Goal: Find contact information: Find contact information

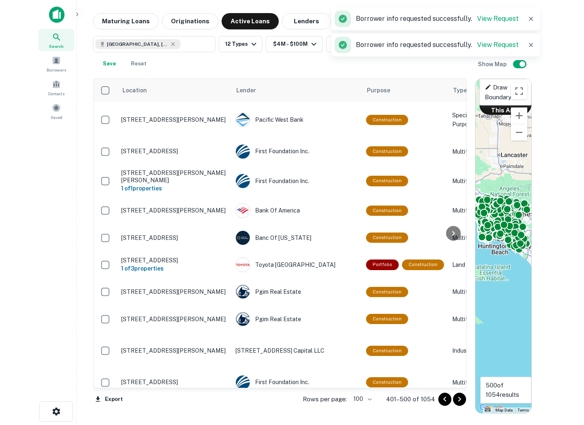
scroll to position [262, 0]
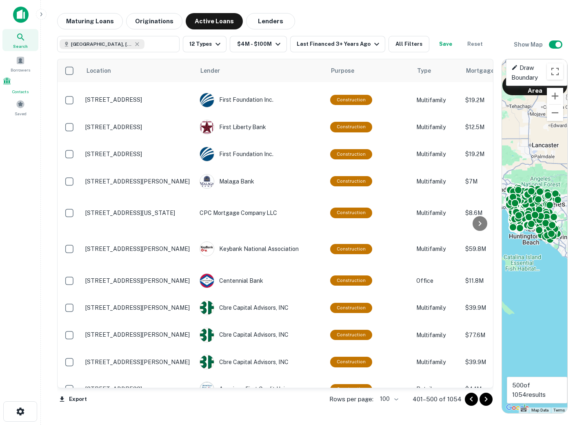
click at [11, 80] on span at bounding box center [6, 80] width 9 height 9
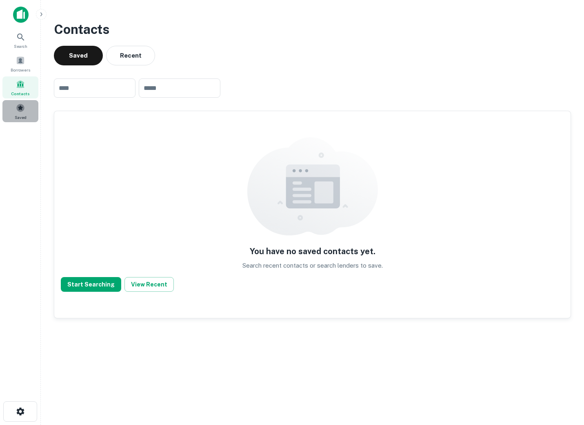
click at [15, 114] on span "Saved" at bounding box center [21, 117] width 12 height 7
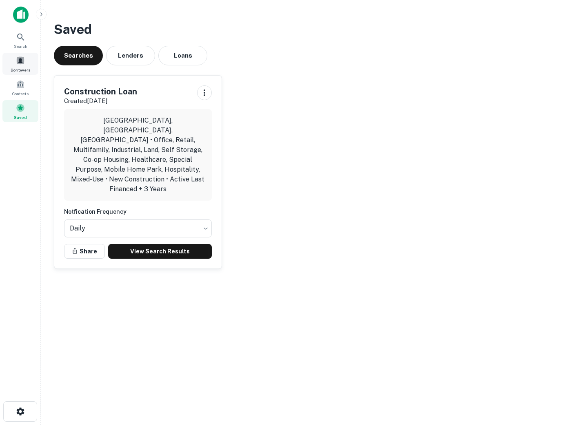
click at [23, 67] on span "Borrowers" at bounding box center [21, 70] width 20 height 7
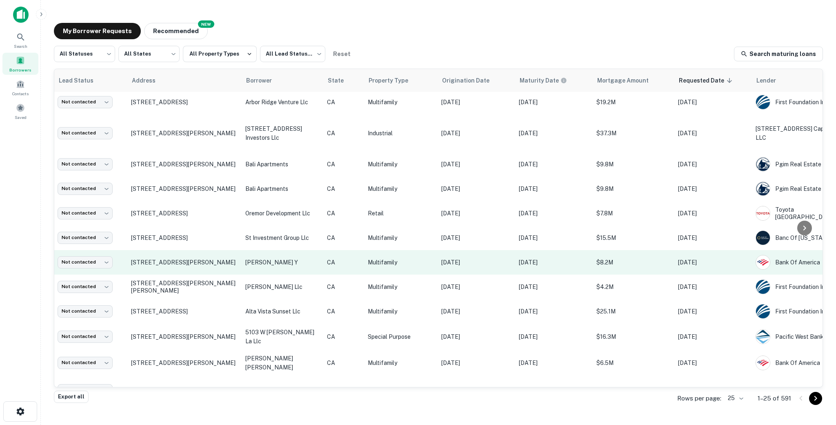
scroll to position [76, 0]
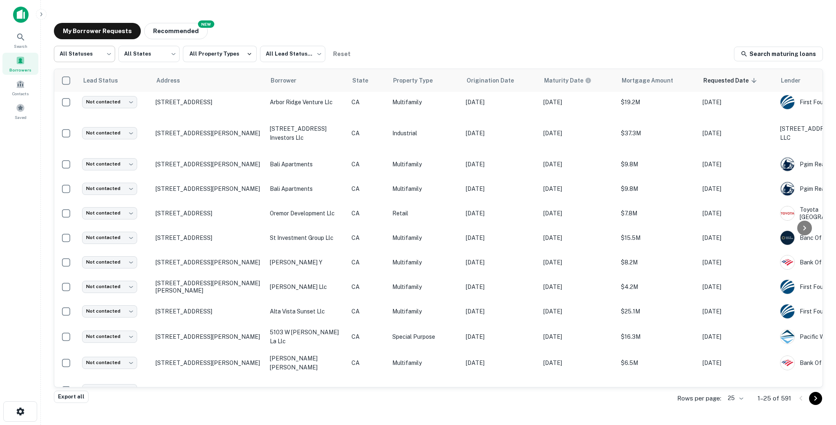
click at [97, 52] on body "Search Borrowers Contacts Saved My Borrower Requests NEW Recommended All Status…" at bounding box center [418, 212] width 836 height 425
click at [88, 103] on li "Fulfilled" at bounding box center [84, 104] width 61 height 15
type input "*********"
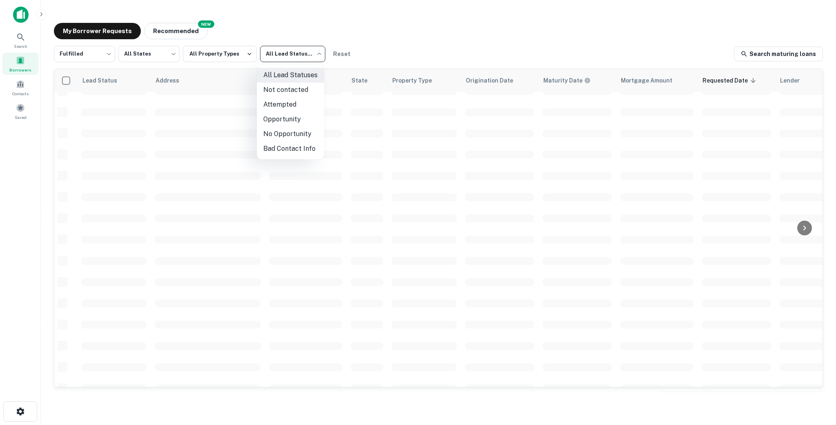
click at [291, 49] on body "Search Borrowers Contacts Saved My Borrower Requests NEW Recommended Fulfilled …" at bounding box center [418, 212] width 836 height 425
click at [283, 95] on li "Not contacted" at bounding box center [290, 89] width 67 height 15
type input "****"
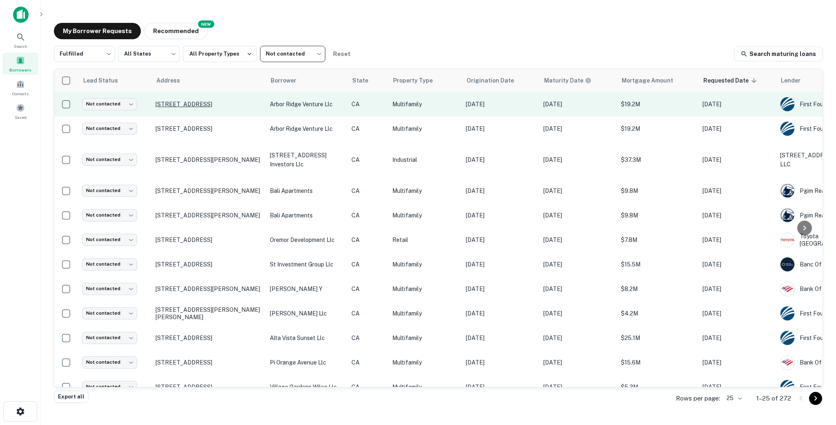
click at [169, 100] on p "13729 Via Del Palma Ave Whittier, CA90602" at bounding box center [209, 103] width 106 height 7
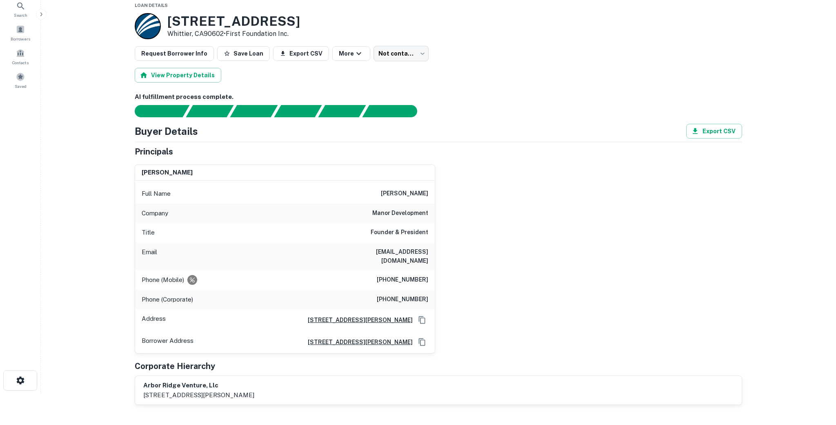
scroll to position [36, 0]
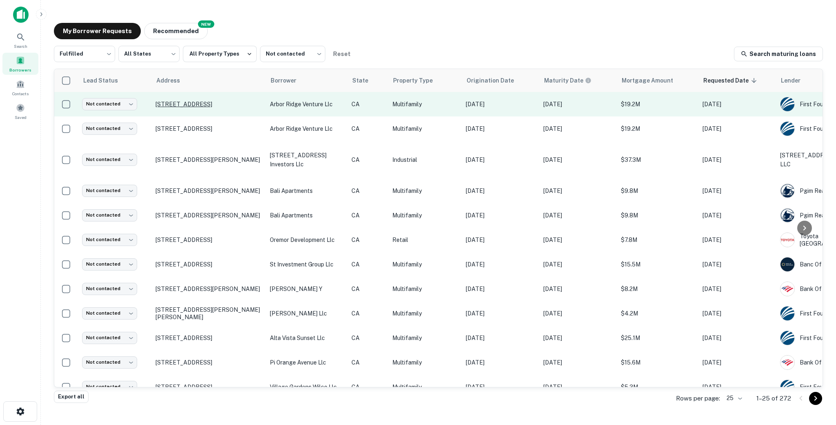
click at [257, 108] on p "13729 Via Del Palma Ave Whittier, CA90602" at bounding box center [209, 103] width 106 height 7
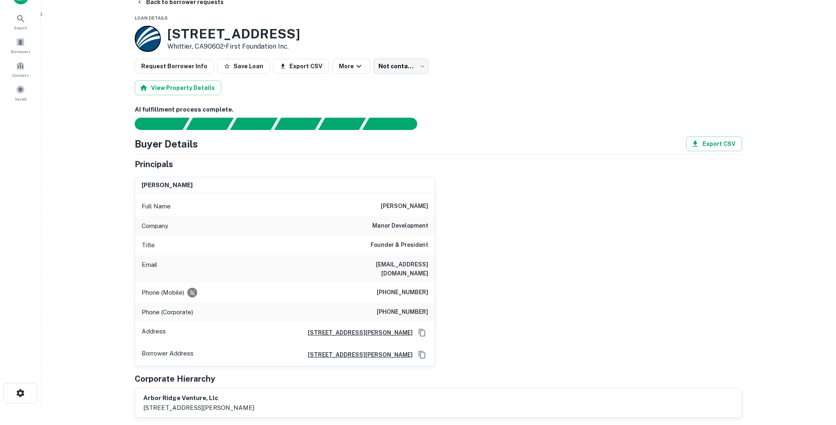
scroll to position [21, 0]
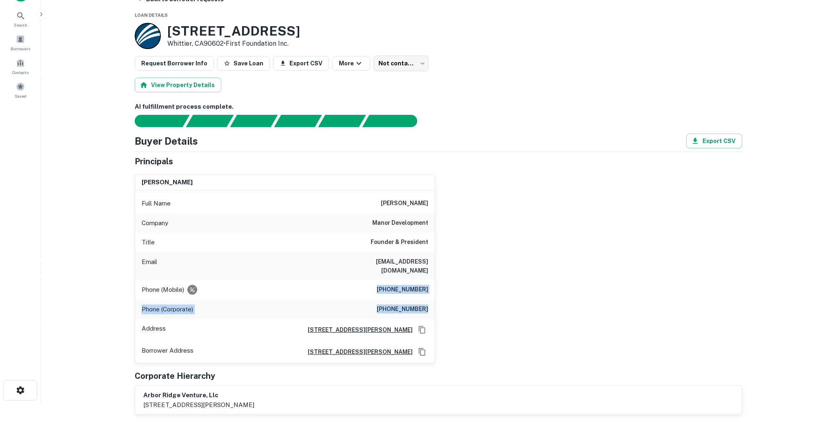
drag, startPoint x: 371, startPoint y: 277, endPoint x: 495, endPoint y: 303, distance: 126.4
click at [495, 303] on div "cameron pringle Full Name cameron pringle Company manor development Title Found…" at bounding box center [435, 265] width 614 height 196
click at [471, 293] on div "cameron pringle Full Name cameron pringle Company manor development Title Found…" at bounding box center [435, 265] width 614 height 196
drag, startPoint x: 385, startPoint y: 278, endPoint x: 469, endPoint y: 282, distance: 83.4
click at [469, 282] on div "cameron pringle Full Name cameron pringle Company manor development Title Found…" at bounding box center [435, 265] width 614 height 196
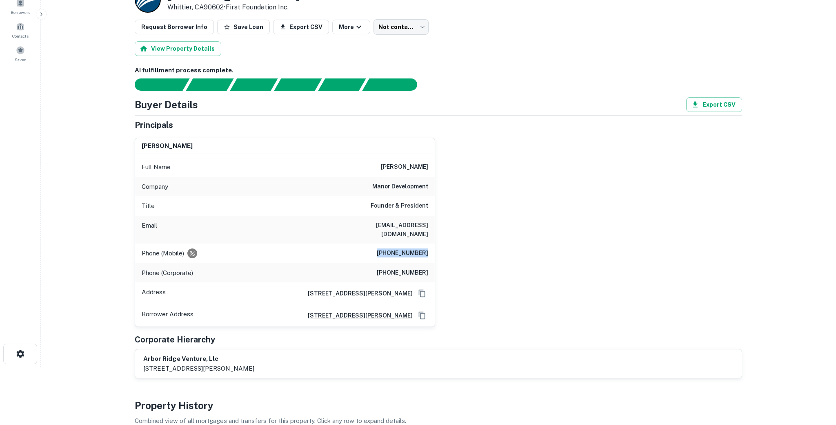
scroll to position [158, 0]
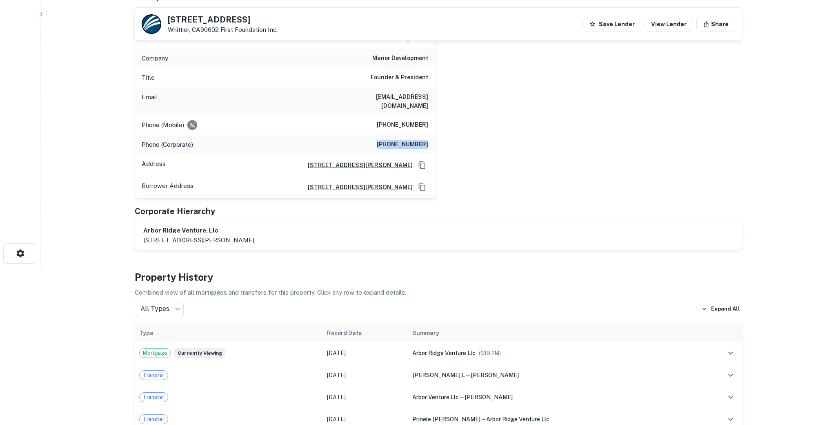
drag, startPoint x: 378, startPoint y: 134, endPoint x: 446, endPoint y: 140, distance: 68.0
click at [446, 140] on div "cameron pringle Full Name cameron pringle Company manor development Title Found…" at bounding box center [435, 101] width 614 height 196
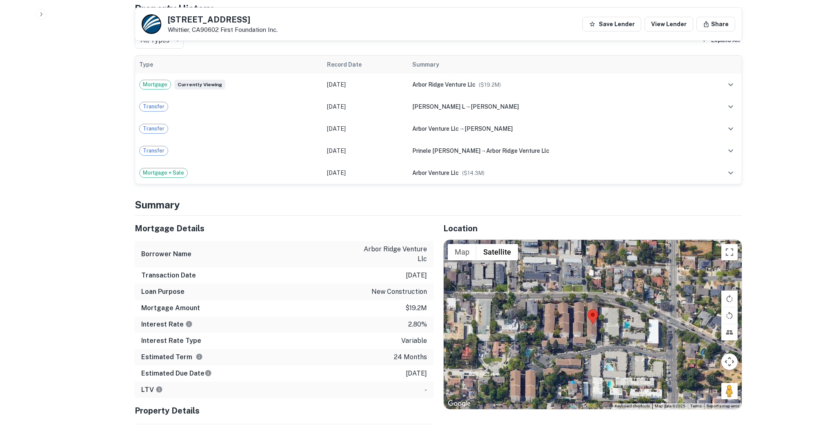
scroll to position [544, 0]
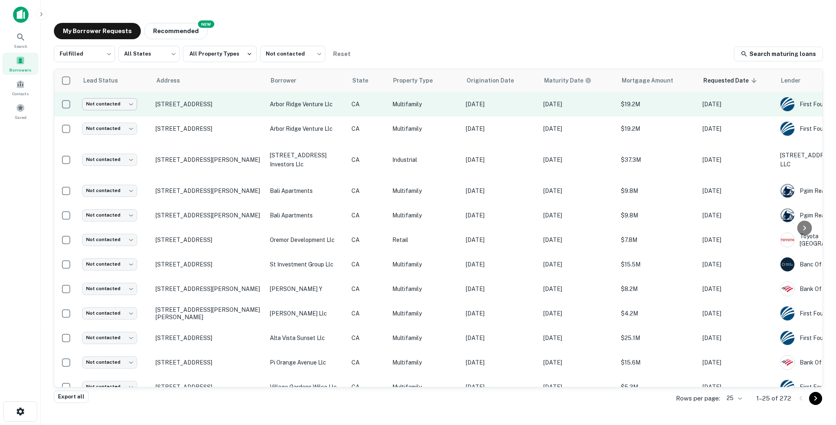
click at [124, 104] on body "Search Borrowers Contacts Saved My Borrower Requests NEW Recommended Fulfilled …" at bounding box center [418, 212] width 836 height 425
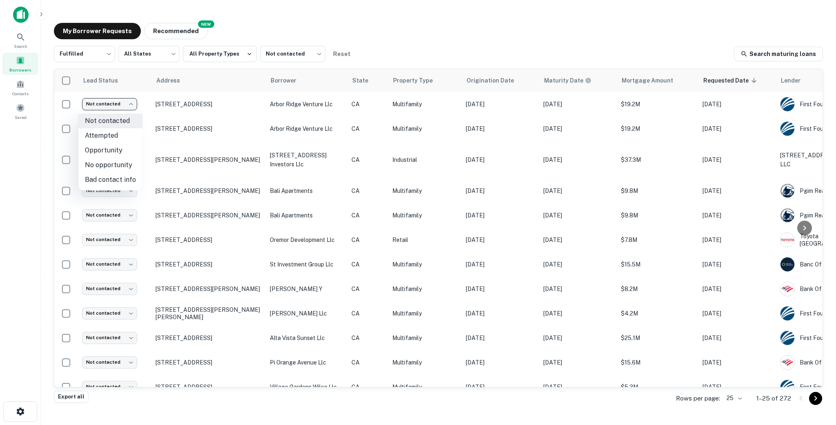
click at [110, 139] on li "Attempted" at bounding box center [110, 135] width 64 height 15
type input "*********"
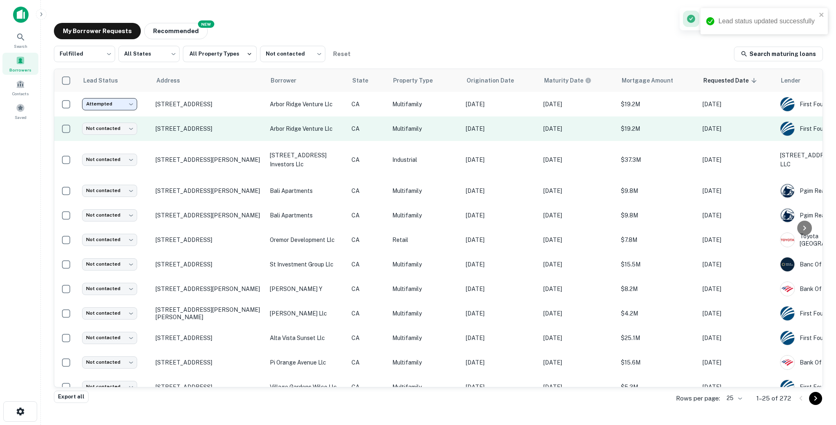
click at [127, 135] on td "Not contacted **** ​" at bounding box center [114, 128] width 73 height 24
click at [118, 125] on body "Lead status updated successfully Search Borrowers Contacts Saved My Borrower Re…" at bounding box center [418, 212] width 836 height 425
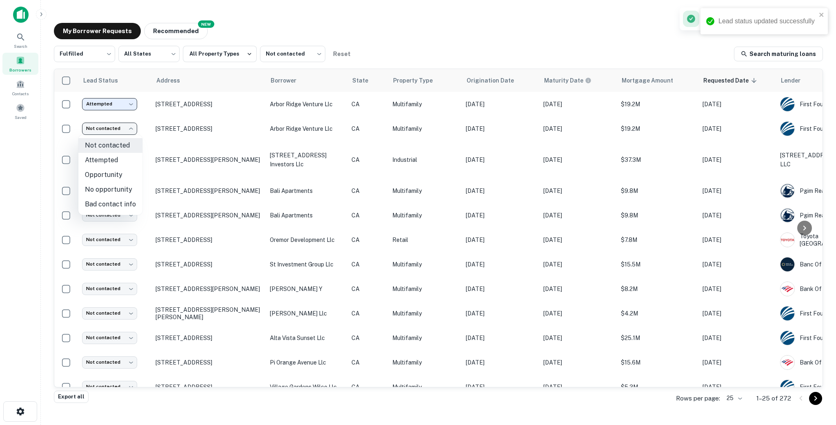
click at [120, 159] on li "Attempted" at bounding box center [110, 160] width 64 height 15
type input "*********"
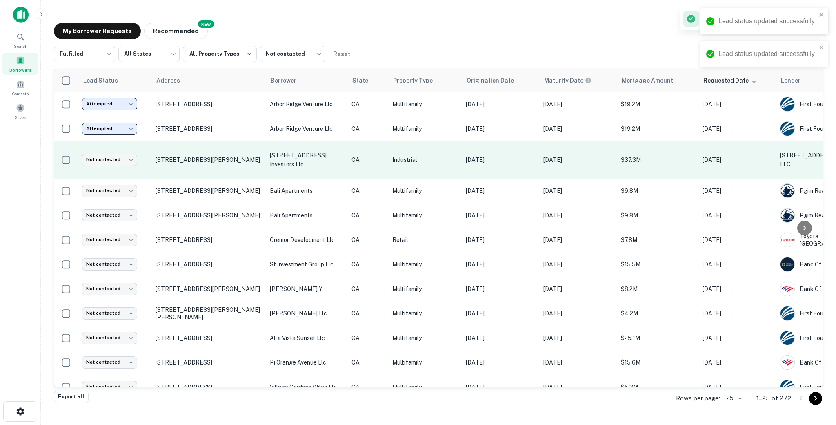
click at [251, 168] on td "3430 E 26th St Vernon, CA90058" at bounding box center [208, 160] width 114 height 38
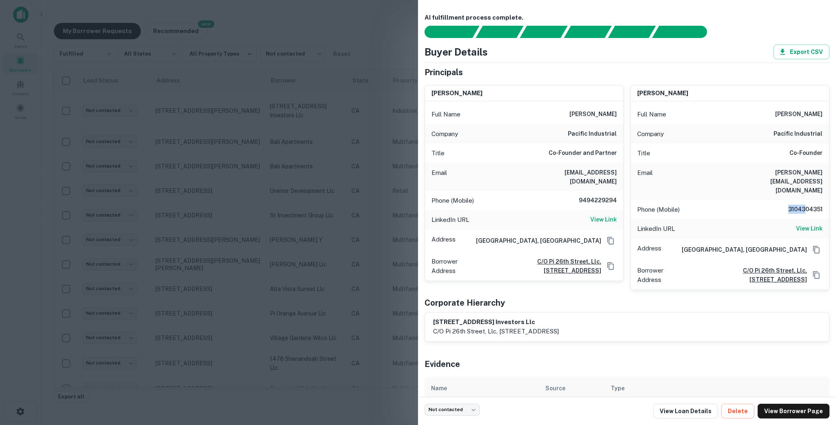
drag, startPoint x: 785, startPoint y: 193, endPoint x: 805, endPoint y: 193, distance: 20.4
click at [584, 205] on h6 "3104304351" at bounding box center [798, 210] width 49 height 10
click at [293, 135] on div at bounding box center [418, 212] width 836 height 425
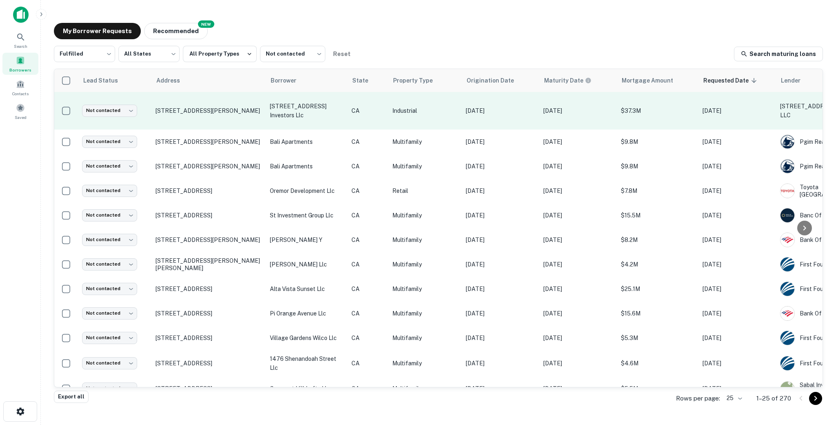
drag, startPoint x: 256, startPoint y: 111, endPoint x: 142, endPoint y: 109, distance: 114.7
click at [142, 109] on tr "Not contacted **** ​ 3430 E 26th St Vernon, CA90058 3430 e 26th street investor…" at bounding box center [495, 111] width 883 height 38
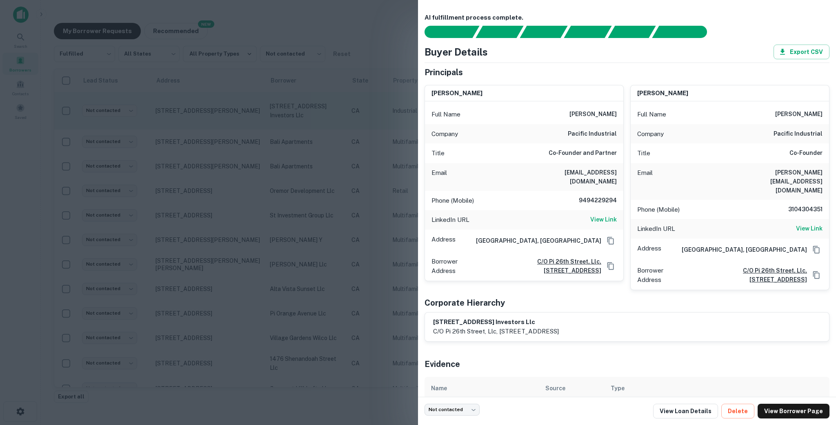
copy tr "​ 3430 E 26th St Vernon, CA90058"
click at [291, 121] on div at bounding box center [418, 212] width 836 height 425
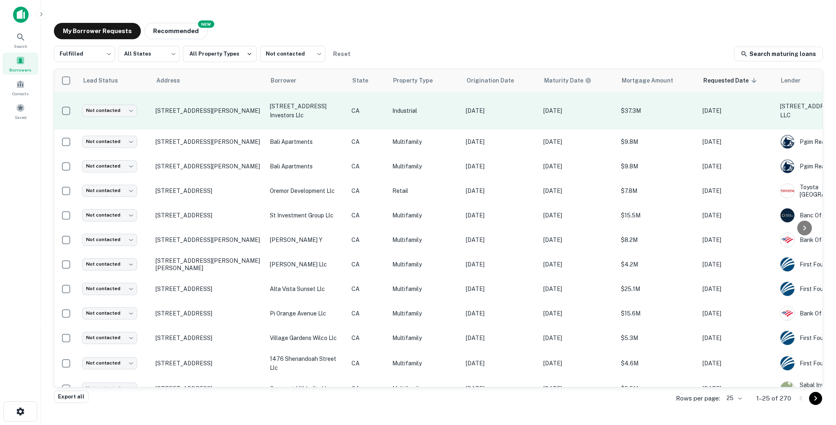
click at [240, 120] on td "3430 E 26th St Vernon, CA90058" at bounding box center [208, 111] width 114 height 38
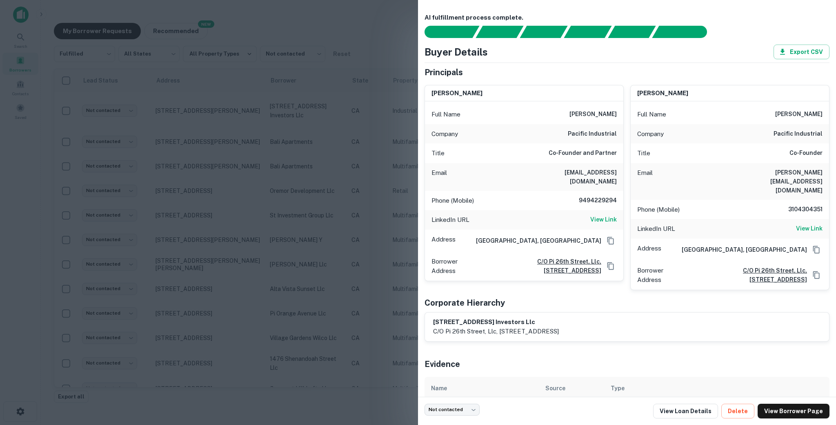
click at [549, 170] on div "Email danf@pac-industrial.com" at bounding box center [524, 177] width 198 height 28
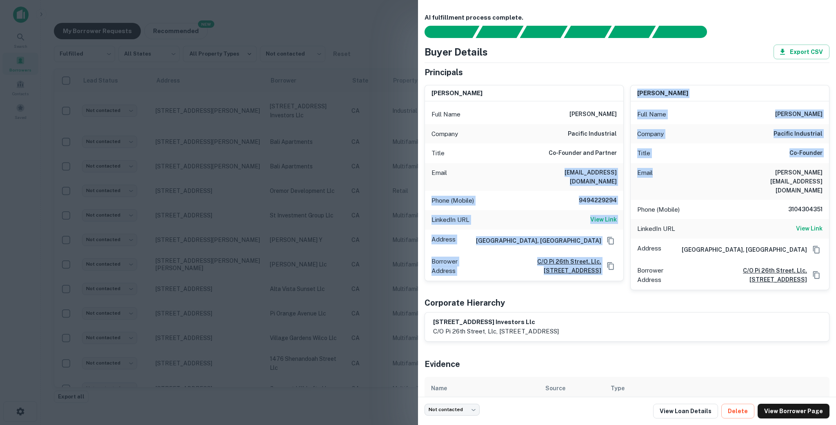
drag, startPoint x: 549, startPoint y: 170, endPoint x: 628, endPoint y: 171, distance: 79.2
click at [584, 171] on div "dan floriani Full Name dan floriani Company pacific industrial Title Co-Founder…" at bounding box center [623, 183] width 411 height 211
copy div "danf@pac-industrial.com Phone (Mobile) 9494229294 LinkedIn URL View Link Addres…"
click at [584, 257] on h6 "c/o pi 26th street, llc, 6272 e. pacific coast highway, suite e, long beach, CA…" at bounding box center [542, 266] width 118 height 18
click at [518, 166] on div "Email danf@pac-industrial.com" at bounding box center [524, 177] width 198 height 28
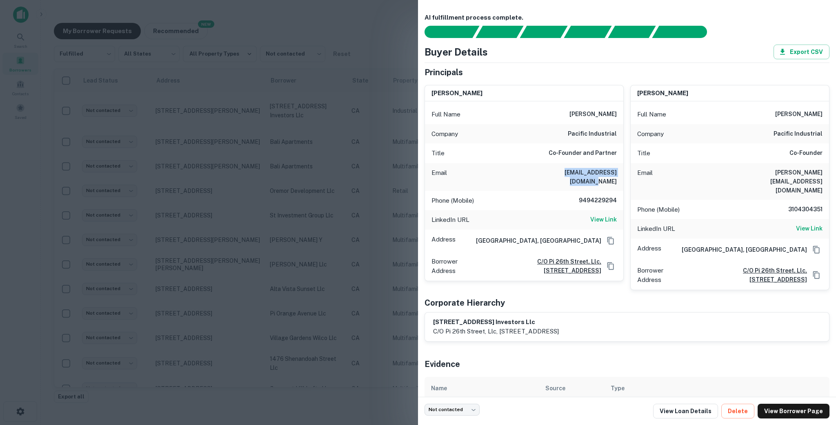
drag, startPoint x: 542, startPoint y: 167, endPoint x: 619, endPoint y: 171, distance: 77.6
click at [584, 171] on div "Email danf@pac-industrial.com" at bounding box center [524, 177] width 198 height 28
copy h6 "danf@pac-industrial.com"
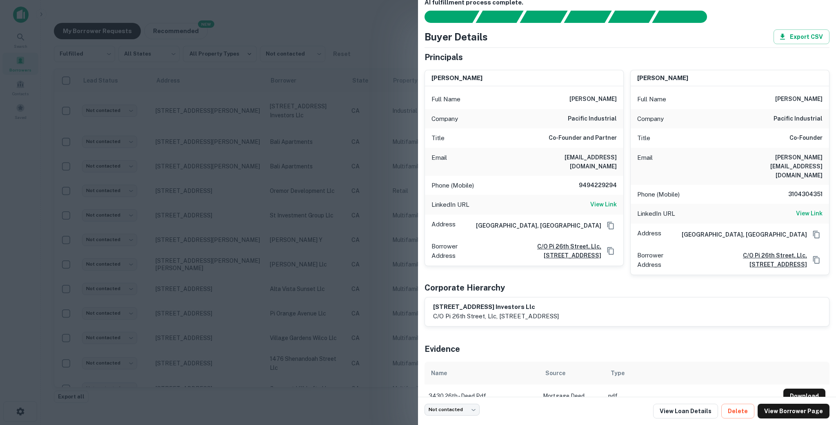
click at [365, 220] on div at bounding box center [418, 212] width 836 height 425
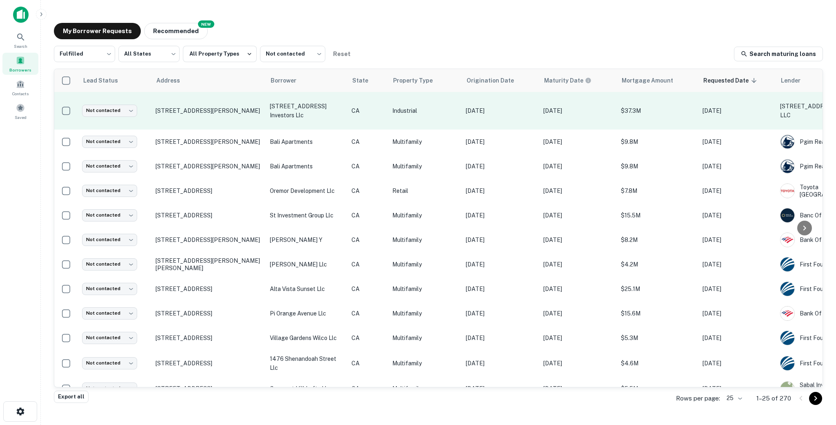
click at [366, 114] on p "CA" at bounding box center [367, 110] width 33 height 9
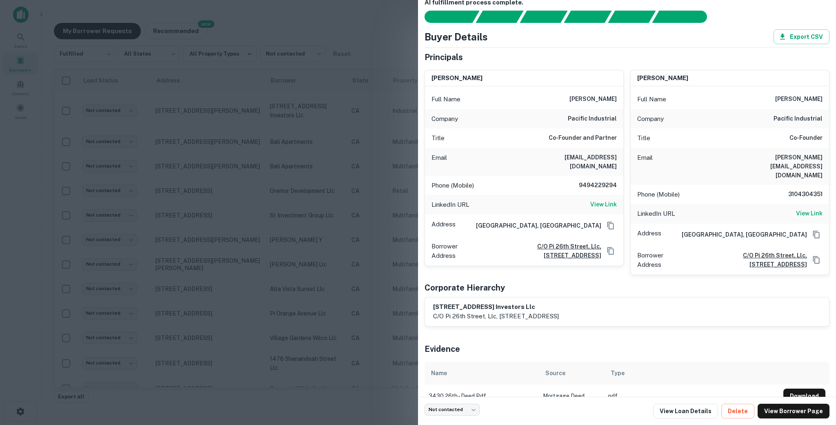
scroll to position [0, 0]
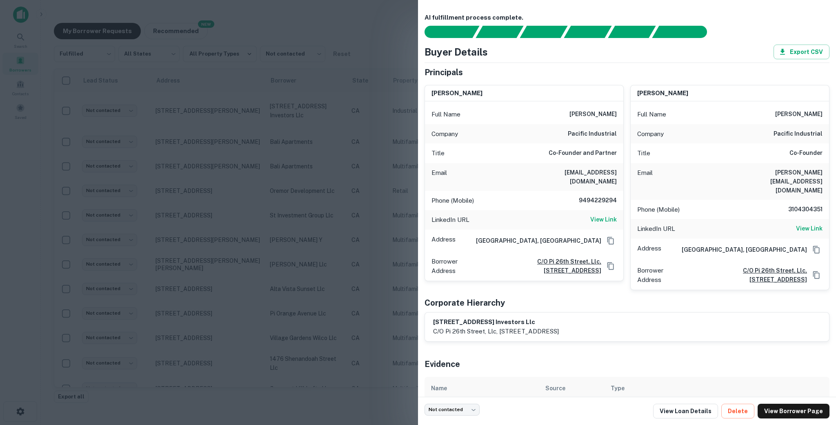
click at [361, 220] on div at bounding box center [418, 212] width 836 height 425
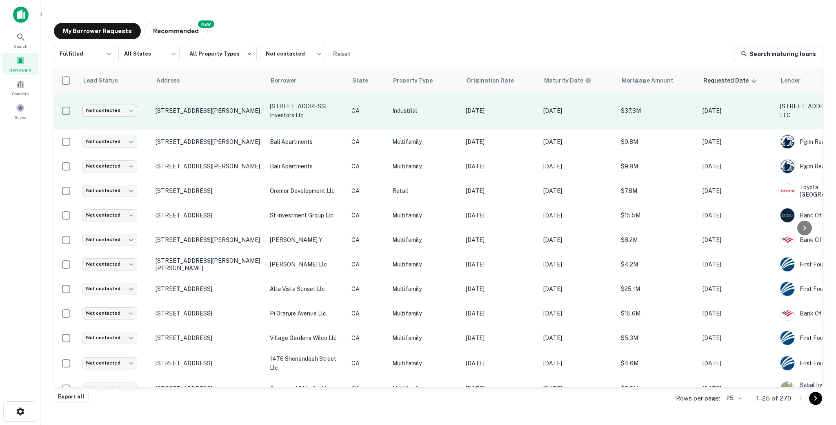
click at [110, 105] on body "Search Borrowers Contacts Saved My Borrower Requests NEW Recommended Fulfilled …" at bounding box center [418, 212] width 836 height 425
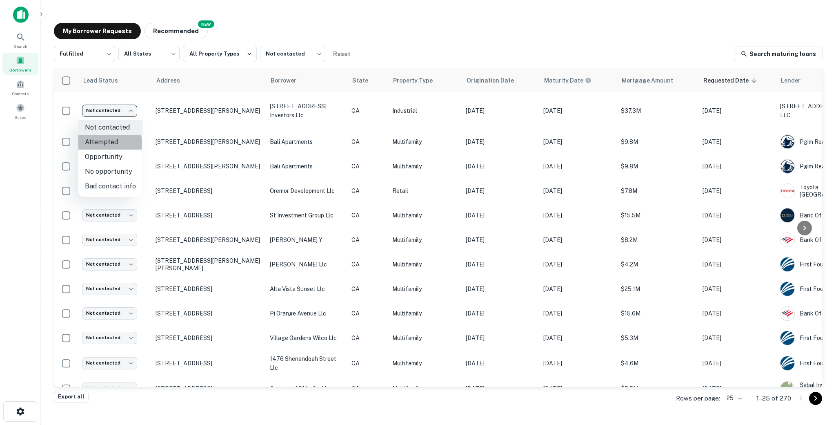
click at [98, 143] on li "Attempted" at bounding box center [110, 142] width 64 height 15
type input "*********"
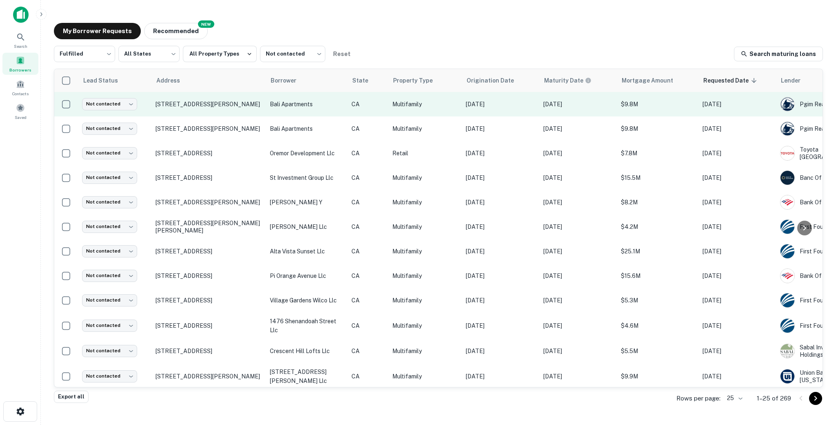
click at [219, 111] on td "5018 Obama Blvd Los Angeles, CA90016" at bounding box center [208, 104] width 114 height 24
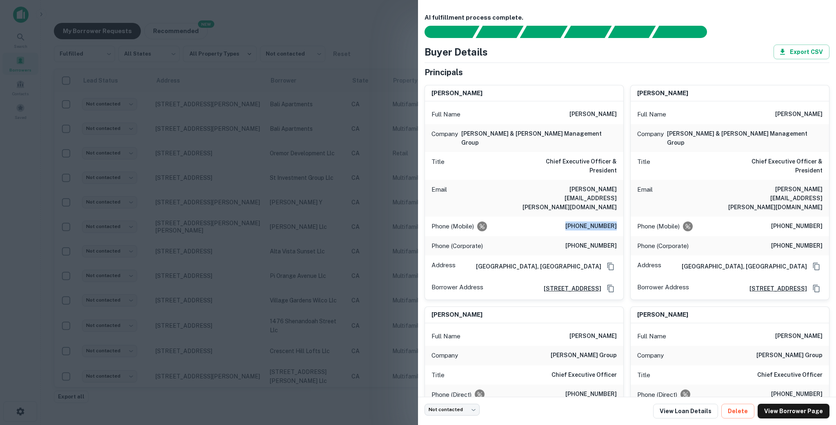
drag, startPoint x: 569, startPoint y: 193, endPoint x: 620, endPoint y: 190, distance: 51.9
click at [584, 216] on div "Phone (Mobile) (818) 822-6400" at bounding box center [524, 226] width 198 height 20
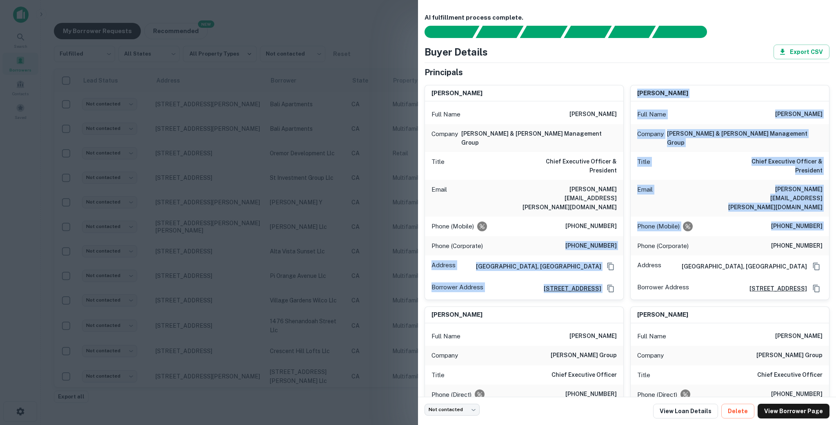
drag, startPoint x: 569, startPoint y: 213, endPoint x: 625, endPoint y: 208, distance: 55.4
click at [584, 208] on div "margaret jones Full Name margaret jones Company jones & jones management group …" at bounding box center [623, 318] width 411 height 480
click at [584, 208] on div "margaret jones Full Name margaret jones Company jones & jones management group …" at bounding box center [727, 189] width 206 height 222
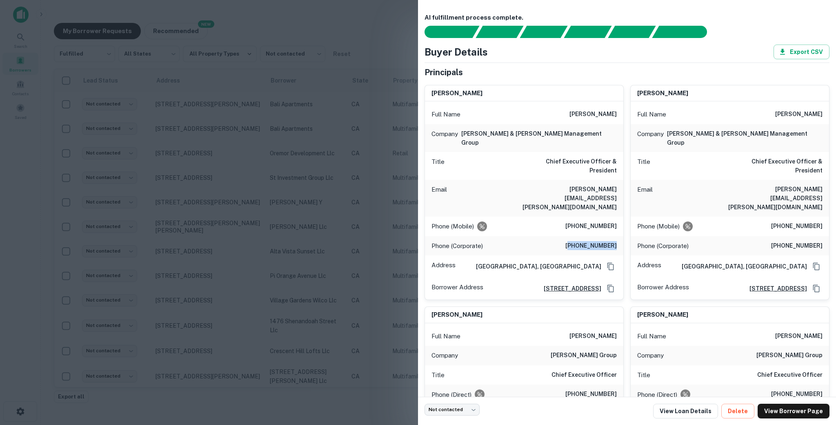
drag, startPoint x: 616, startPoint y: 211, endPoint x: 576, endPoint y: 209, distance: 40.1
click at [576, 241] on h6 "(818) 227-0099" at bounding box center [590, 246] width 51 height 10
click at [575, 241] on h6 "(818) 227-0099" at bounding box center [590, 246] width 51 height 10
drag, startPoint x: 571, startPoint y: 209, endPoint x: 616, endPoint y: 211, distance: 45.4
click at [584, 236] on div "Phone (Corporate) (818) 227-0099" at bounding box center [524, 246] width 198 height 20
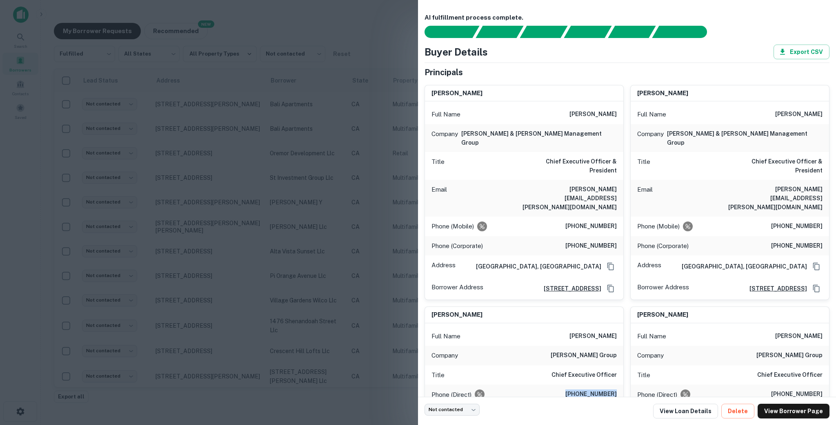
drag, startPoint x: 562, startPoint y: 364, endPoint x: 617, endPoint y: 365, distance: 55.5
click at [584, 384] on div "Phone (Direct) (812) 725-7932" at bounding box center [524, 394] width 198 height 20
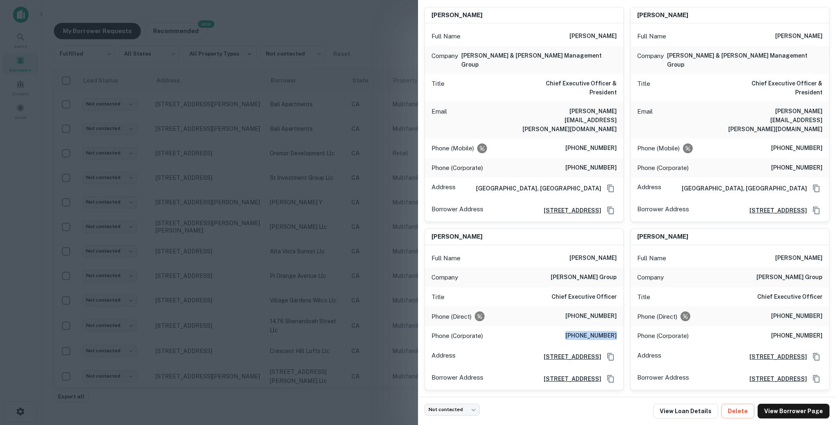
drag, startPoint x: 567, startPoint y: 306, endPoint x: 619, endPoint y: 309, distance: 52.3
click at [584, 326] on div "Phone (Corporate) (812) 551-4541" at bounding box center [524, 336] width 198 height 20
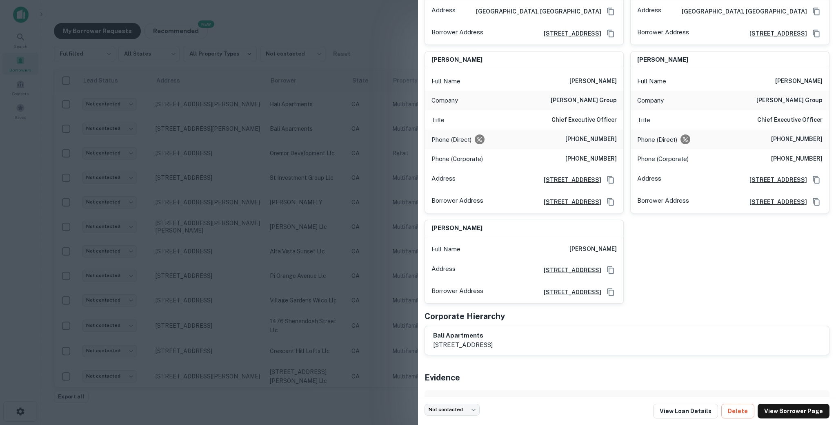
click at [286, 176] on div at bounding box center [418, 212] width 836 height 425
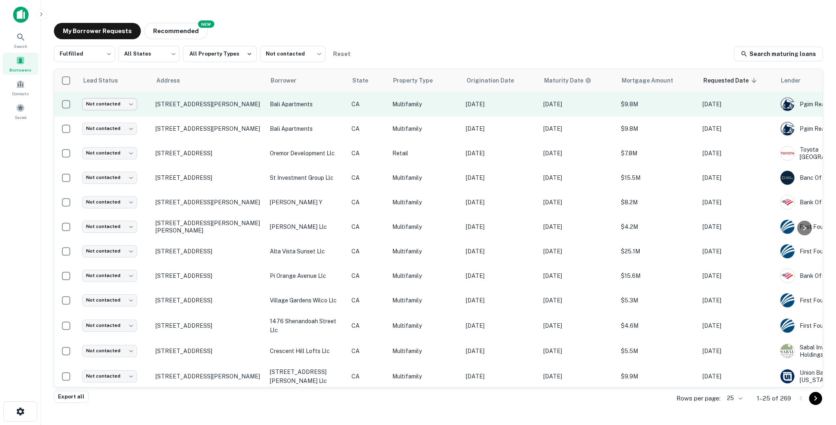
click at [100, 109] on td "Not contacted **** ​" at bounding box center [114, 104] width 73 height 24
click at [100, 101] on body "Search Borrowers Contacts Saved My Borrower Requests NEW Recommended Fulfilled …" at bounding box center [418, 212] width 836 height 425
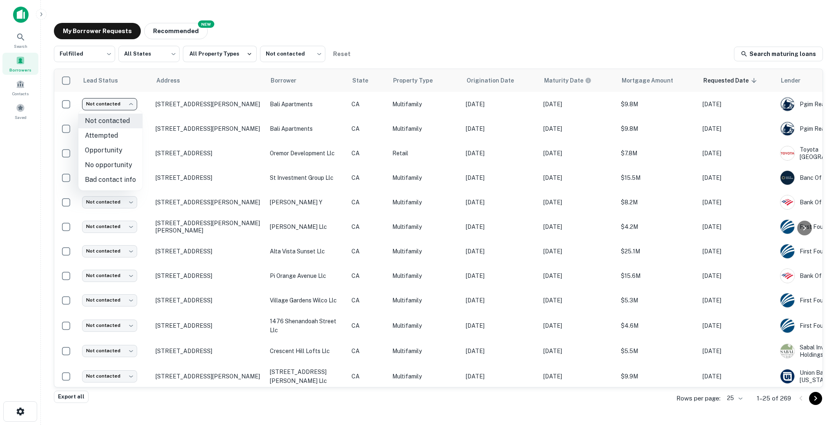
click at [106, 135] on li "Attempted" at bounding box center [110, 135] width 64 height 15
type input "*********"
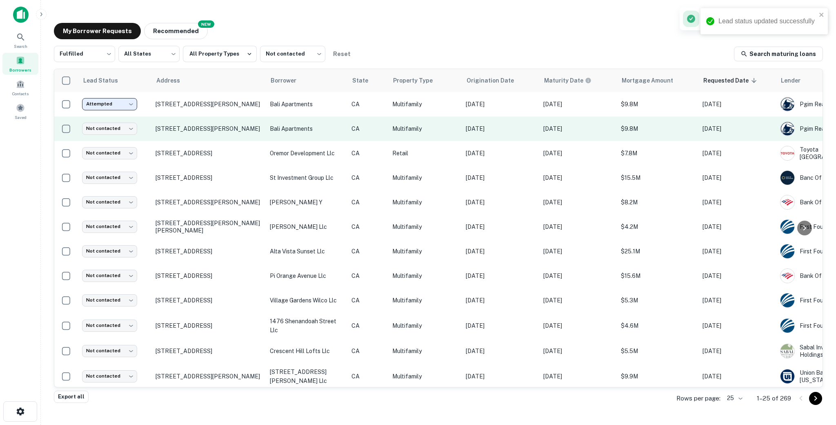
click at [254, 136] on td "5020 Obama Blvd Los Angeles, CA90016" at bounding box center [208, 128] width 114 height 24
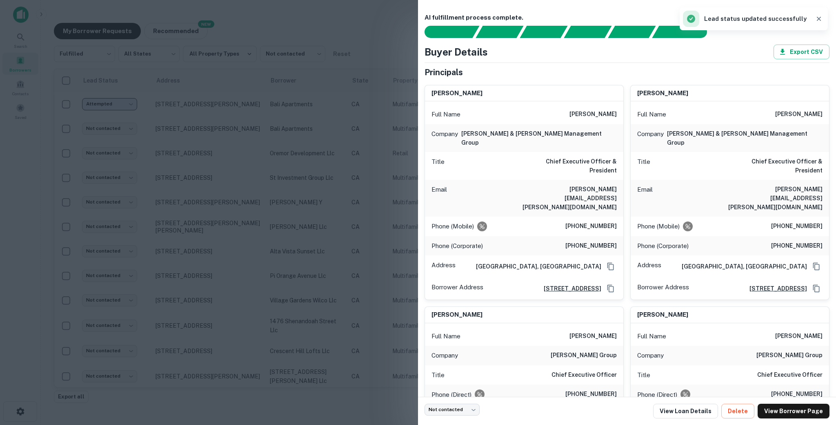
click at [310, 154] on div at bounding box center [418, 212] width 836 height 425
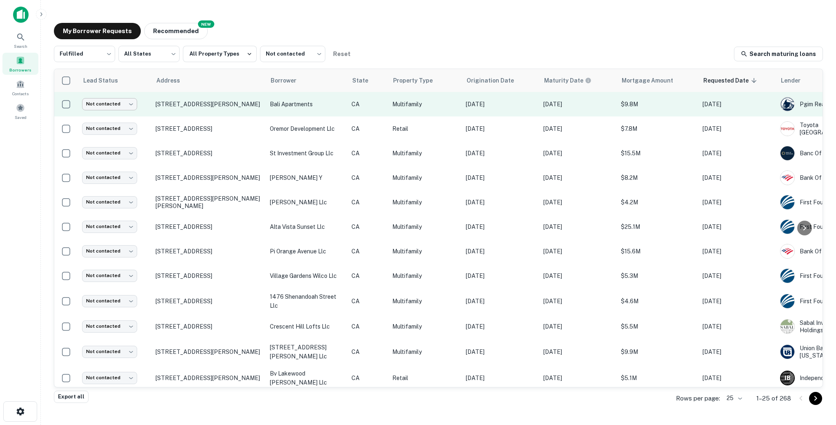
click at [109, 106] on body "Search Borrowers Contacts Saved My Borrower Requests NEW Recommended Fulfilled …" at bounding box center [418, 212] width 836 height 425
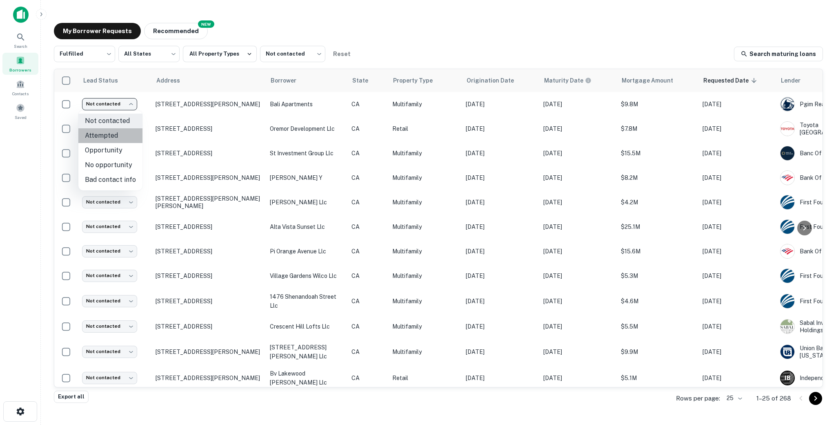
click at [111, 138] on li "Attempted" at bounding box center [110, 135] width 64 height 15
type input "*********"
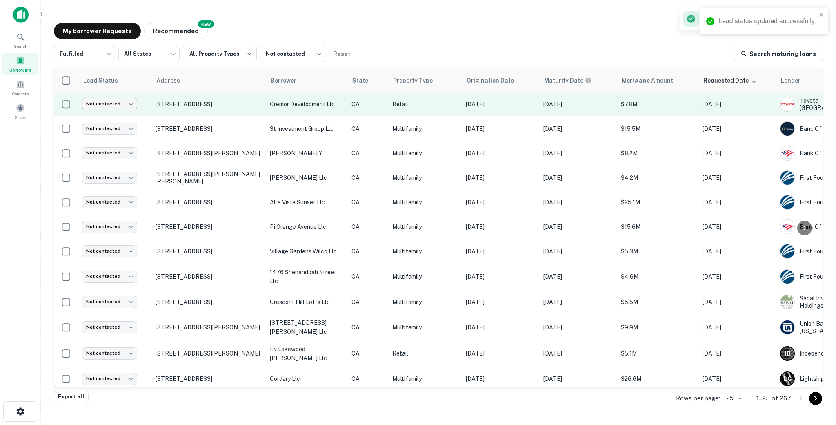
click at [112, 100] on body "Lead status updated successfully Search Borrowers Contacts Saved My Borrower Re…" at bounding box center [418, 212] width 836 height 425
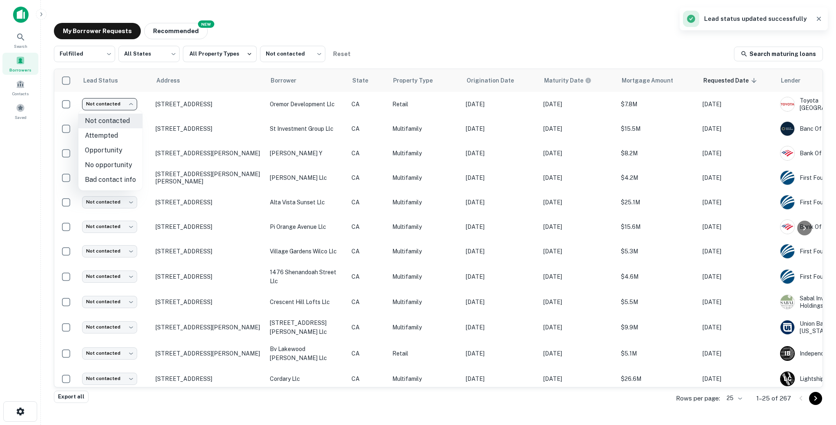
click at [264, 113] on div at bounding box center [418, 212] width 836 height 425
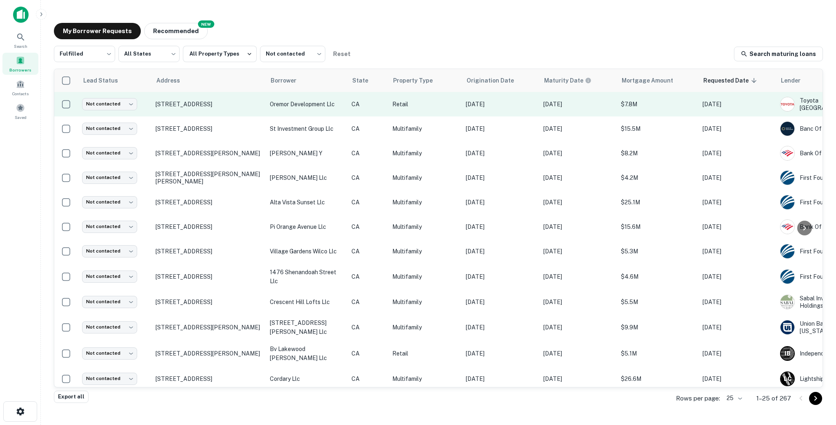
click at [260, 110] on td "1301 S Brand Blvd Glendale, CA91204" at bounding box center [208, 104] width 114 height 24
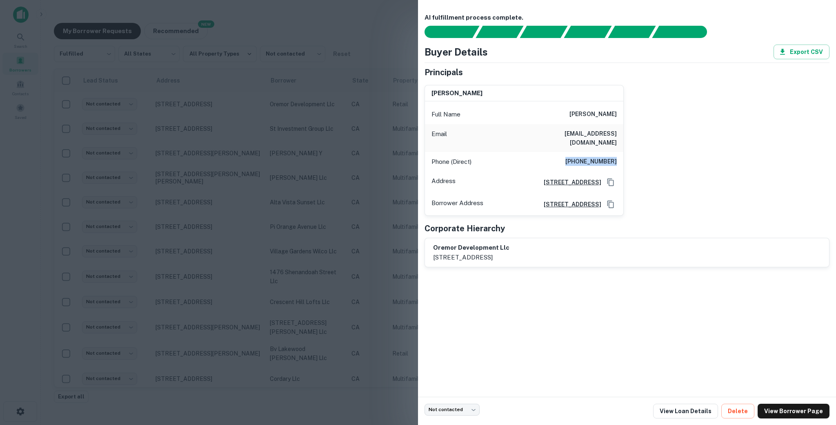
drag, startPoint x: 552, startPoint y: 153, endPoint x: 641, endPoint y: 159, distance: 88.7
click at [584, 159] on div "richard romero Full Name richard romero Email rromero@empirenissan.com Phone (D…" at bounding box center [623, 147] width 411 height 138
click at [127, 102] on div at bounding box center [418, 212] width 836 height 425
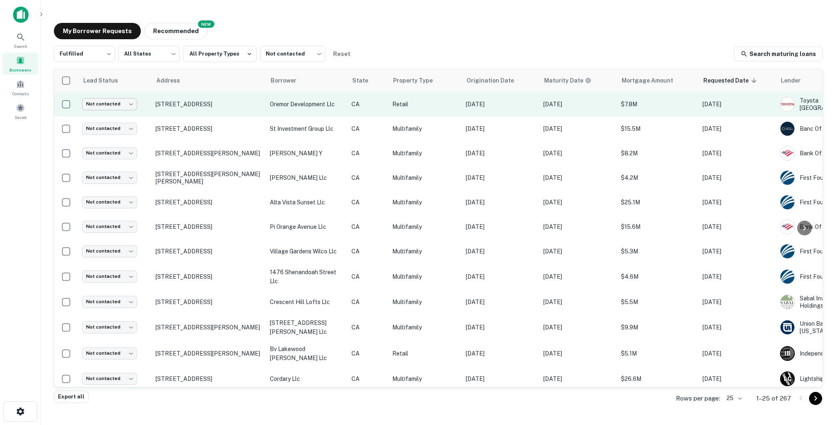
click at [109, 100] on body "Search Borrowers Contacts Saved My Borrower Requests NEW Recommended Fulfilled …" at bounding box center [418, 212] width 836 height 425
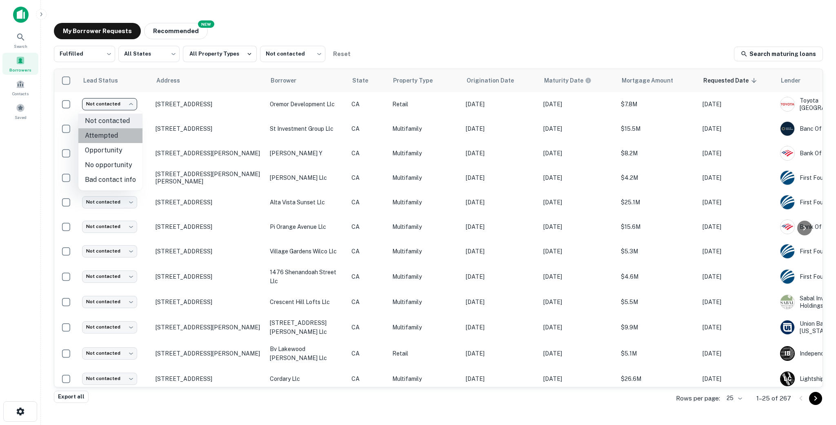
click at [112, 133] on li "Attempted" at bounding box center [110, 135] width 64 height 15
type input "*********"
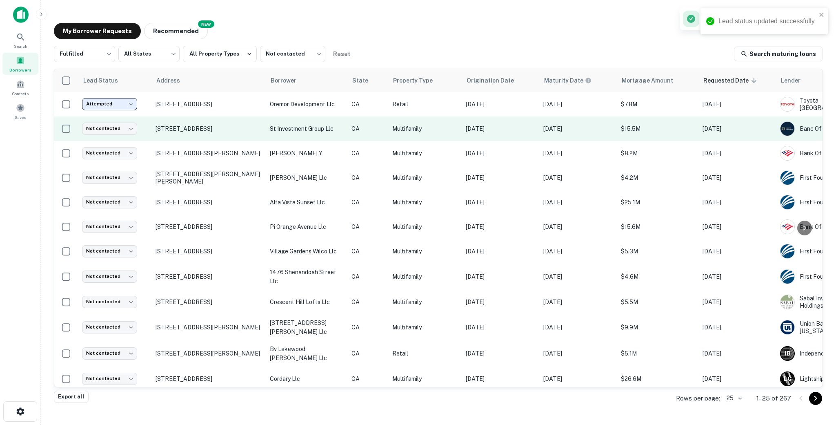
click at [264, 140] on td "1071 Walnut St Tustin, CA92780" at bounding box center [208, 128] width 114 height 24
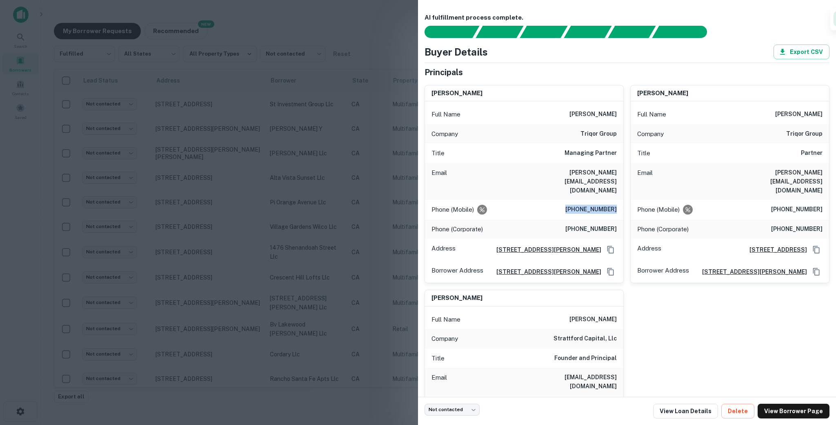
drag, startPoint x: 567, startPoint y: 191, endPoint x: 618, endPoint y: 190, distance: 51.0
click at [584, 200] on div "Phone (Mobile) (714) 396-6335" at bounding box center [524, 210] width 198 height 20
drag, startPoint x: 609, startPoint y: 189, endPoint x: 669, endPoint y: 264, distance: 96.6
click at [584, 264] on div "chris keramati Full Name chris keramati Company triqor group Title Managing Par…" at bounding box center [623, 278] width 411 height 400
click at [561, 200] on div "Phone (Mobile) (714) 396-6335" at bounding box center [524, 210] width 198 height 20
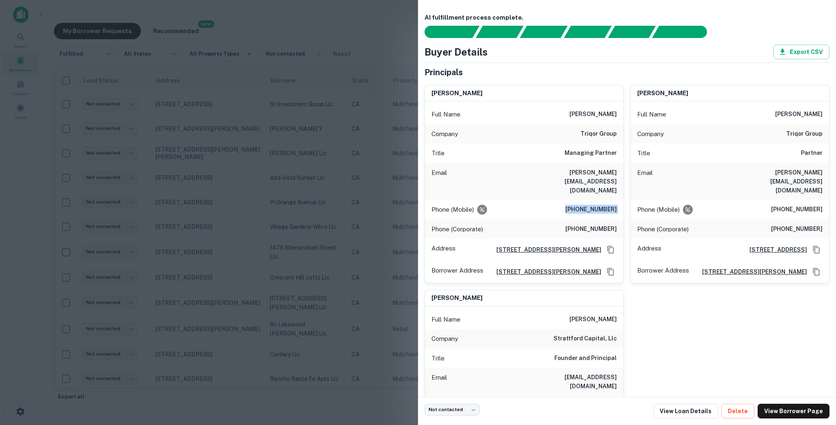
drag, startPoint x: 561, startPoint y: 190, endPoint x: 617, endPoint y: 193, distance: 55.6
click at [584, 200] on div "Phone (Mobile) (714) 396-6335" at bounding box center [524, 210] width 198 height 20
click at [301, 151] on div at bounding box center [418, 212] width 836 height 425
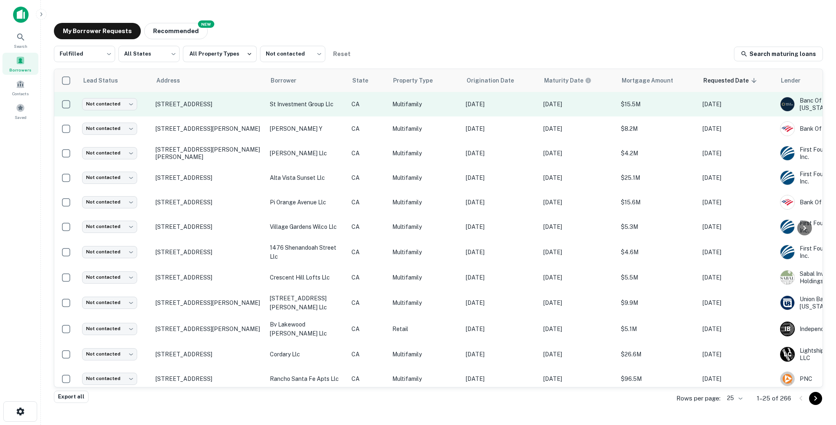
click at [262, 110] on td "1071 Walnut St Tustin, CA92780" at bounding box center [208, 104] width 114 height 24
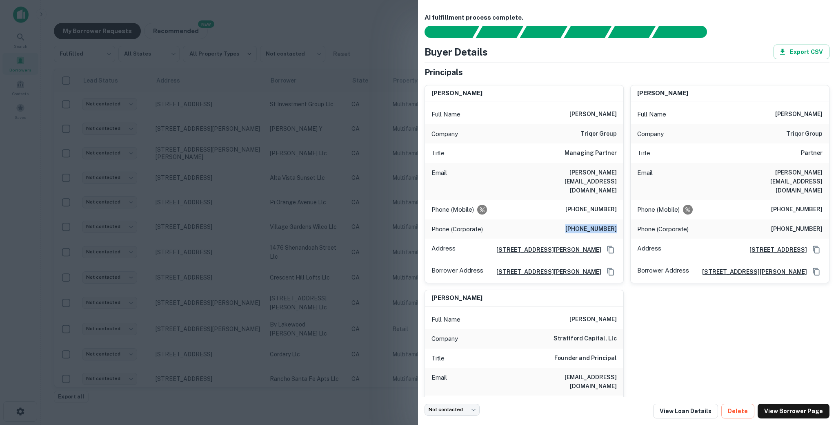
drag, startPoint x: 566, startPoint y: 210, endPoint x: 622, endPoint y: 210, distance: 56.3
click at [584, 219] on div "Phone (Corporate) (949) 756-3232" at bounding box center [524, 229] width 198 height 20
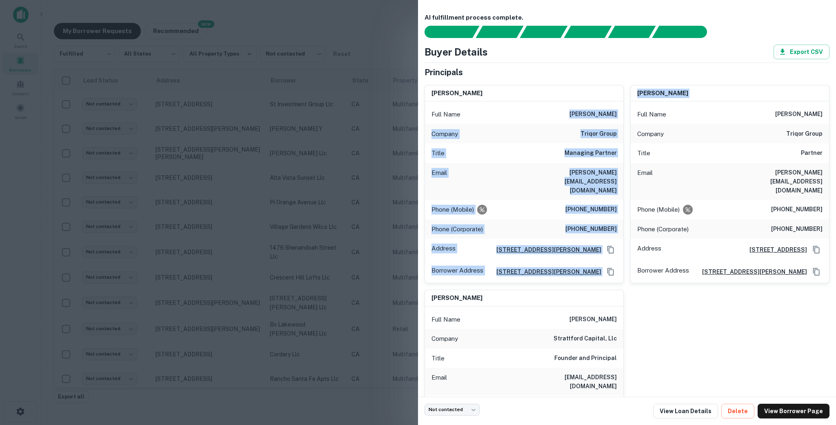
drag, startPoint x: 575, startPoint y: 112, endPoint x: 624, endPoint y: 111, distance: 48.6
click at [584, 111] on div "chris keramati Full Name chris keramati Company triqor group Title Managing Par…" at bounding box center [623, 278] width 411 height 400
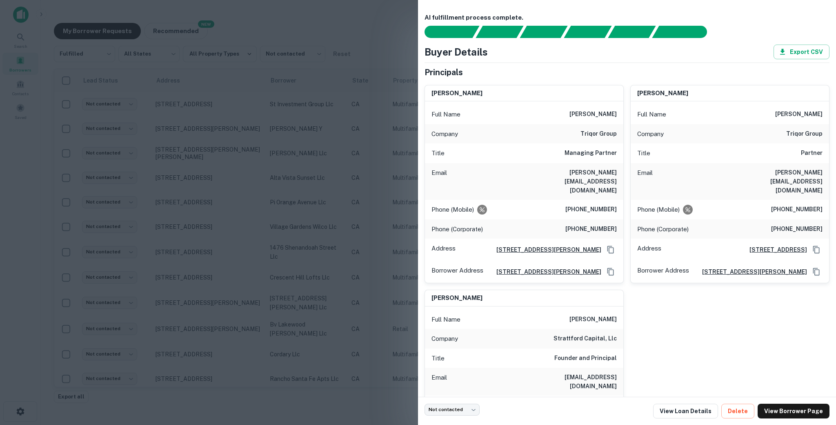
click at [584, 113] on h6 "chris keramati" at bounding box center [592, 114] width 47 height 10
drag, startPoint x: 577, startPoint y: 113, endPoint x: 618, endPoint y: 114, distance: 40.4
click at [584, 114] on div "Full Name chris keramati" at bounding box center [524, 114] width 198 height 20
click at [584, 203] on div "Phone (Mobile) (949) 456-5000" at bounding box center [730, 210] width 198 height 20
drag, startPoint x: 774, startPoint y: 202, endPoint x: 831, endPoint y: 199, distance: 56.4
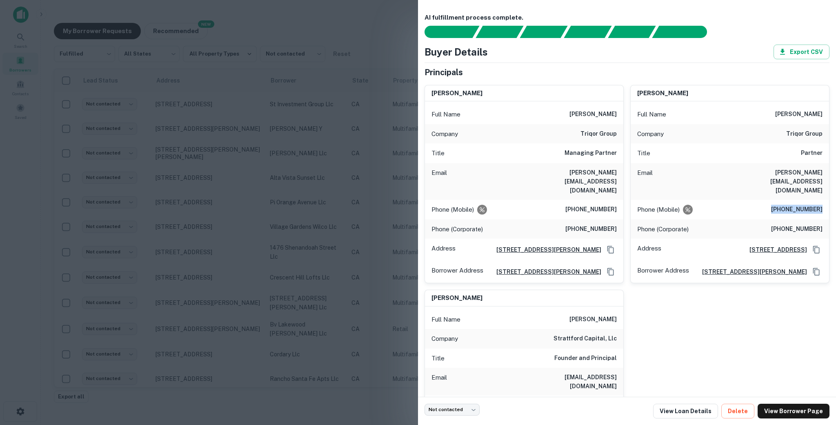
click at [584, 199] on div "AI fulfillment process complete. Buyer Details Export CSV Principals chris kera…" at bounding box center [627, 198] width 418 height 396
click at [320, 276] on div at bounding box center [418, 212] width 836 height 425
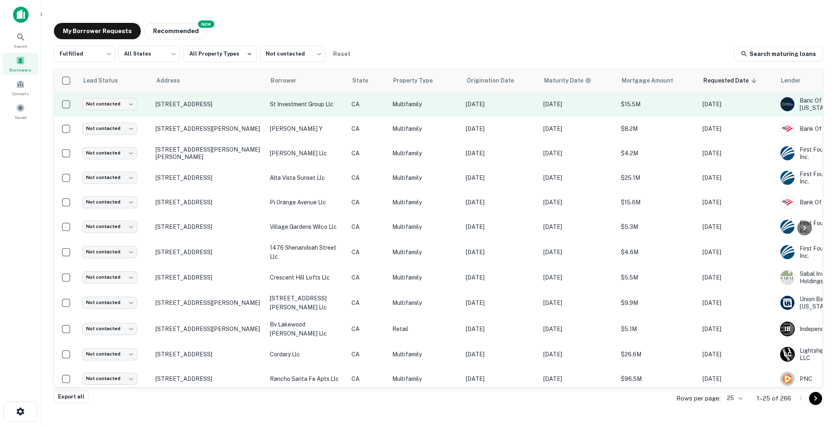
click at [249, 108] on td "1071 Walnut St Tustin, CA92780" at bounding box center [208, 104] width 114 height 24
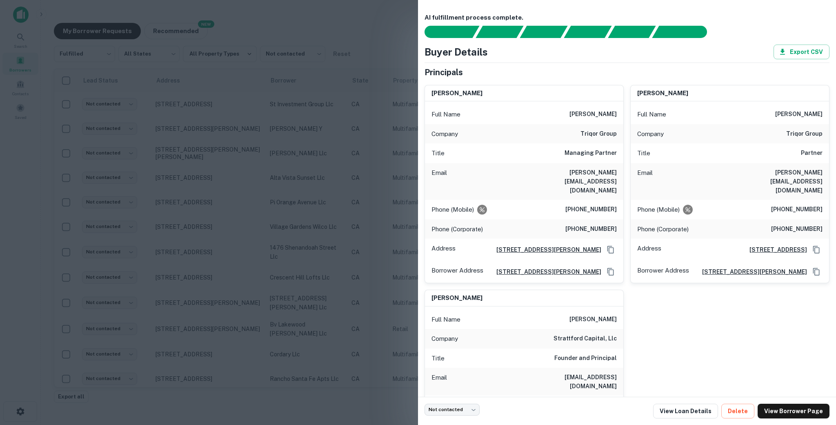
click at [337, 164] on div at bounding box center [418, 212] width 836 height 425
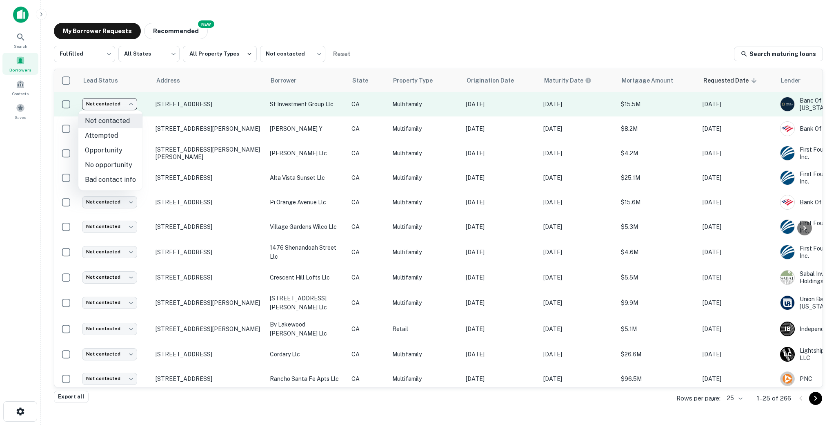
click at [115, 102] on body "Search Borrowers Contacts Saved My Borrower Requests NEW Recommended Fulfilled …" at bounding box center [418, 212] width 836 height 425
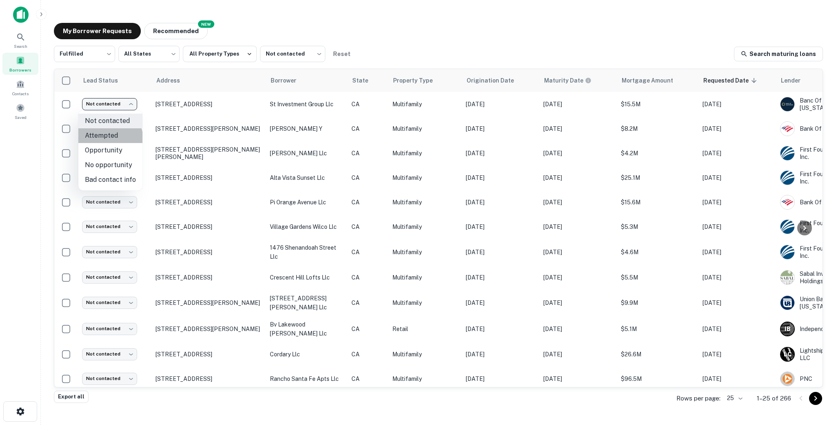
click at [102, 140] on li "Attempted" at bounding box center [110, 135] width 64 height 15
type input "*********"
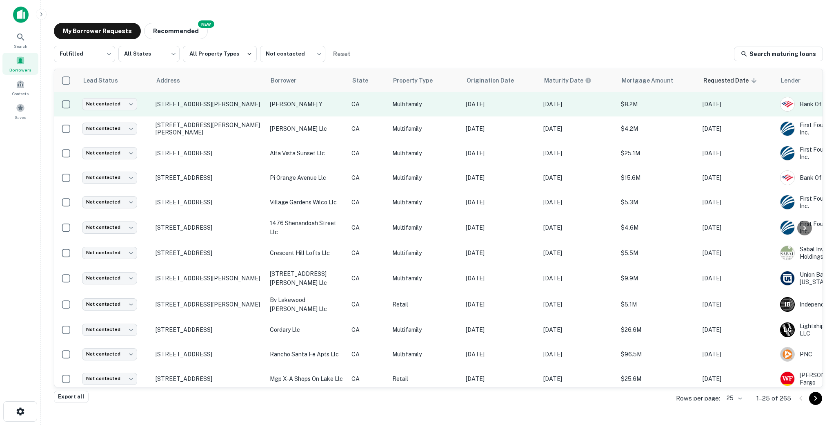
click at [247, 110] on td "333 S Virgil Ave Los Angeles, CA90020" at bounding box center [208, 104] width 114 height 24
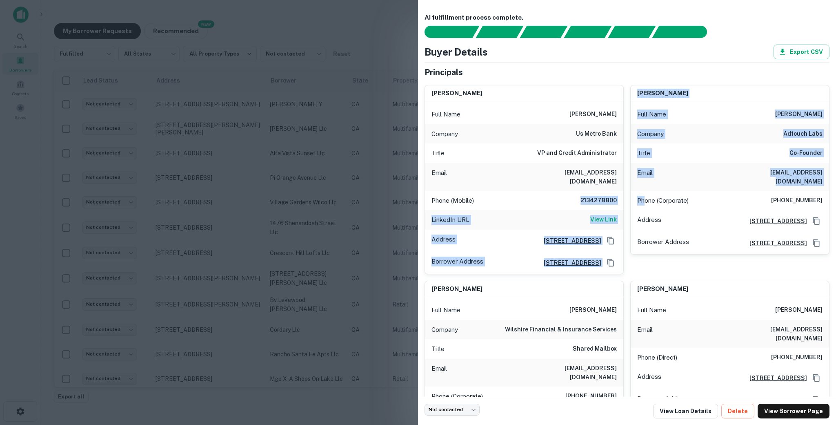
drag, startPoint x: 578, startPoint y: 187, endPoint x: 645, endPoint y: 189, distance: 67.4
click at [584, 189] on div "hyo lee Full Name hyo lee Company us metro bank Title VP and Credit Administrat…" at bounding box center [623, 342] width 411 height 529
click at [584, 196] on h6 "2134278800" at bounding box center [592, 201] width 49 height 10
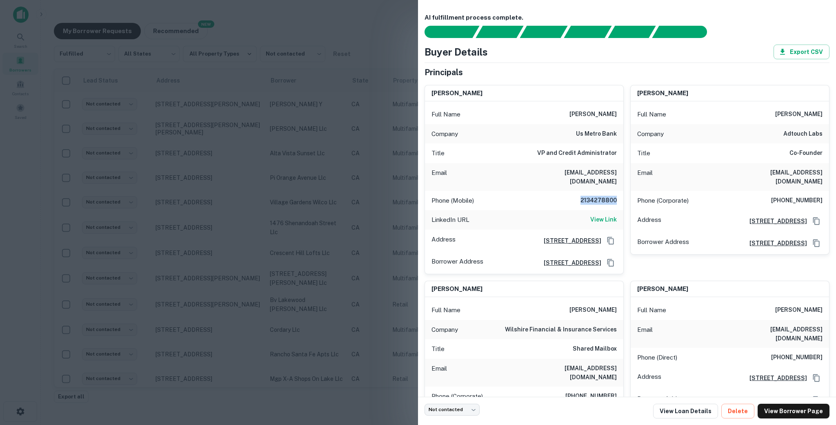
drag, startPoint x: 605, startPoint y: 191, endPoint x: 618, endPoint y: 191, distance: 12.3
click at [584, 191] on div "Phone (Mobile) 2134278800" at bounding box center [524, 201] width 198 height 20
click at [550, 210] on div "LinkedIn URL View Link" at bounding box center [524, 220] width 198 height 20
click at [560, 210] on div "LinkedIn URL View Link" at bounding box center [524, 220] width 198 height 20
drag, startPoint x: 763, startPoint y: 190, endPoint x: 828, endPoint y: 192, distance: 64.9
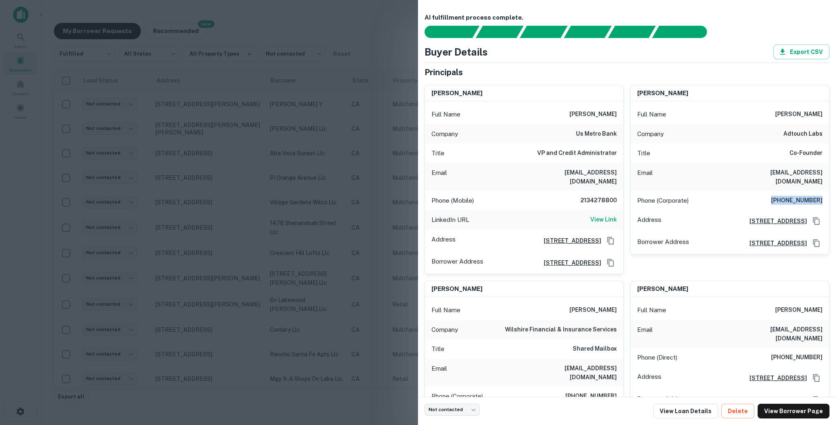
click at [584, 192] on div "Phone (Corporate) (213) 236-3525" at bounding box center [730, 201] width 198 height 20
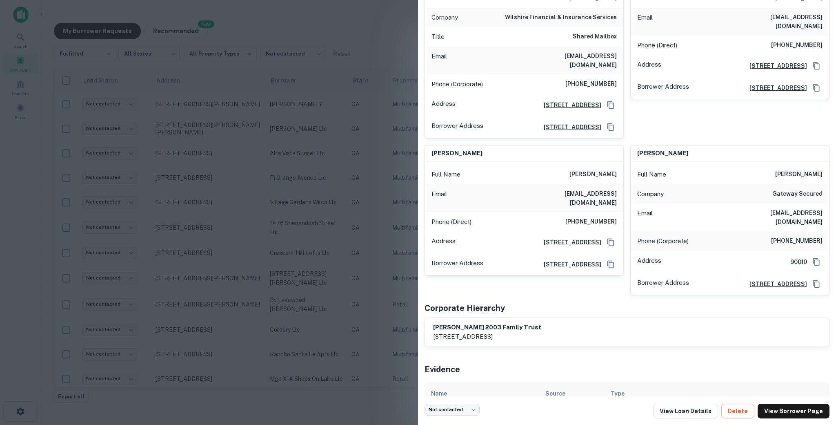
scroll to position [131, 0]
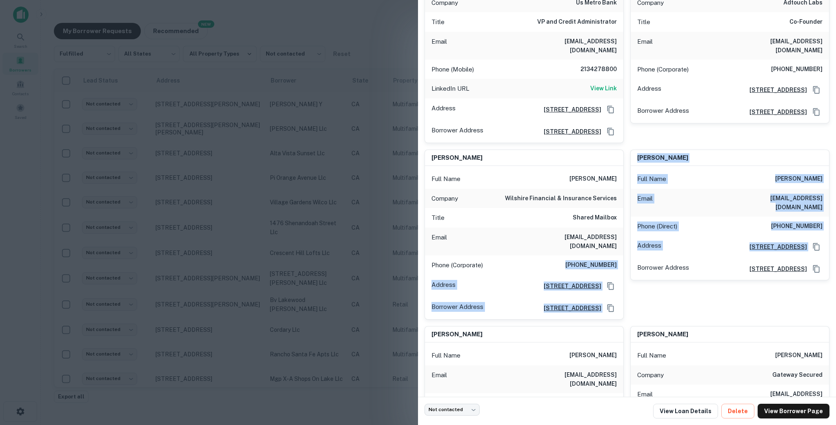
drag, startPoint x: 561, startPoint y: 257, endPoint x: 624, endPoint y: 256, distance: 62.9
click at [584, 256] on div "hyo lee Full Name hyo lee Company us metro bank Title VP and Credit Administrat…" at bounding box center [623, 211] width 411 height 529
click at [584, 260] on h6 "(323) 965-6413" at bounding box center [590, 265] width 51 height 10
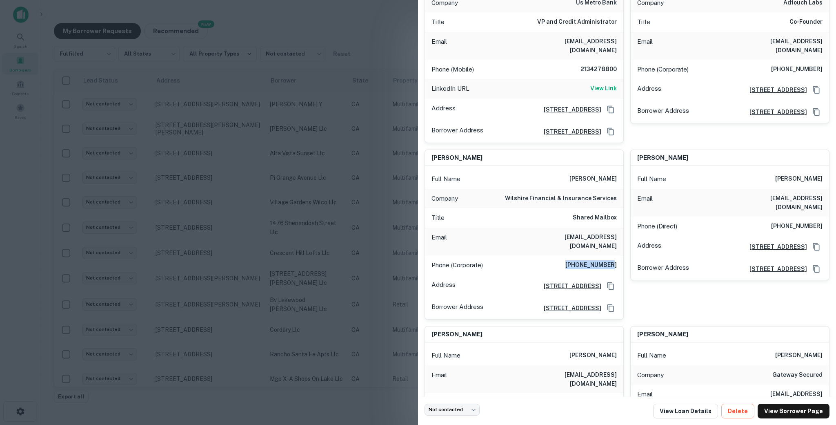
drag, startPoint x: 568, startPoint y: 254, endPoint x: 615, endPoint y: 253, distance: 46.5
click at [584, 255] on div "Phone (Corporate) (323) 965-6413" at bounding box center [524, 265] width 198 height 20
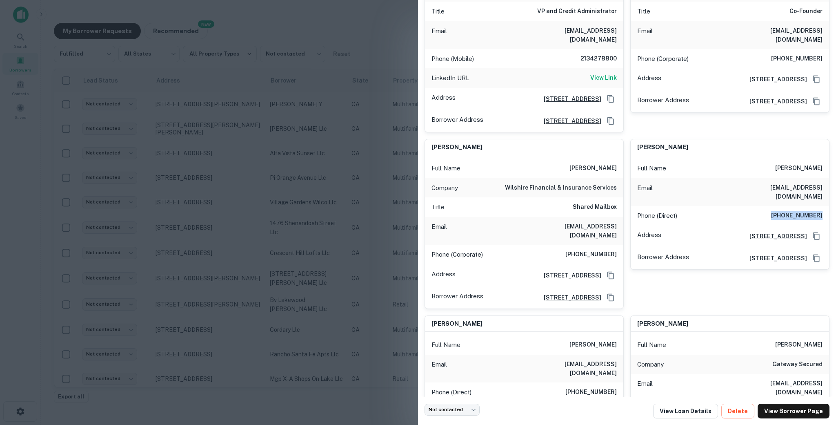
drag, startPoint x: 775, startPoint y: 206, endPoint x: 823, endPoint y: 203, distance: 48.3
click at [584, 206] on div "Phone (Direct) (816) 878-4642" at bounding box center [730, 216] width 198 height 20
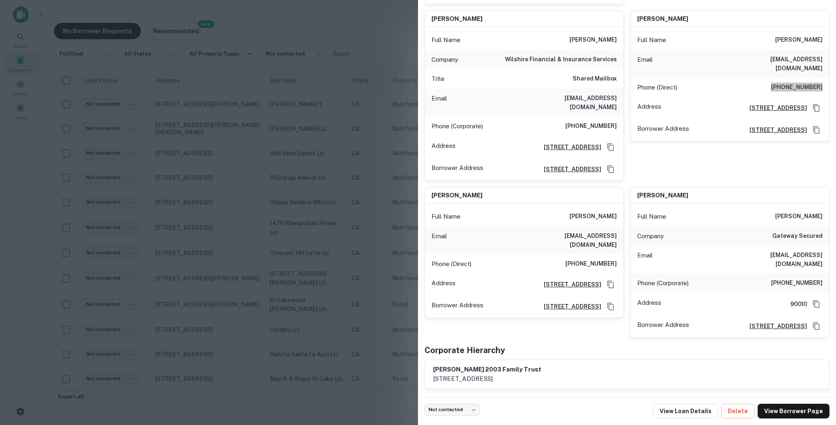
scroll to position [322, 0]
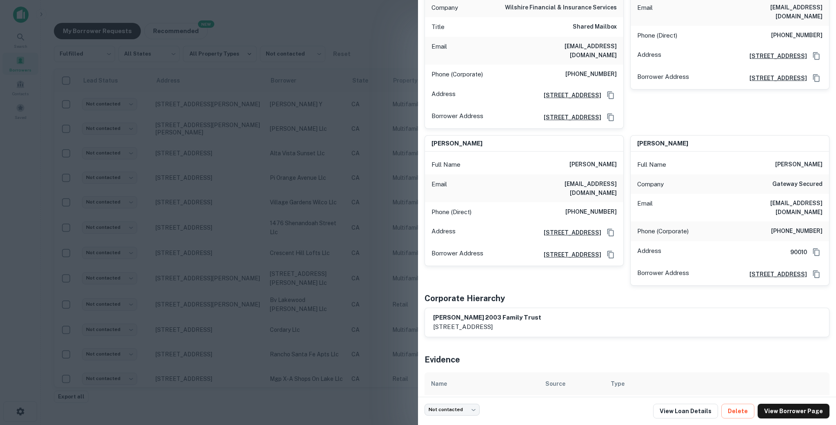
click at [570, 207] on h6 "(818) 451-9191" at bounding box center [590, 212] width 51 height 10
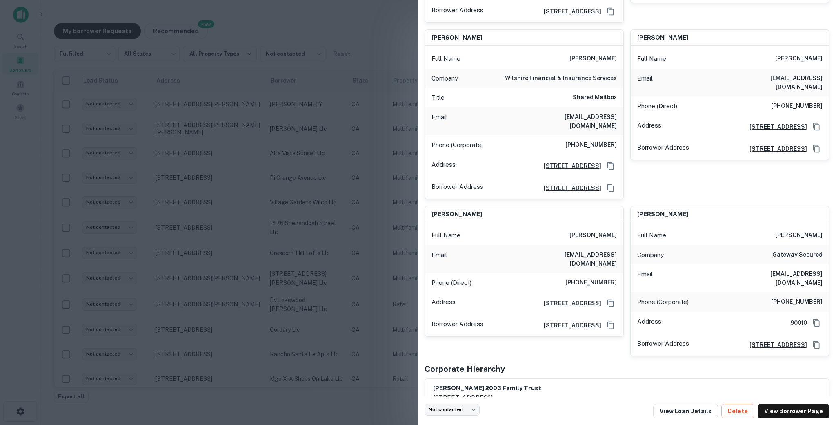
scroll to position [253, 0]
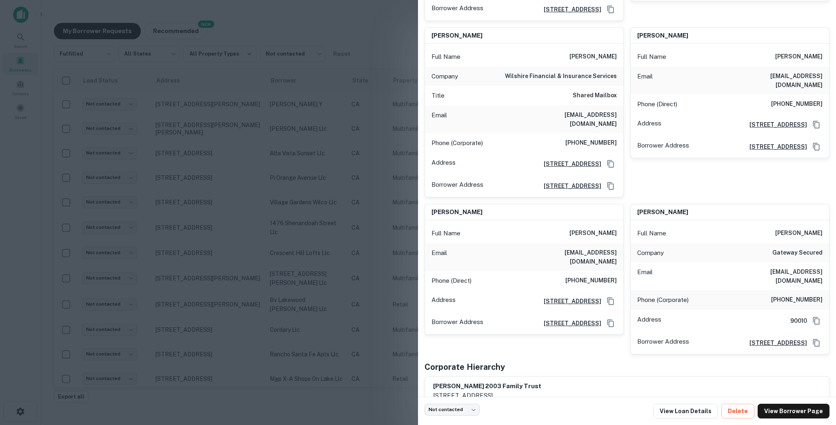
click at [584, 295] on h6 "(213) 908-5634" at bounding box center [796, 300] width 51 height 10
drag, startPoint x: 776, startPoint y: 291, endPoint x: 825, endPoint y: 289, distance: 49.0
click at [584, 290] on div "Phone (Corporate) (213) 908-5634" at bounding box center [730, 300] width 198 height 20
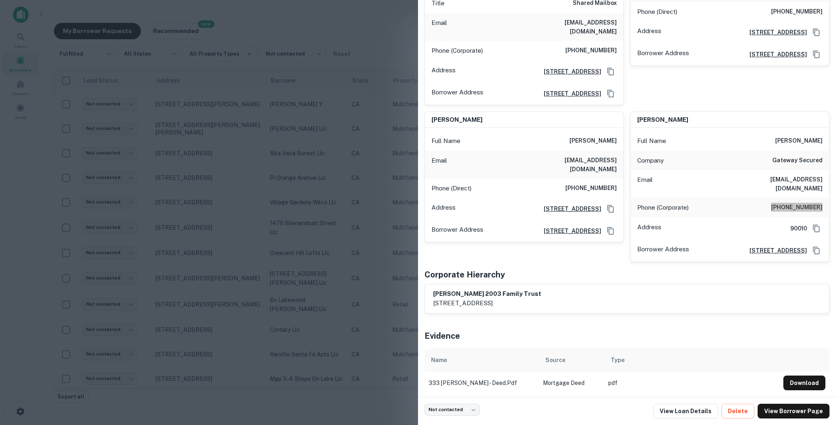
scroll to position [344, 0]
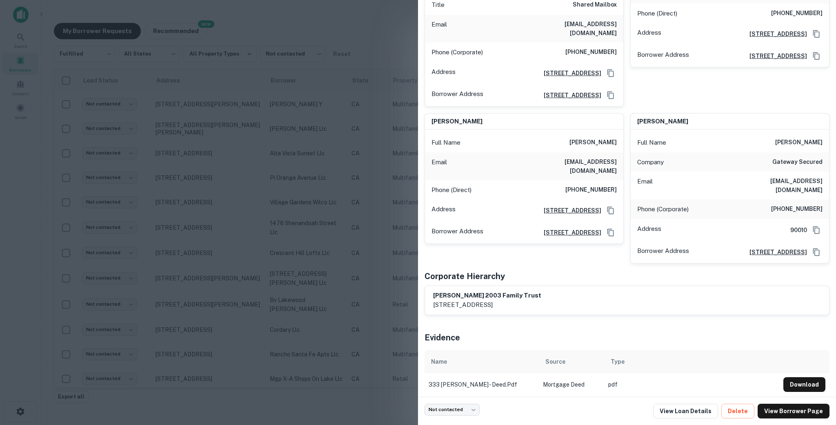
click at [207, 126] on div at bounding box center [418, 212] width 836 height 425
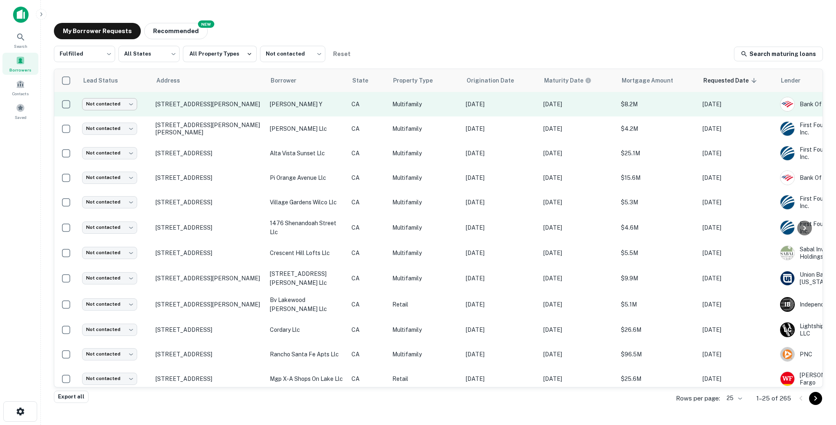
click at [118, 109] on body "Search Borrowers Contacts Saved My Borrower Requests NEW Recommended Fulfilled …" at bounding box center [418, 212] width 836 height 425
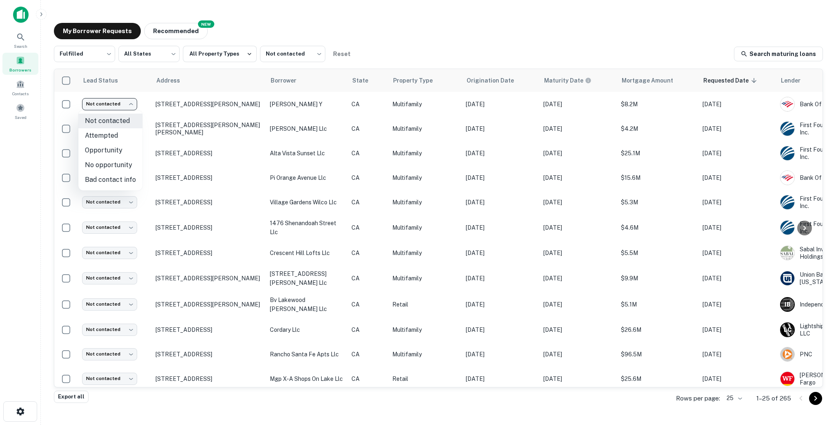
click at [123, 138] on li "Attempted" at bounding box center [110, 135] width 64 height 15
type input "*********"
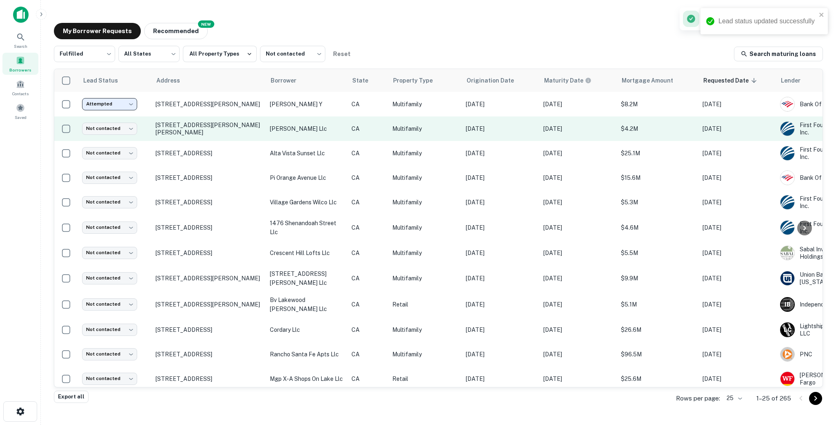
click at [167, 135] on td "223 S Lasky Dr Beverly Hills, CA90212" at bounding box center [208, 128] width 114 height 24
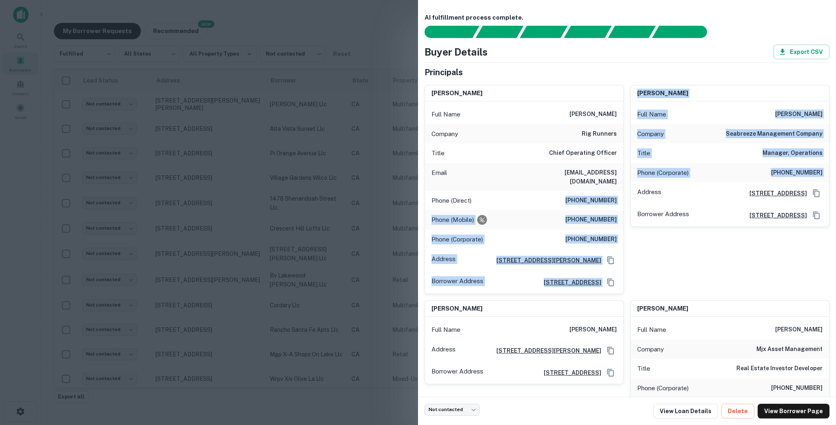
drag, startPoint x: 567, startPoint y: 190, endPoint x: 626, endPoint y: 191, distance: 58.8
click at [584, 191] on div "ramiro hernandez Full Name ramiro hernandez Company rig runners Title Chief Ope…" at bounding box center [623, 260] width 411 height 364
click at [584, 193] on div "Phone (Direct) (832) 871-4902" at bounding box center [524, 201] width 198 height 20
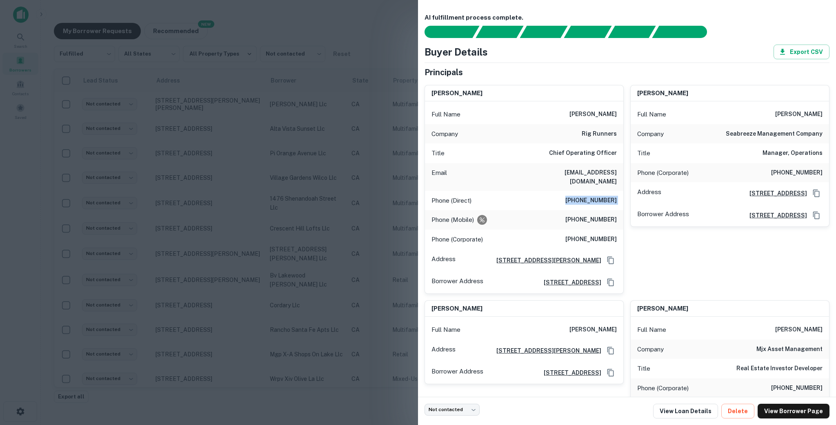
drag, startPoint x: 619, startPoint y: 193, endPoint x: 573, endPoint y: 193, distance: 46.1
click at [573, 193] on div "Phone (Direct) (832) 871-4902" at bounding box center [524, 201] width 198 height 20
drag, startPoint x: 569, startPoint y: 211, endPoint x: 619, endPoint y: 209, distance: 49.8
click at [584, 210] on div "Phone (Mobile) (832) 594-0562" at bounding box center [524, 220] width 198 height 20
drag, startPoint x: 569, startPoint y: 229, endPoint x: 622, endPoint y: 231, distance: 53.5
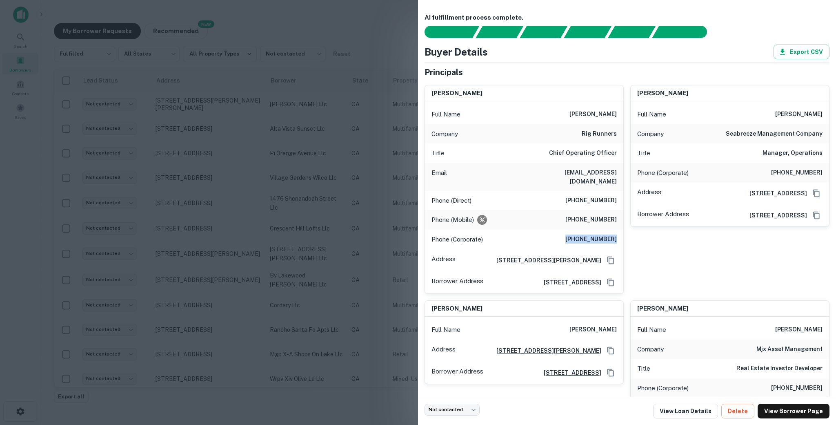
click at [584, 231] on div "Phone (Corporate) (832) 871-4900" at bounding box center [524, 239] width 198 height 20
click at [580, 237] on div "Phone (Corporate) (832) 871-4900" at bounding box center [524, 239] width 198 height 20
drag, startPoint x: 574, startPoint y: 231, endPoint x: 618, endPoint y: 231, distance: 44.5
click at [584, 231] on div "Phone (Corporate) (832) 871-4900" at bounding box center [524, 239] width 198 height 20
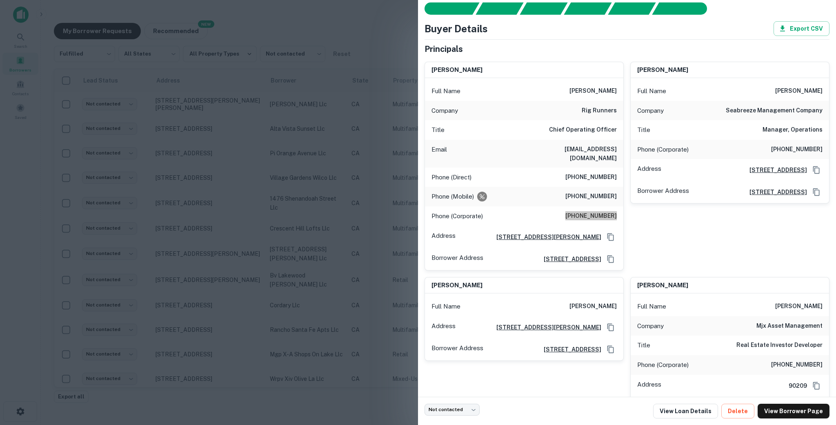
scroll to position [7, 0]
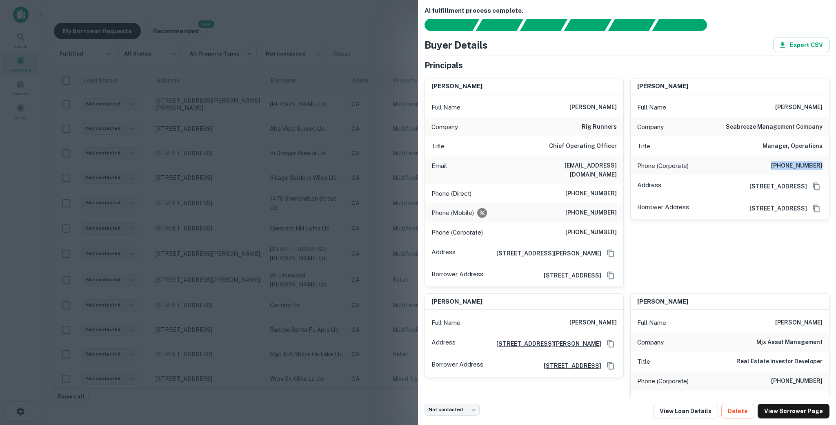
drag, startPoint x: 777, startPoint y: 167, endPoint x: 823, endPoint y: 162, distance: 46.3
click at [584, 162] on div "Phone (Corporate) (800) 232-7517" at bounding box center [730, 166] width 198 height 20
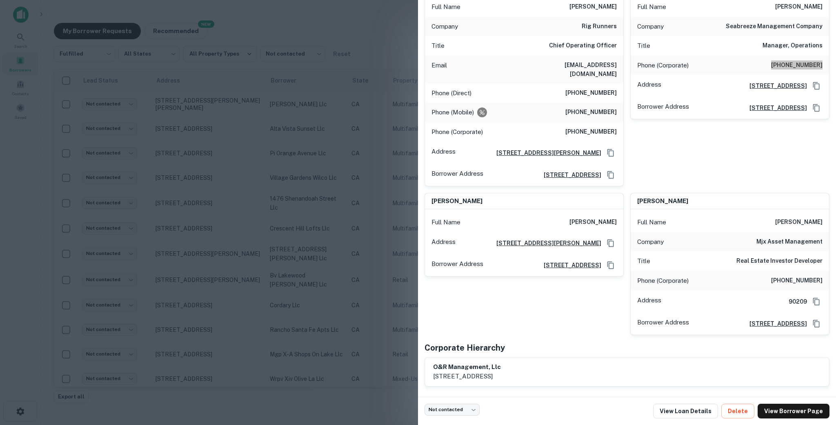
scroll to position [0, 0]
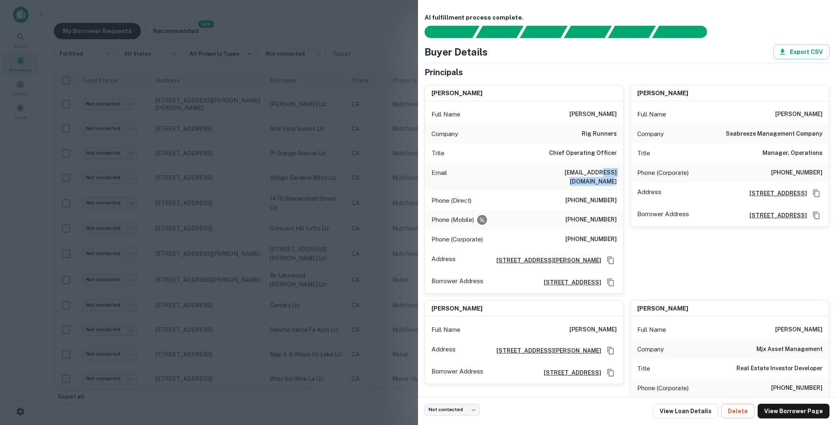
drag, startPoint x: 618, startPoint y: 173, endPoint x: 571, endPoint y: 173, distance: 46.9
click at [571, 173] on div "Email rhernandez@rigrunnerinc.com" at bounding box center [524, 177] width 198 height 28
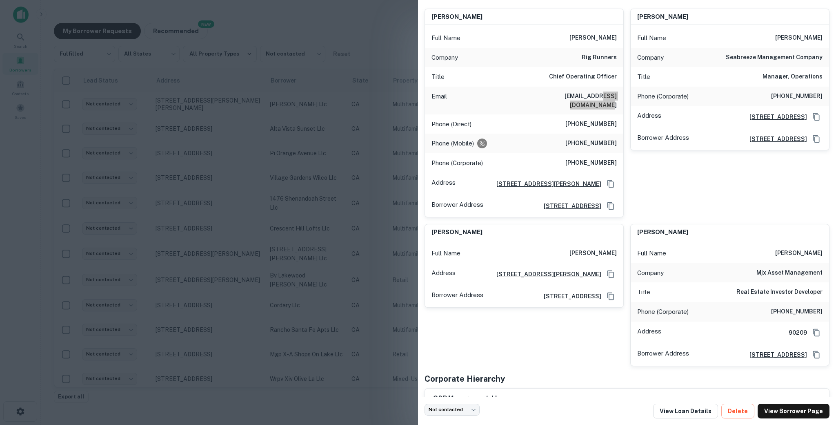
scroll to position [107, 0]
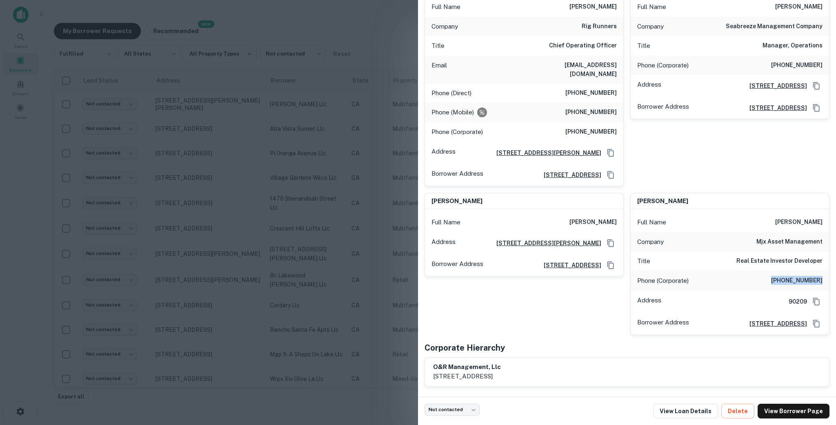
drag, startPoint x: 764, startPoint y: 272, endPoint x: 826, endPoint y: 278, distance: 62.3
click at [584, 278] on div "Phone (Corporate) (212) 705-5301" at bounding box center [730, 281] width 198 height 20
click at [319, 218] on div at bounding box center [418, 212] width 836 height 425
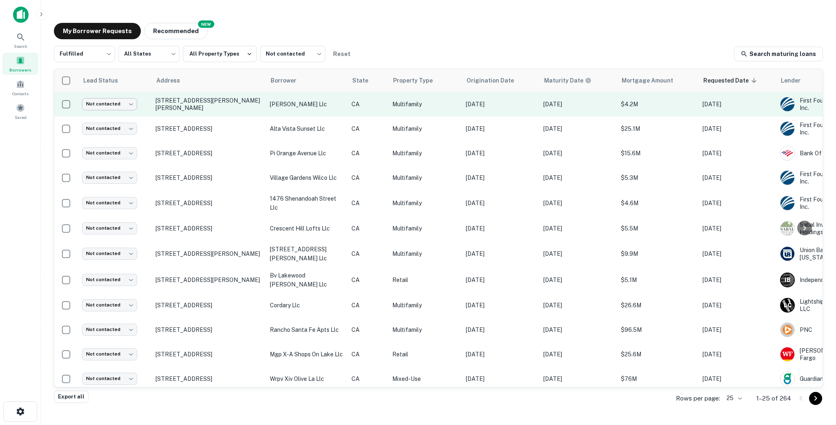
click at [122, 100] on body "Search Borrowers Contacts Saved My Borrower Requests NEW Recommended Fulfilled …" at bounding box center [418, 212] width 836 height 425
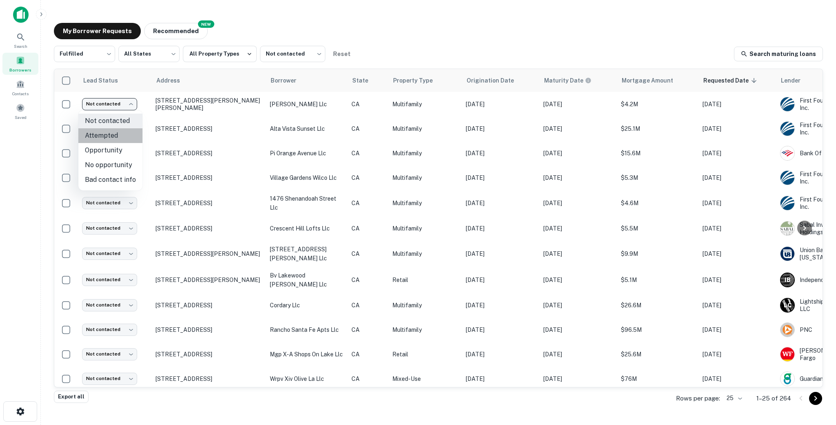
click at [117, 135] on li "Attempted" at bounding box center [110, 135] width 64 height 15
type input "*********"
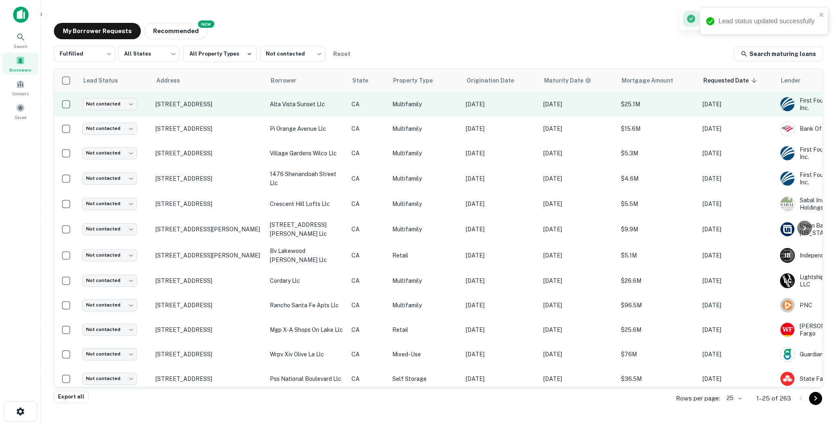
click at [198, 113] on td "1425 N Alta Vista Blvd Los Angeles, CA90046" at bounding box center [208, 104] width 114 height 24
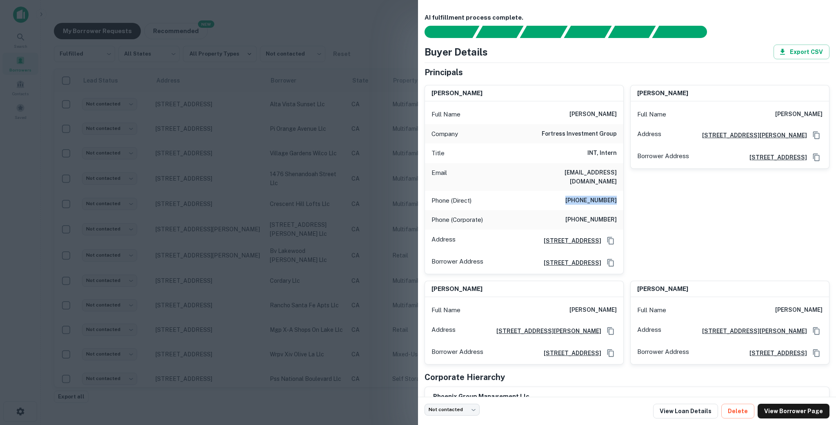
drag, startPoint x: 595, startPoint y: 191, endPoint x: 618, endPoint y: 188, distance: 23.8
click at [584, 191] on div "Phone (Direct) (310) 228-5447" at bounding box center [524, 201] width 198 height 20
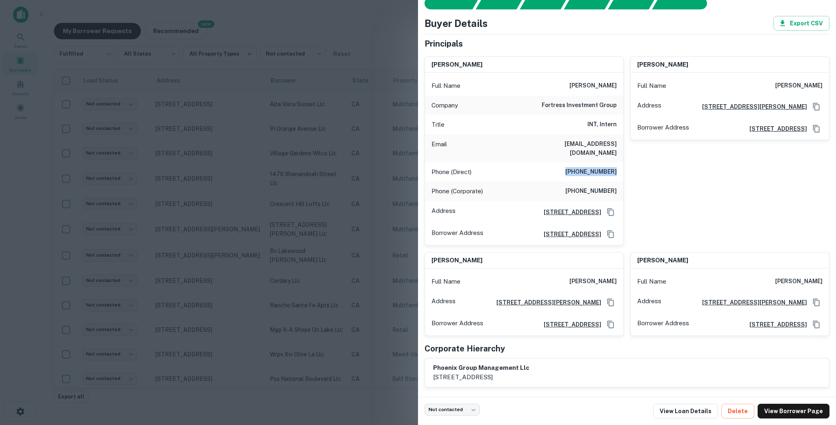
scroll to position [34, 0]
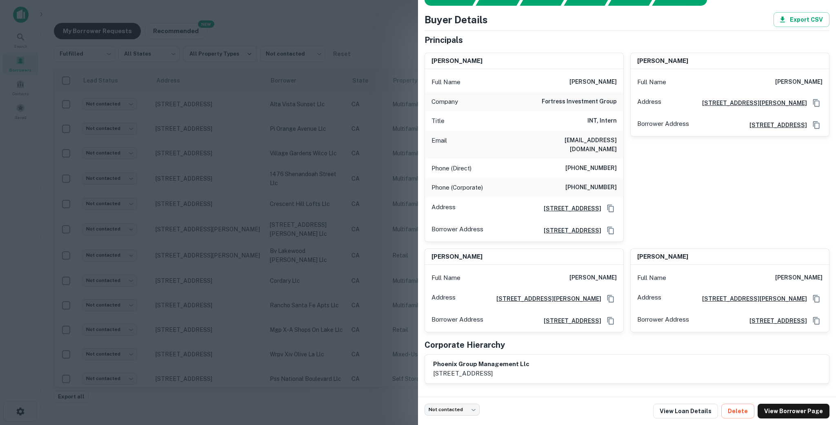
click at [348, 189] on div at bounding box center [418, 212] width 836 height 425
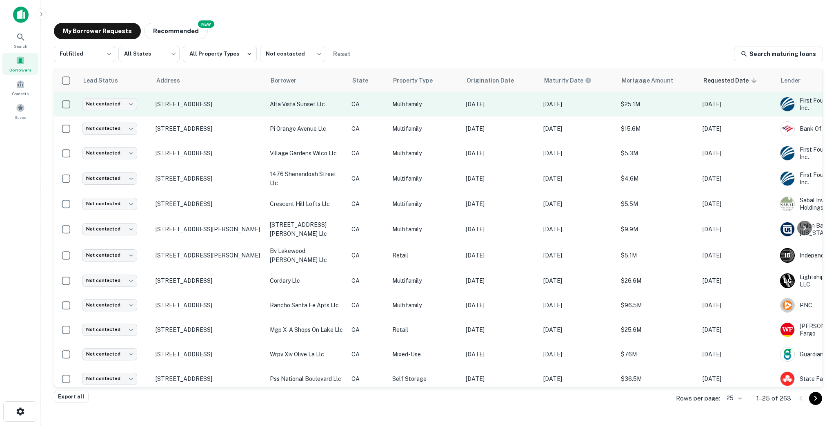
click at [249, 112] on td "1425 N Alta Vista Blvd Los Angeles, CA90046" at bounding box center [208, 104] width 114 height 24
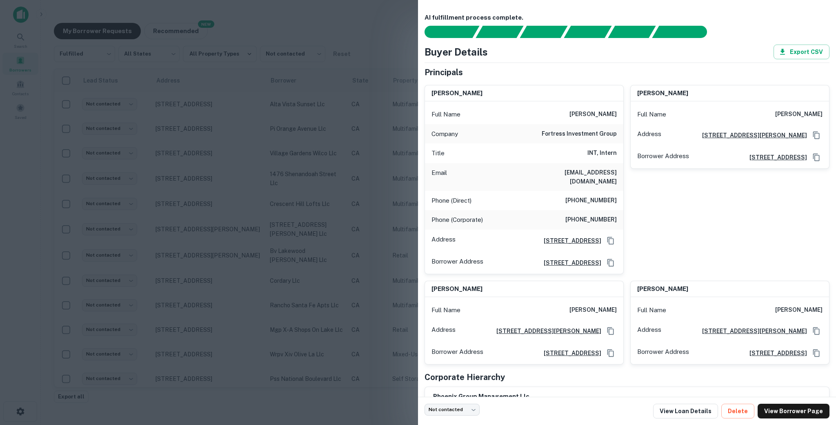
scroll to position [44, 0]
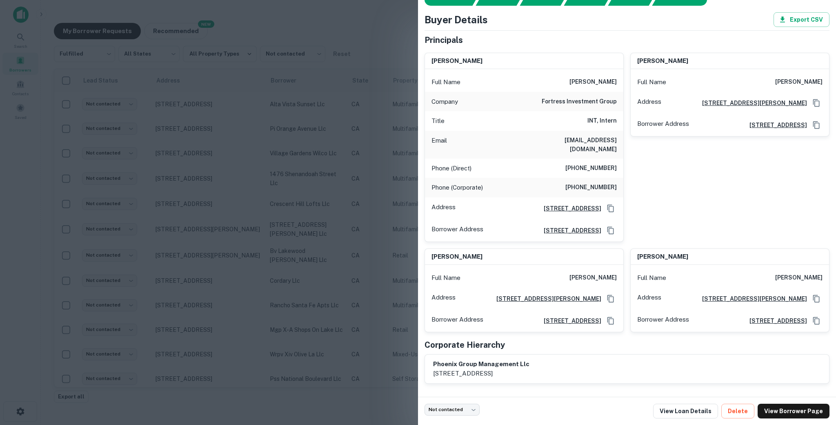
click at [341, 265] on div at bounding box center [418, 212] width 836 height 425
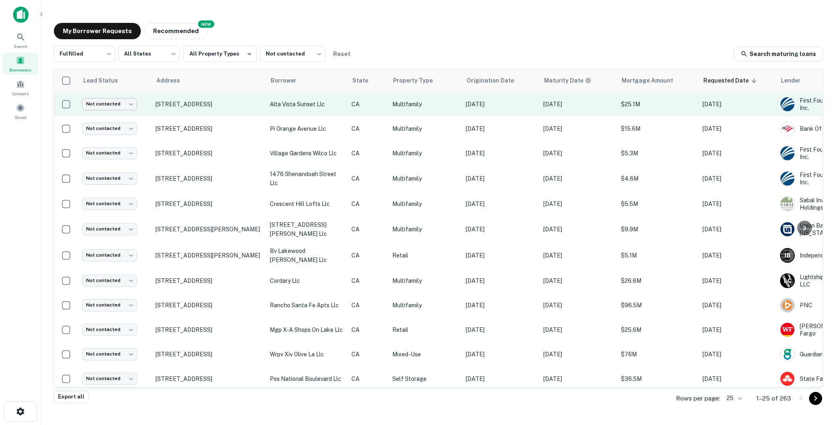
click at [136, 102] on body "Search Borrowers Contacts Saved My Borrower Requests NEW Recommended Fulfilled …" at bounding box center [418, 212] width 836 height 425
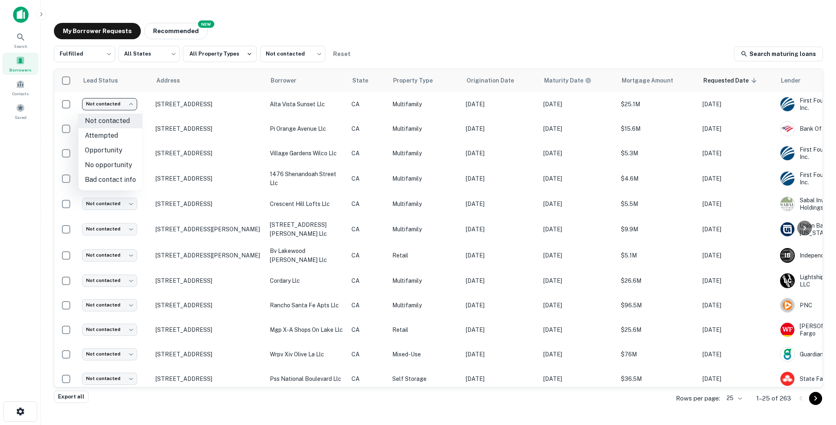
click at [105, 139] on li "Attempted" at bounding box center [110, 135] width 64 height 15
type input "*********"
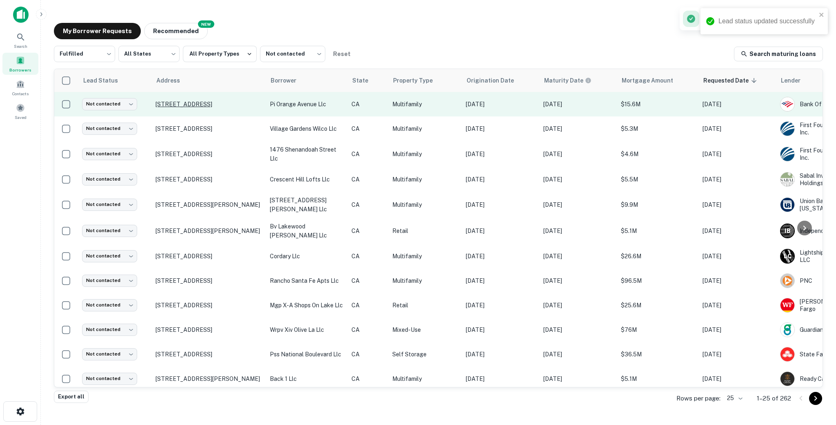
click at [249, 108] on p "15328 Orange Ave Paramount, CA90723" at bounding box center [209, 103] width 106 height 7
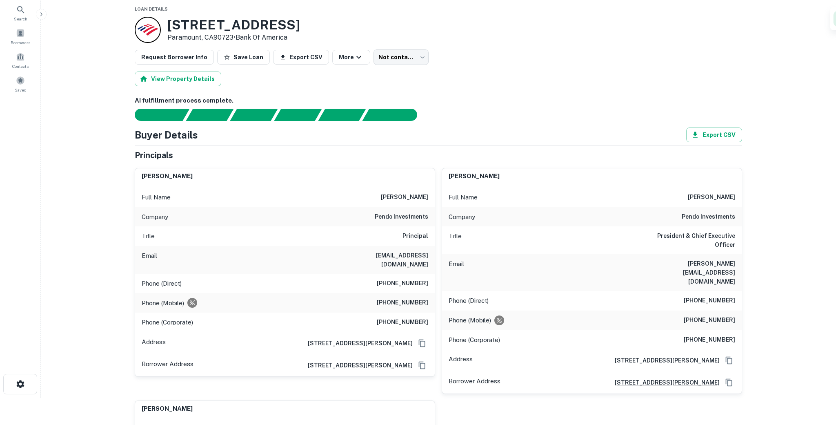
scroll to position [114, 0]
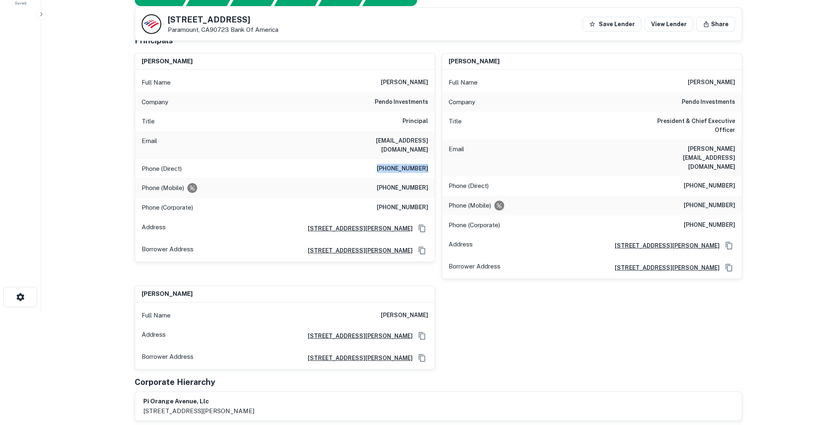
drag, startPoint x: 403, startPoint y: 158, endPoint x: 428, endPoint y: 160, distance: 25.4
click at [428, 160] on div "Phone (Direct) (310) 606-8424" at bounding box center [285, 169] width 300 height 20
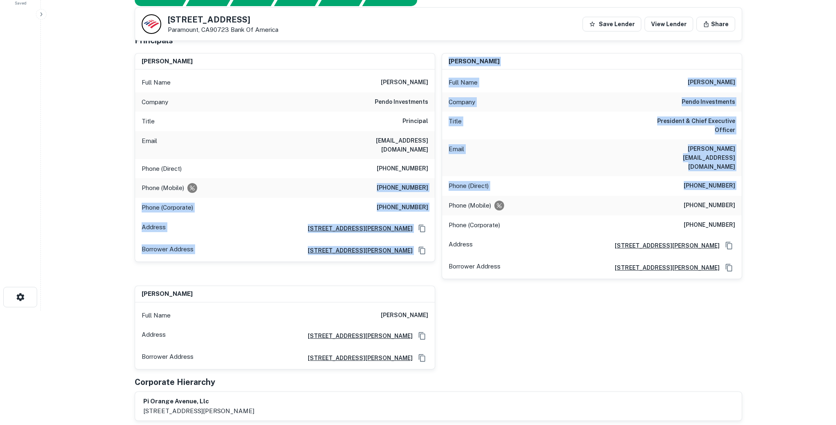
drag, startPoint x: 378, startPoint y: 180, endPoint x: 444, endPoint y: 180, distance: 65.7
click at [445, 180] on div "matthew a. kardos Full Name matthew a. kardos Company pendo investments Title P…" at bounding box center [435, 208] width 614 height 323
click at [435, 180] on div "matthew a. kardos Full Name matthew a. kardos Company pendo investments Title P…" at bounding box center [285, 157] width 300 height 209
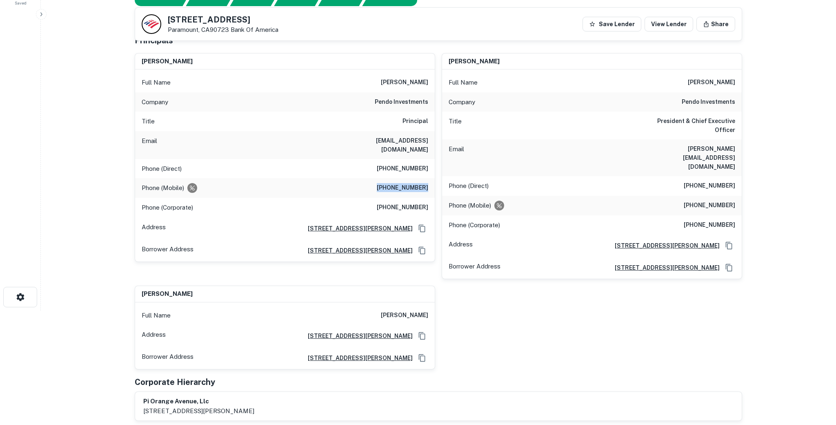
drag, startPoint x: 432, startPoint y: 180, endPoint x: 387, endPoint y: 179, distance: 45.7
click at [387, 179] on div "Phone (Mobile) (213) 361-3479" at bounding box center [285, 188] width 300 height 20
drag, startPoint x: 376, startPoint y: 140, endPoint x: 427, endPoint y: 139, distance: 51.8
click at [427, 139] on h6 "[EMAIL_ADDRESS][DOMAIN_NAME]" at bounding box center [379, 145] width 98 height 18
click at [314, 201] on div "Phone (Corporate) (310) 606-8420" at bounding box center [285, 208] width 300 height 20
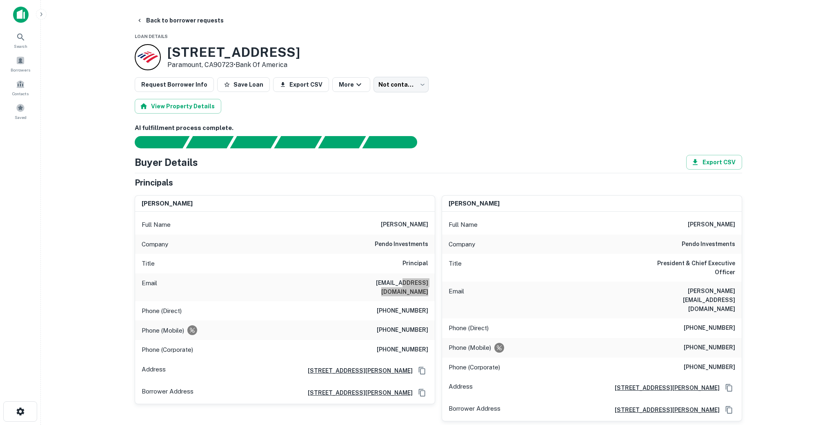
scroll to position [73, 0]
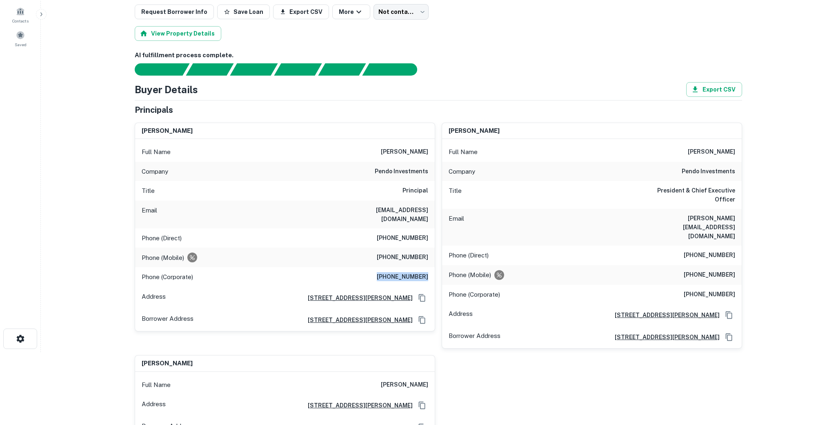
drag, startPoint x: 387, startPoint y: 267, endPoint x: 430, endPoint y: 270, distance: 42.6
click at [430, 270] on div "Phone (Corporate) (310) 606-8420" at bounding box center [285, 277] width 300 height 20
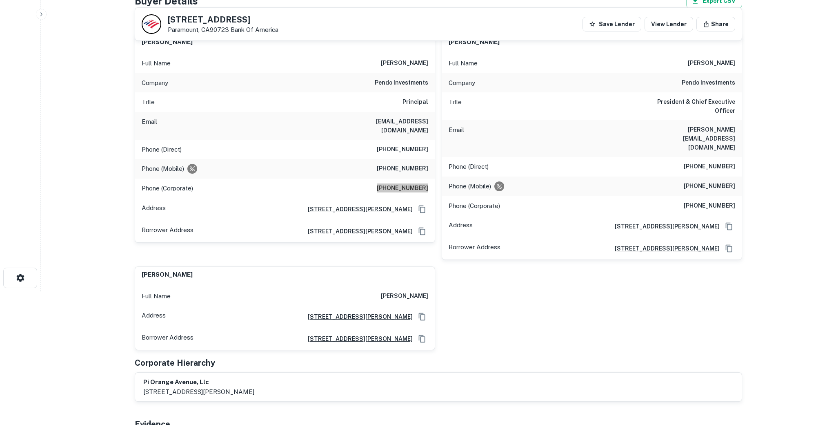
scroll to position [114, 0]
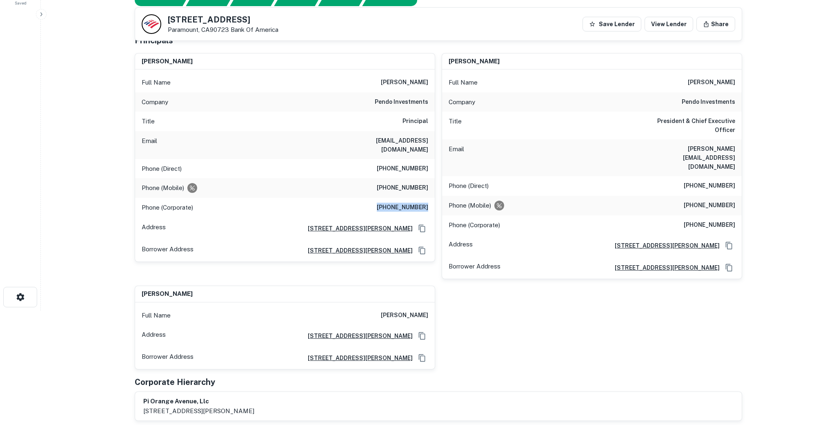
click at [584, 123] on h6 "President & Chief Executive Officer" at bounding box center [686, 125] width 98 height 18
click at [584, 122] on h6 "President & Chief Executive Officer" at bounding box center [686, 125] width 98 height 18
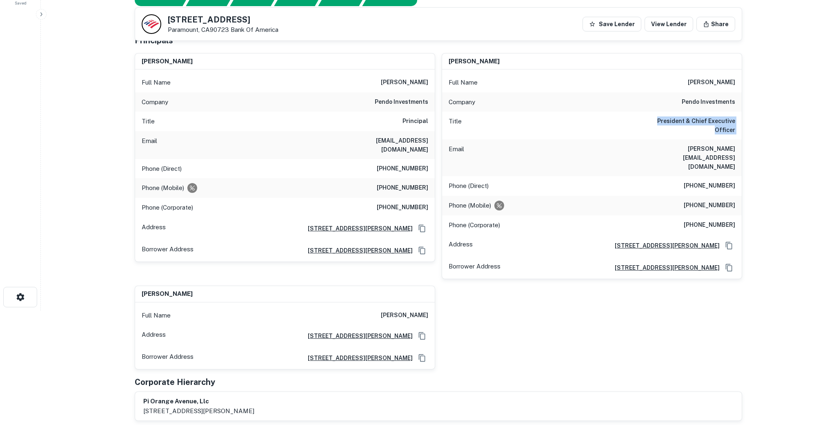
click at [584, 122] on h6 "President & Chief Executive Officer" at bounding box center [686, 125] width 98 height 18
click at [584, 124] on div "Title President & Chief Executive Officer" at bounding box center [592, 125] width 300 height 28
click at [584, 121] on div "Title President & Chief Executive Officer" at bounding box center [592, 125] width 300 height 28
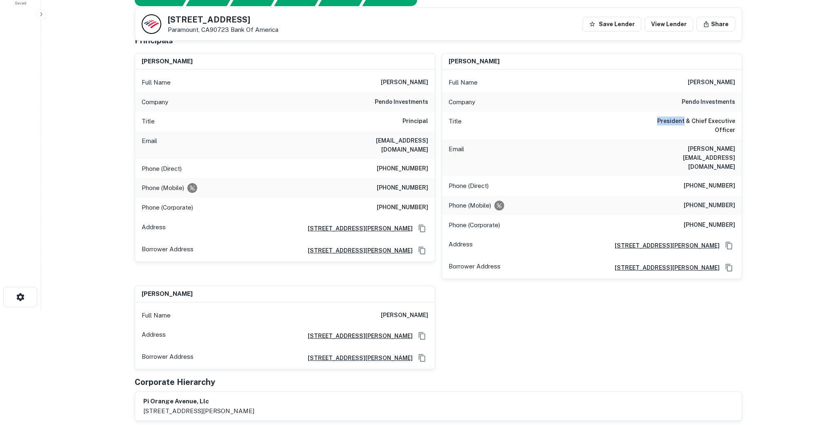
click at [584, 121] on div "Title President & Chief Executive Officer" at bounding box center [592, 125] width 300 height 28
click at [584, 139] on div "Email brian@pendoinvestments.com" at bounding box center [592, 157] width 300 height 37
click at [584, 144] on h6 "[PERSON_NAME][EMAIL_ADDRESS][DOMAIN_NAME]" at bounding box center [686, 157] width 98 height 27
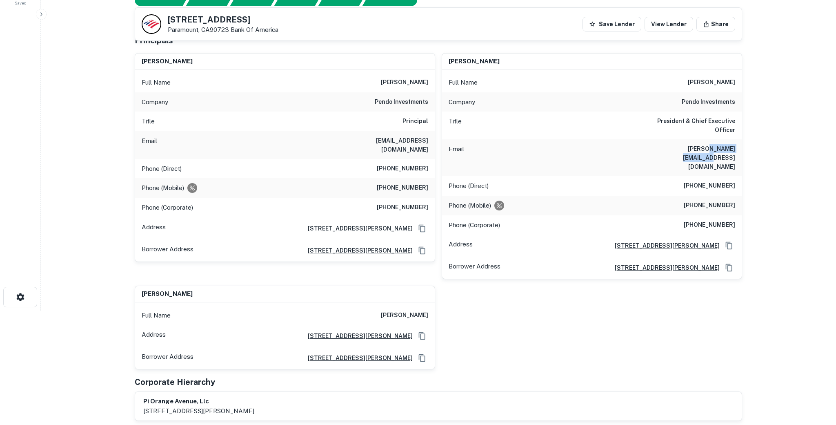
click at [584, 144] on h6 "[PERSON_NAME][EMAIL_ADDRESS][DOMAIN_NAME]" at bounding box center [686, 157] width 98 height 27
drag, startPoint x: 674, startPoint y: 141, endPoint x: 738, endPoint y: 139, distance: 64.1
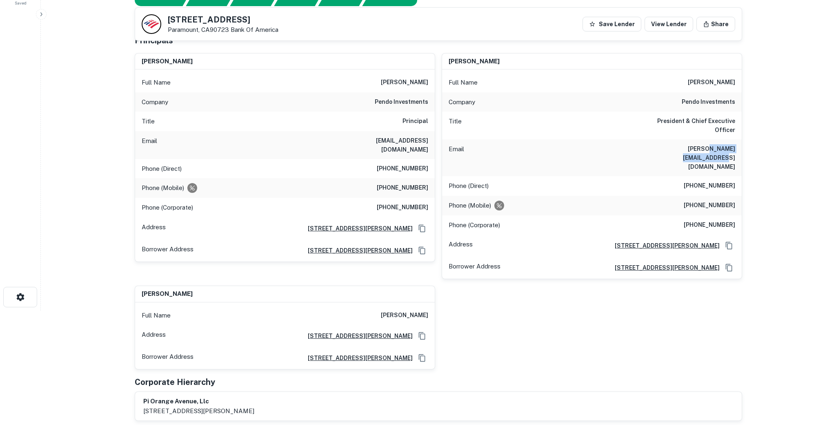
click at [584, 139] on div "Email brian@pendoinvestments.com" at bounding box center [592, 157] width 300 height 37
click at [584, 200] on h6 "[PHONE_NUMBER]" at bounding box center [709, 205] width 51 height 10
drag, startPoint x: 687, startPoint y: 182, endPoint x: 736, endPoint y: 182, distance: 49.4
click at [584, 196] on div "Phone (Mobile) (310) 597-1419" at bounding box center [592, 206] width 300 height 20
click at [584, 181] on h6 "[PHONE_NUMBER]" at bounding box center [709, 186] width 51 height 10
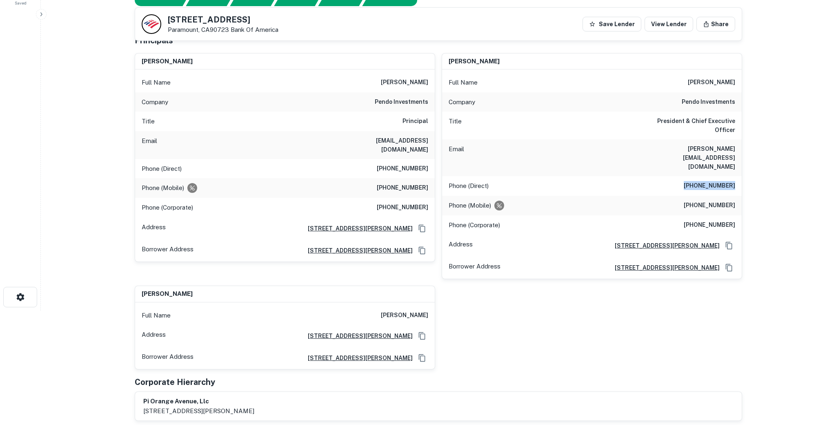
drag, startPoint x: 684, startPoint y: 161, endPoint x: 737, endPoint y: 160, distance: 53.1
click at [584, 176] on div "Phone (Direct) (310) 606-8422" at bounding box center [592, 186] width 300 height 20
click at [584, 196] on div "Phone (Mobile) (310) 597-1419" at bounding box center [592, 206] width 300 height 20
drag, startPoint x: 671, startPoint y: 176, endPoint x: 732, endPoint y: 174, distance: 61.2
click at [584, 196] on div "Phone (Mobile) (310) 597-1419" at bounding box center [592, 206] width 300 height 20
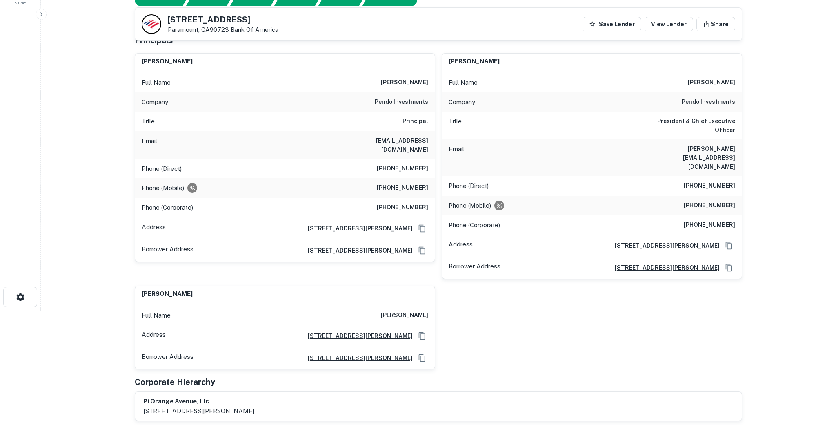
click at [584, 200] on h6 "[PHONE_NUMBER]" at bounding box center [709, 205] width 51 height 10
drag, startPoint x: 737, startPoint y: 178, endPoint x: 676, endPoint y: 178, distance: 61.6
click at [584, 196] on div "Phone (Mobile) (310) 597-1419" at bounding box center [592, 206] width 300 height 20
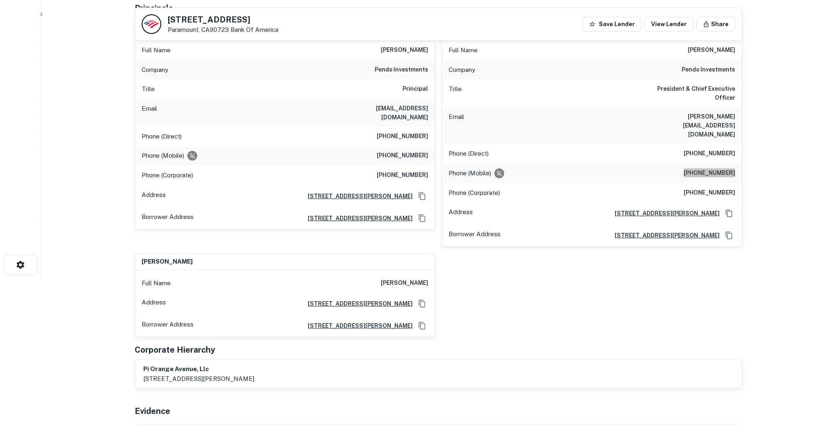
scroll to position [38, 0]
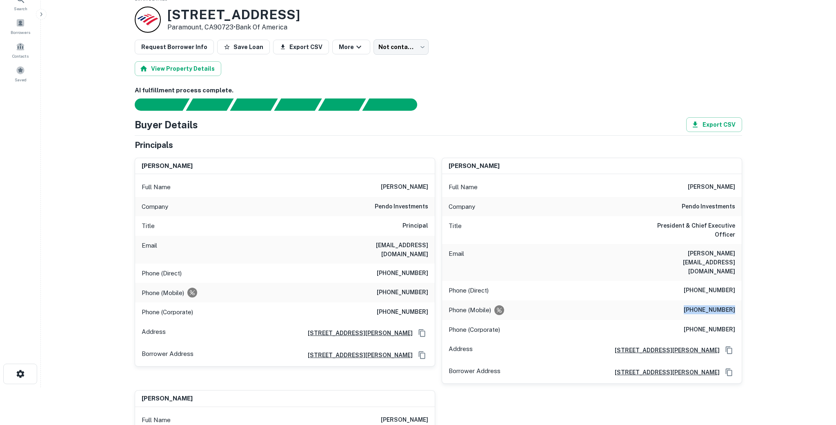
click at [584, 300] on div "Phone (Mobile) (310) 597-1419" at bounding box center [592, 310] width 300 height 20
drag, startPoint x: 677, startPoint y: 286, endPoint x: 736, endPoint y: 285, distance: 58.4
click at [584, 300] on div "Phone (Mobile) (310) 597-1419" at bounding box center [592, 310] width 300 height 20
drag, startPoint x: 678, startPoint y: 187, endPoint x: 725, endPoint y: 184, distance: 47.0
click at [584, 184] on div "Full Name brian c. buchhagen" at bounding box center [592, 187] width 300 height 20
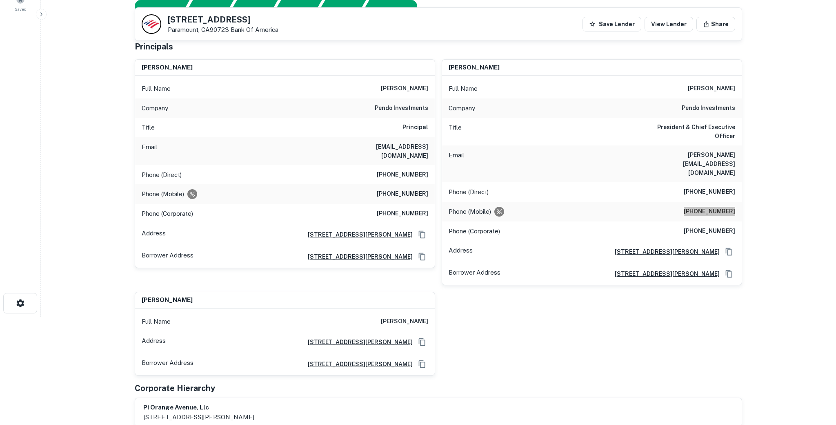
scroll to position [0, 0]
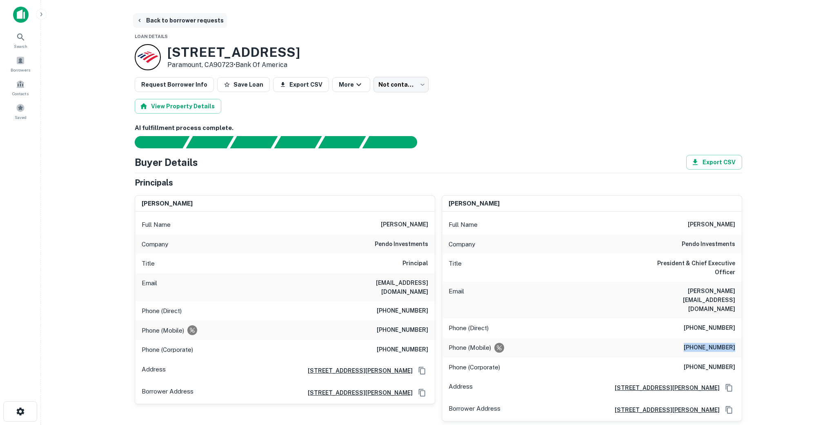
click at [177, 22] on button "Back to borrower requests" at bounding box center [180, 20] width 94 height 15
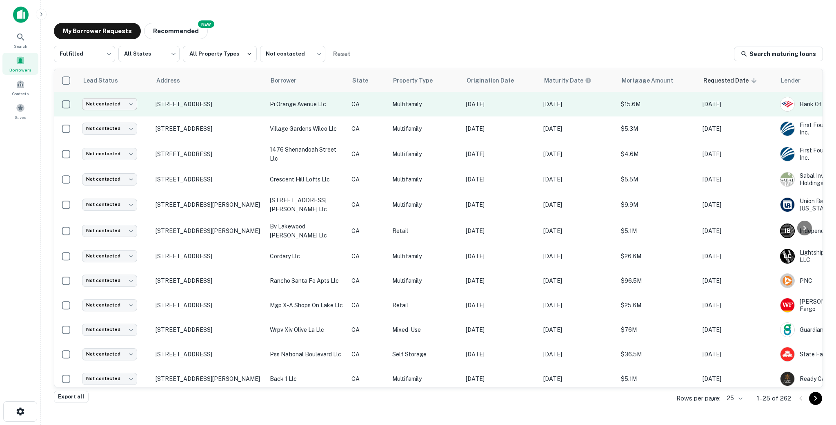
click at [113, 105] on body "Search Borrowers Contacts Saved My Borrower Requests NEW Recommended Fulfilled …" at bounding box center [418, 212] width 836 height 425
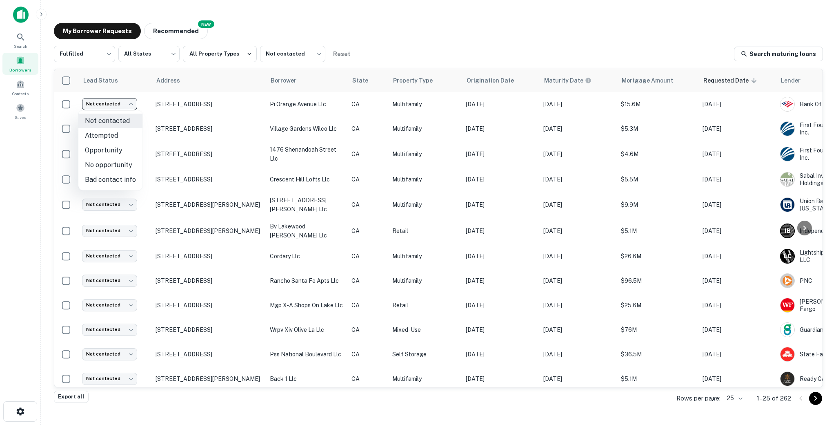
click at [110, 134] on li "Attempted" at bounding box center [110, 135] width 64 height 15
type input "*********"
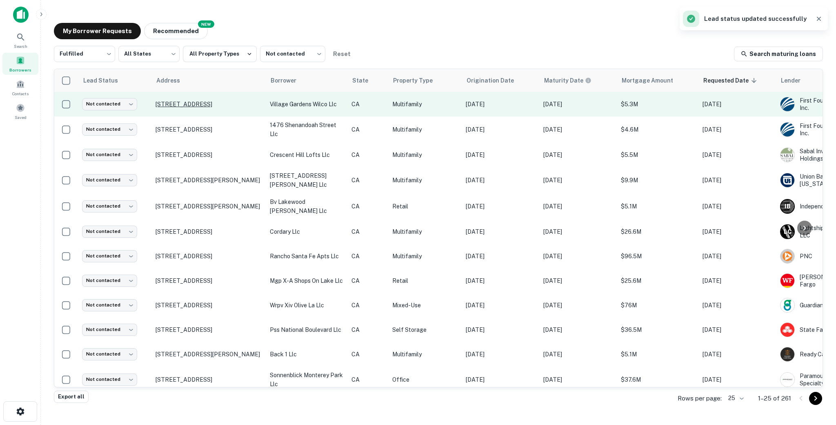
click at [253, 108] on p "12623 Burbank Blvd Valley Village, CA91607" at bounding box center [209, 103] width 106 height 7
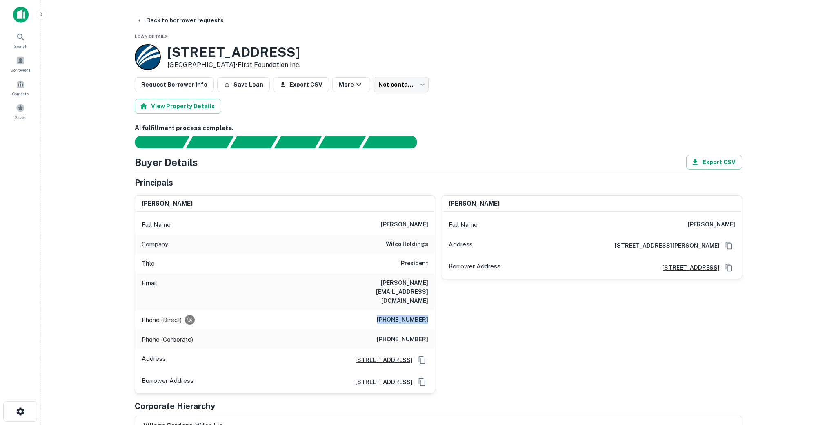
drag, startPoint x: 387, startPoint y: 303, endPoint x: 431, endPoint y: 302, distance: 44.5
click at [431, 310] on div "Phone (Direct) (310) 470-1421" at bounding box center [285, 320] width 300 height 20
click at [379, 329] on div "Phone (Corporate) (310) 995-7042" at bounding box center [285, 339] width 300 height 20
drag, startPoint x: 380, startPoint y: 322, endPoint x: 432, endPoint y: 321, distance: 52.3
click at [432, 329] on div "Phone (Corporate) (310) 995-7042" at bounding box center [285, 339] width 300 height 20
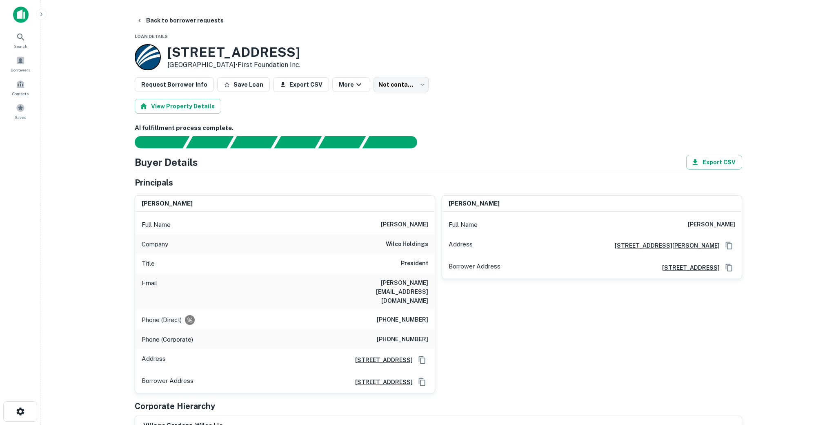
click at [389, 334] on h6 "(310) 995-7042" at bounding box center [402, 339] width 51 height 10
drag, startPoint x: 380, startPoint y: 320, endPoint x: 429, endPoint y: 322, distance: 49.4
click at [429, 329] on div "Phone (Corporate) (310) 995-7042" at bounding box center [285, 339] width 300 height 20
click at [177, 13] on button "Back to borrower requests" at bounding box center [180, 20] width 94 height 15
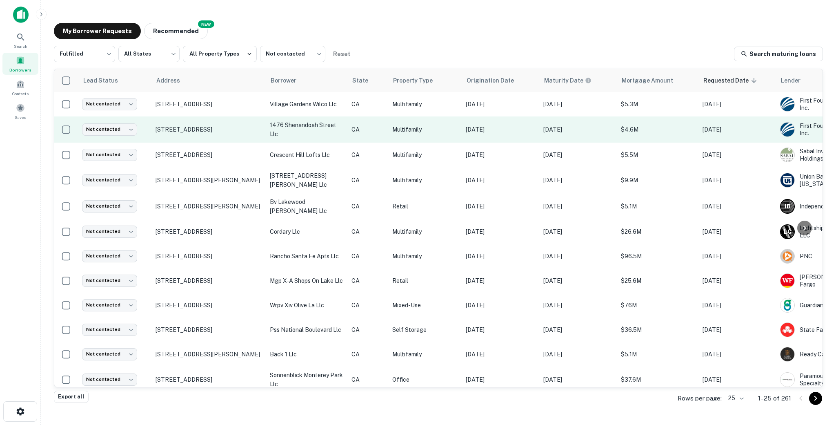
click at [255, 138] on td "1476 S Shenandoah St Los Angeles, CA90035" at bounding box center [208, 129] width 114 height 26
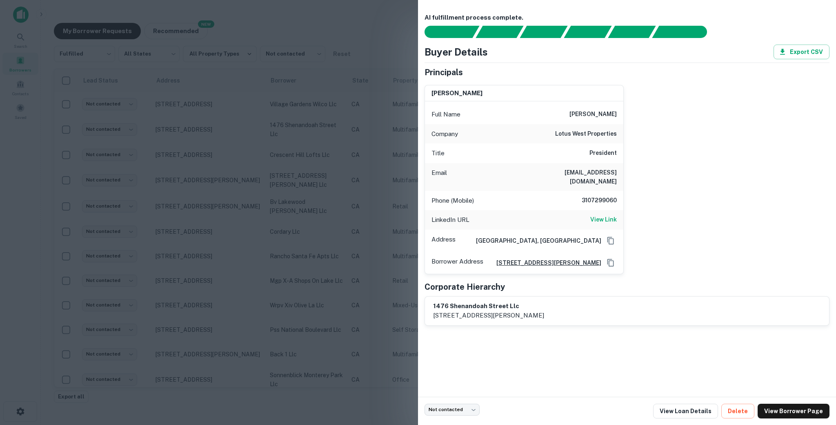
click at [309, 170] on div at bounding box center [418, 212] width 836 height 425
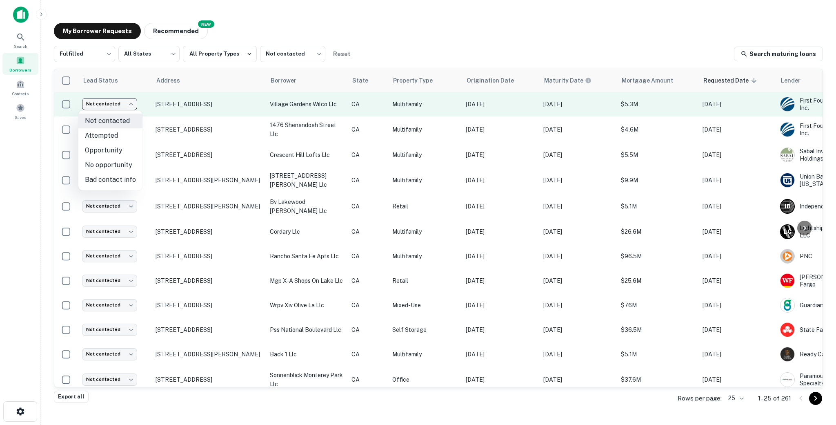
click at [105, 104] on body "Search Borrowers Contacts Saved My Borrower Requests NEW Recommended Fulfilled …" at bounding box center [418, 212] width 836 height 425
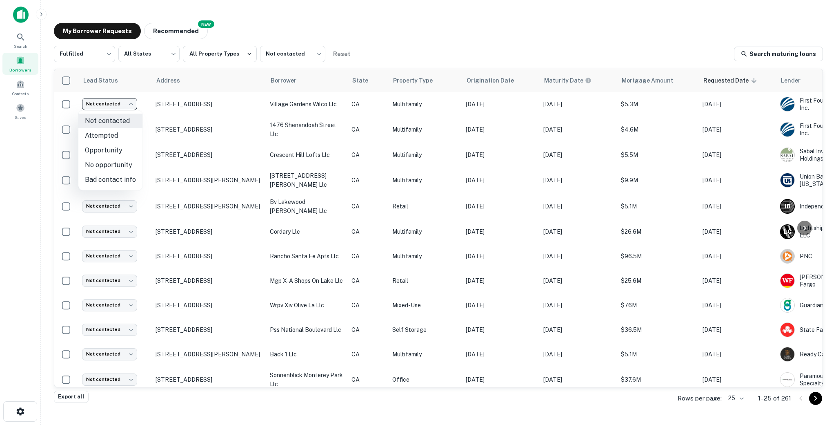
click at [114, 136] on li "Attempted" at bounding box center [110, 135] width 64 height 15
type input "*********"
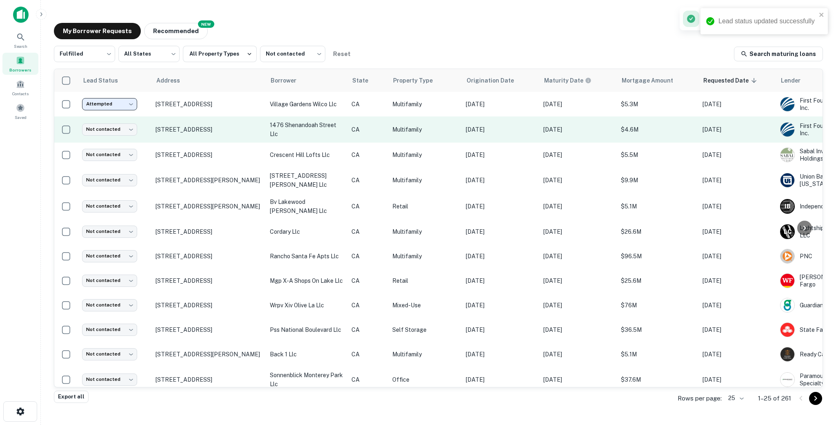
click at [259, 140] on td "1476 S Shenandoah St Los Angeles, CA90035" at bounding box center [208, 129] width 114 height 26
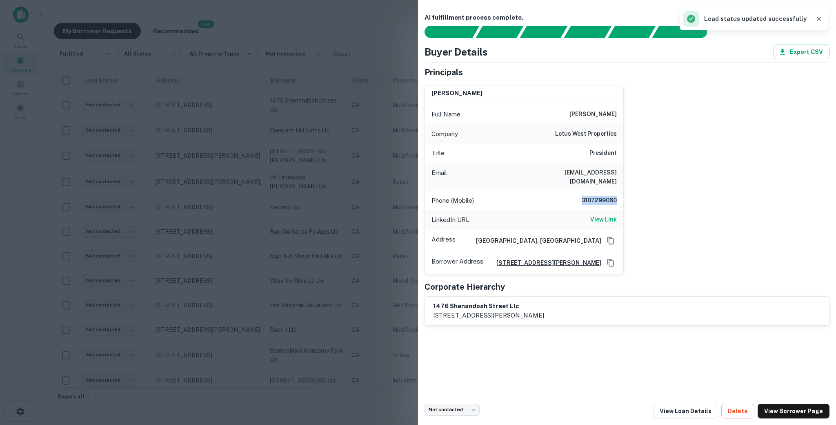
drag, startPoint x: 579, startPoint y: 191, endPoint x: 636, endPoint y: 190, distance: 57.6
click at [584, 190] on div "ari chazanas Full Name ari chazanas Company lotus west properties Title Preside…" at bounding box center [623, 176] width 411 height 196
click at [582, 196] on h6 "3107299060" at bounding box center [592, 201] width 49 height 10
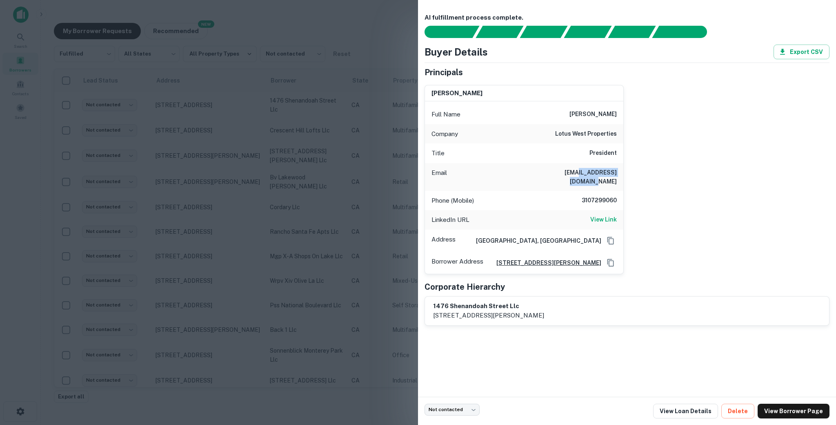
drag, startPoint x: 611, startPoint y: 172, endPoint x: 562, endPoint y: 172, distance: 49.4
click at [562, 172] on div "Email ari@lotusproperties.com" at bounding box center [524, 177] width 198 height 28
click at [584, 212] on div "LinkedIn URL View Link" at bounding box center [524, 220] width 198 height 20
click at [584, 215] on h6 "View Link" at bounding box center [603, 219] width 27 height 9
click at [368, 160] on div at bounding box center [418, 212] width 836 height 425
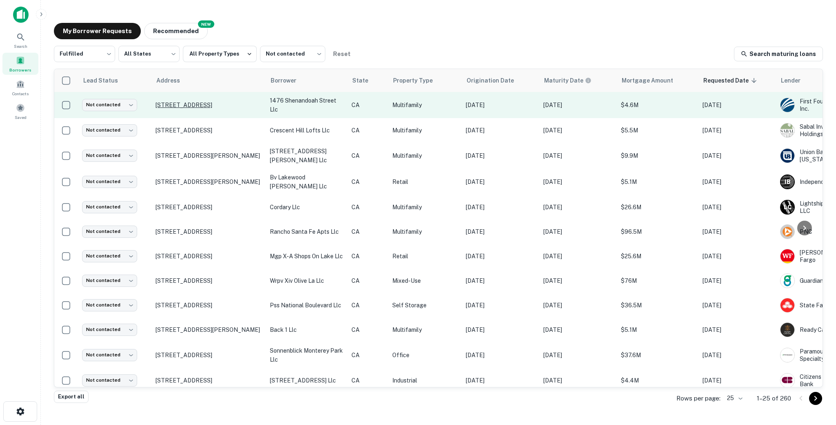
click at [246, 109] on p "1476 S Shenandoah St Los Angeles, CA90035" at bounding box center [209, 104] width 106 height 7
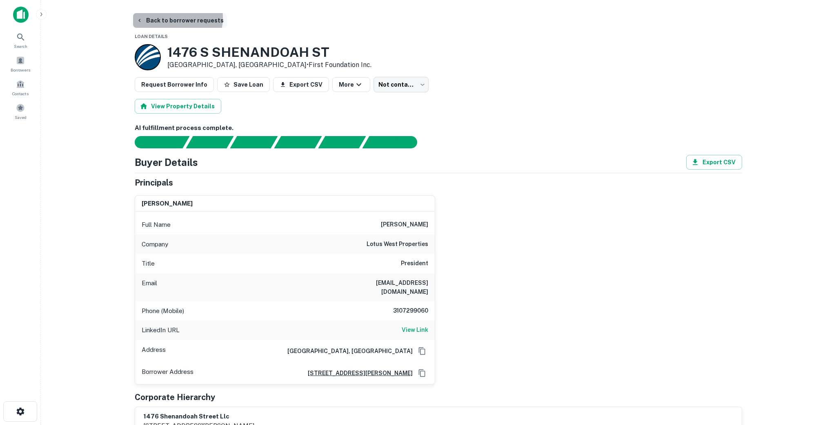
click at [167, 18] on button "Back to borrower requests" at bounding box center [180, 20] width 94 height 15
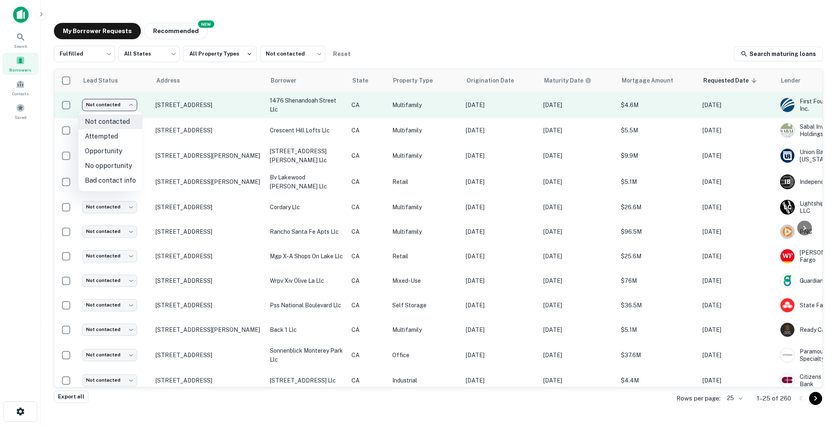
click at [113, 102] on body "Search Borrowers Contacts Saved My Borrower Requests NEW Recommended Fulfilled …" at bounding box center [418, 212] width 836 height 425
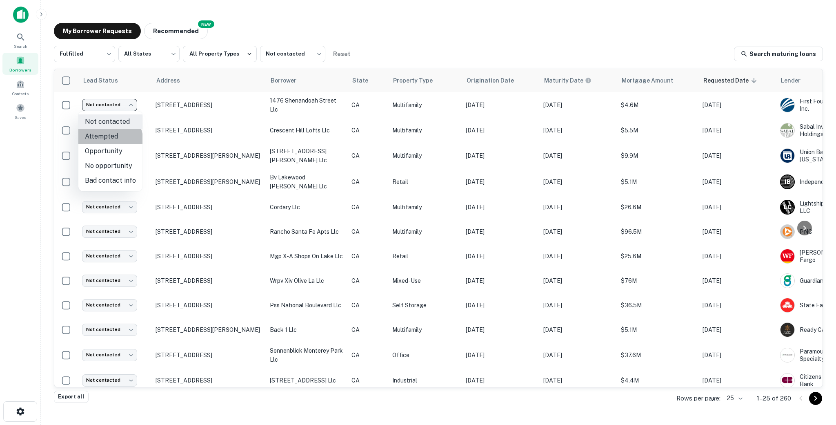
click at [103, 142] on li "Attempted" at bounding box center [110, 136] width 64 height 15
type input "*********"
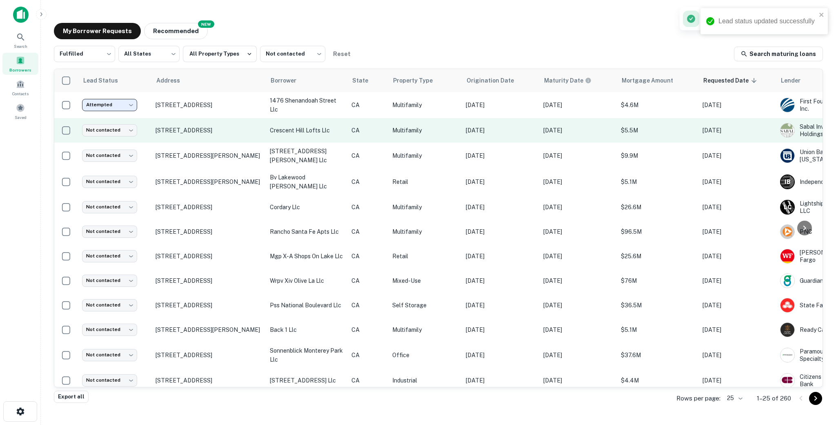
click at [263, 138] on td "1216 N Crescent Heights Blvd West Hollywood, CA90046" at bounding box center [208, 130] width 114 height 24
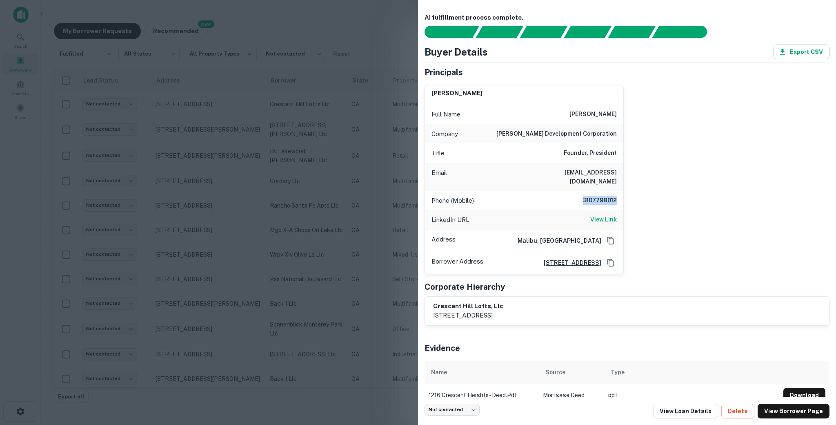
drag, startPoint x: 580, startPoint y: 194, endPoint x: 646, endPoint y: 193, distance: 66.1
click at [584, 193] on div "lawrence taylor Full Name lawrence taylor Company christina development corpora…" at bounding box center [623, 176] width 411 height 196
click at [584, 215] on h6 "View Link" at bounding box center [603, 219] width 27 height 9
click at [0, 0] on div "AI fulfillment process complete. Buyer Details Export CSV Principals lawrence t…" at bounding box center [418, 212] width 836 height 425
click at [329, 224] on div at bounding box center [418, 212] width 836 height 425
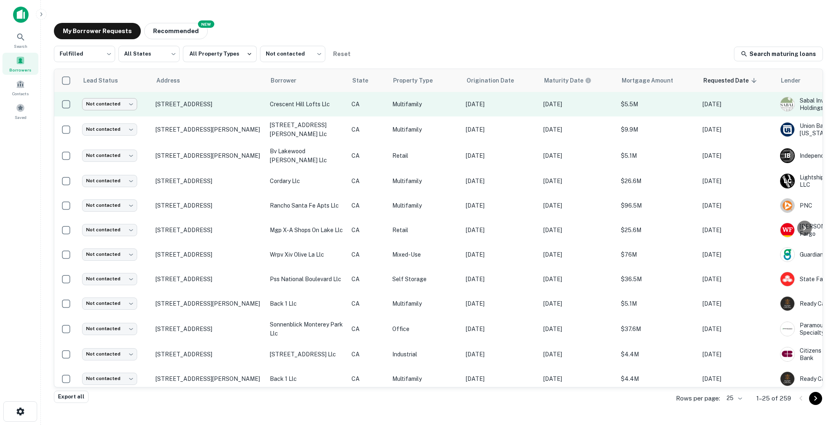
click at [105, 103] on body "Search Borrowers Contacts Saved My Borrower Requests NEW Recommended Fulfilled …" at bounding box center [418, 212] width 836 height 425
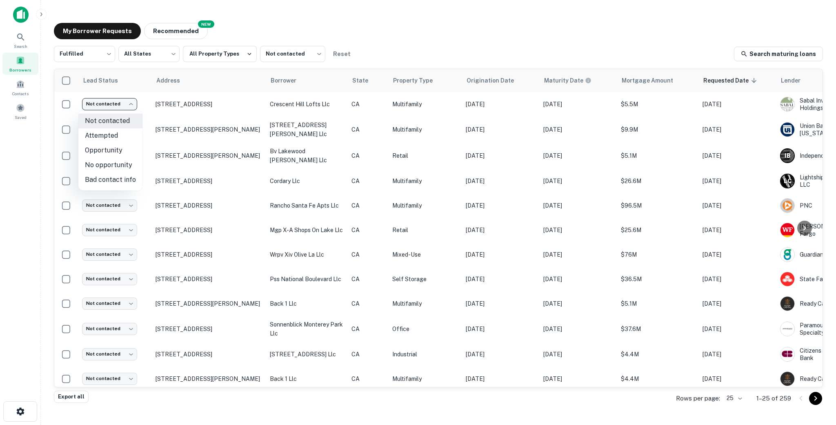
click at [97, 137] on li "Attempted" at bounding box center [110, 135] width 64 height 15
type input "*********"
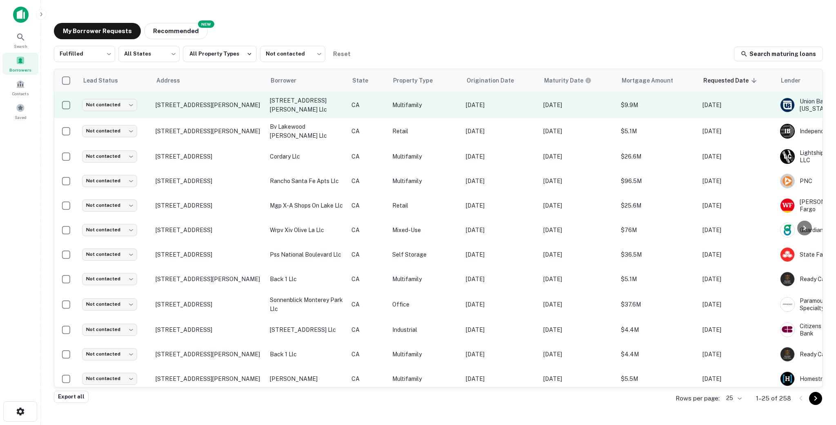
click at [236, 113] on td "333 S St Andrews Pl Los Angeles, CA90020" at bounding box center [208, 105] width 114 height 26
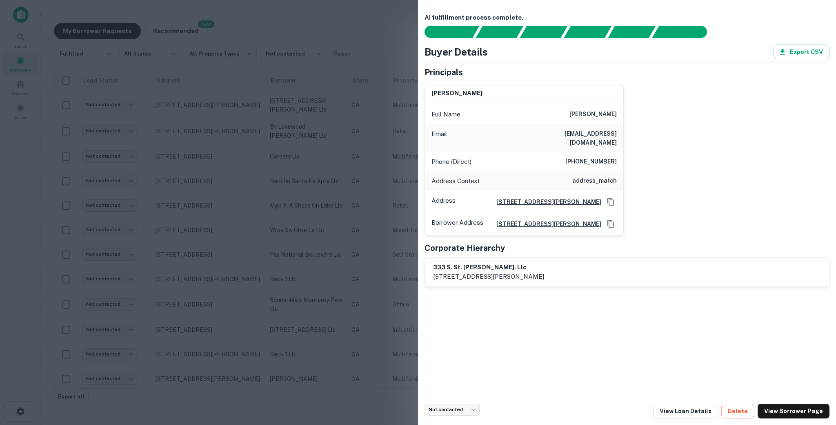
click at [568, 157] on h6 "(310) 486-3911" at bounding box center [590, 162] width 51 height 10
drag, startPoint x: 569, startPoint y: 154, endPoint x: 626, endPoint y: 151, distance: 56.4
click at [584, 151] on div "leonard a rosenblatt Full Name leonard a rosenblatt Email lenrosenblatt@yahoo.c…" at bounding box center [623, 156] width 411 height 157
click at [240, 152] on div at bounding box center [418, 212] width 836 height 425
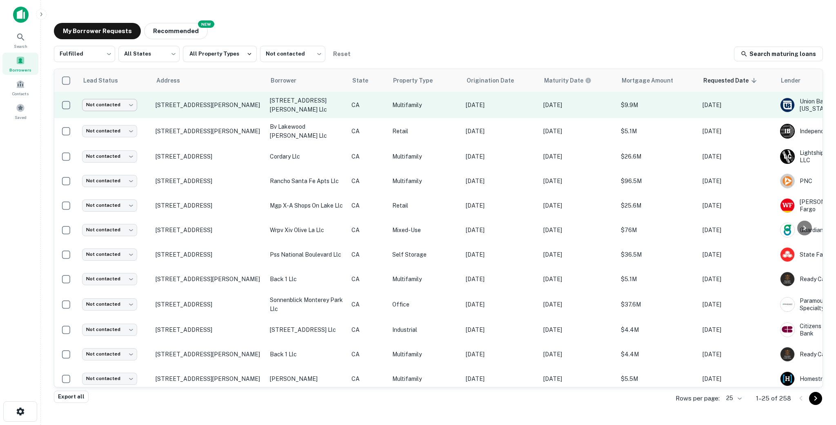
click at [116, 99] on body "Search Borrowers Contacts Saved My Borrower Requests NEW Recommended Fulfilled …" at bounding box center [418, 212] width 836 height 425
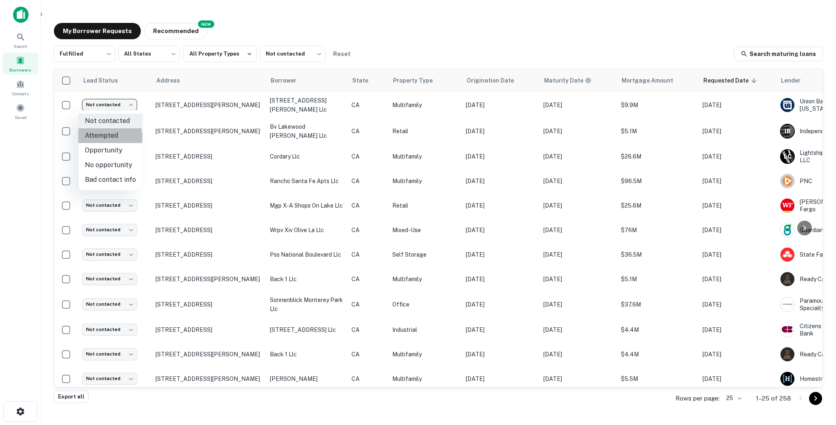
click at [102, 137] on li "Attempted" at bounding box center [110, 135] width 64 height 15
type input "*********"
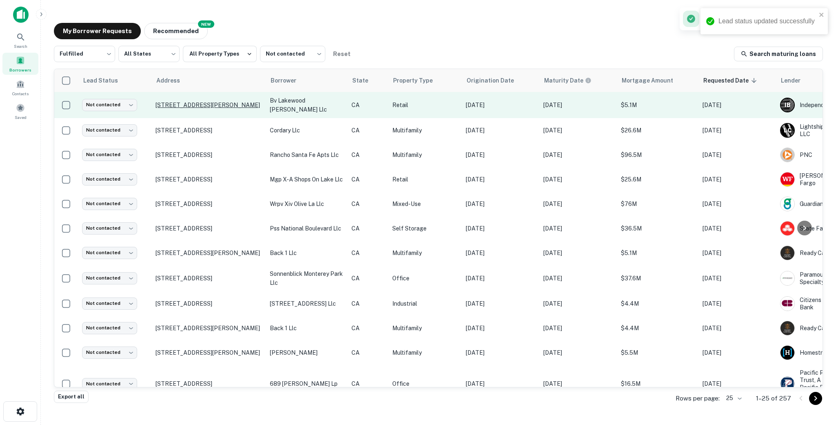
click at [258, 107] on p "11747 Carson St Lakewood, CA90715" at bounding box center [209, 104] width 106 height 7
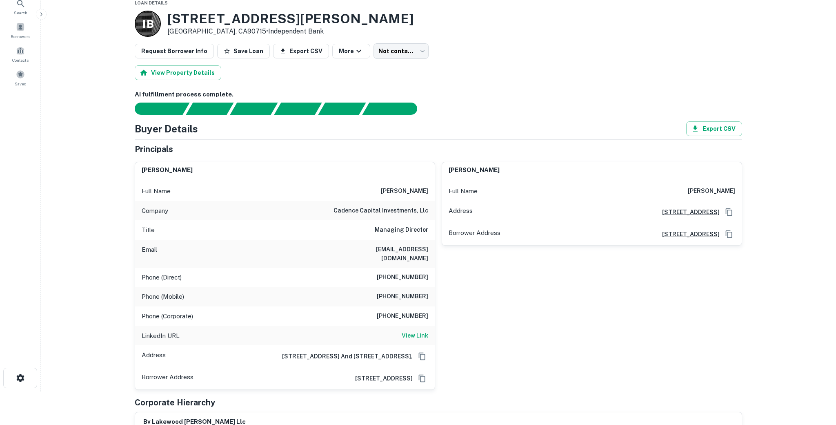
scroll to position [35, 0]
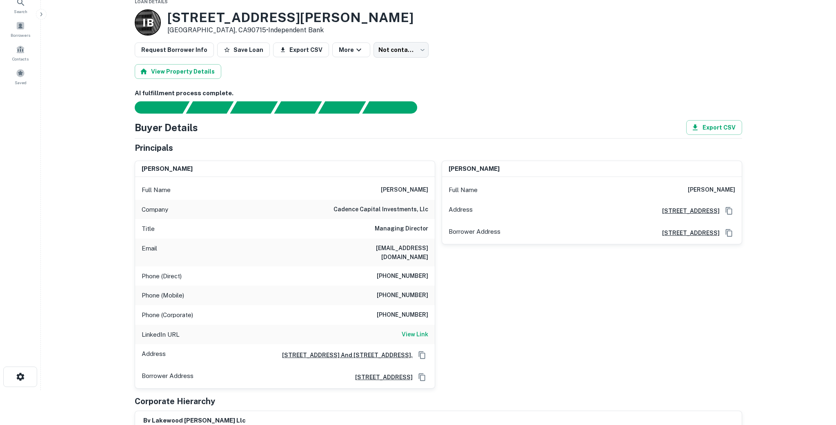
click at [356, 238] on div "Email brothacker@cadencecap.com" at bounding box center [285, 252] width 300 height 28
click at [349, 207] on h6 "cadence capital investments, llc" at bounding box center [380, 210] width 95 height 10
click at [377, 236] on div "Title Managing Director" at bounding box center [285, 229] width 300 height 20
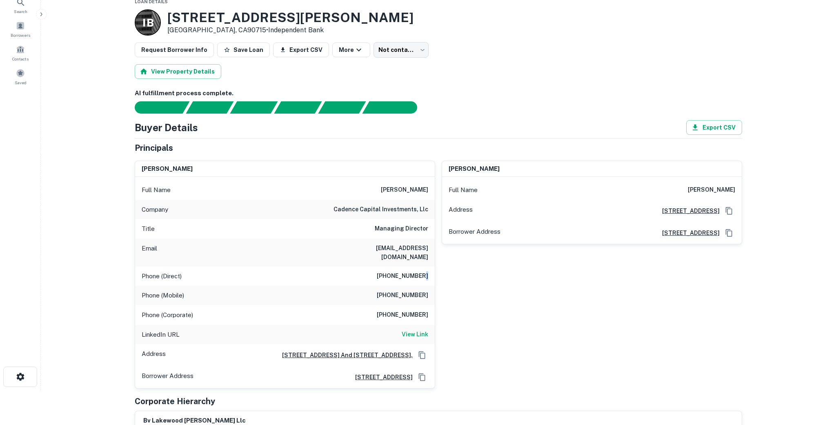
drag, startPoint x: 378, startPoint y: 273, endPoint x: 424, endPoint y: 267, distance: 46.1
click at [424, 267] on div "Phone (Direct) (310) 385-0243" at bounding box center [285, 276] width 300 height 20
click at [424, 271] on h6 "(310) 385-0243" at bounding box center [402, 276] width 51 height 10
drag, startPoint x: 430, startPoint y: 268, endPoint x: 368, endPoint y: 268, distance: 61.6
click at [368, 268] on div "Phone (Direct) (310) 385-0243" at bounding box center [285, 276] width 300 height 20
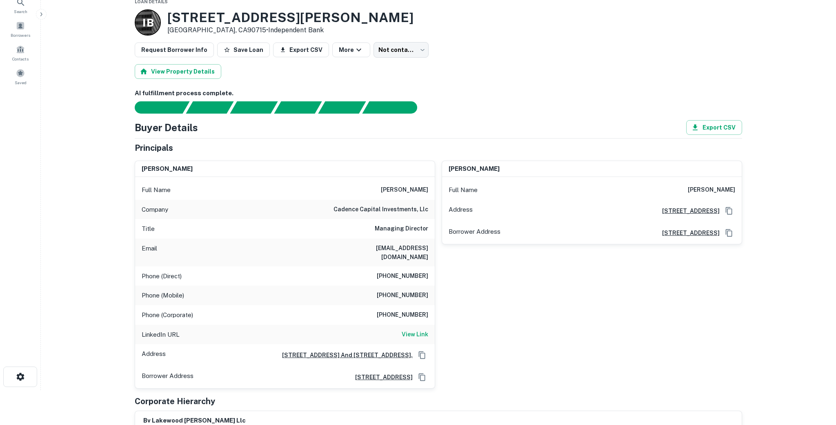
click at [367, 286] on div "Phone (Mobile) +3038846126" at bounding box center [285, 295] width 300 height 20
drag, startPoint x: 377, startPoint y: 287, endPoint x: 433, endPoint y: 286, distance: 56.3
click at [433, 286] on div "Phone (Mobile) +3038846126" at bounding box center [285, 295] width 300 height 20
click at [375, 309] on div "Phone (Corporate) (720) 493-5100" at bounding box center [285, 315] width 300 height 20
drag, startPoint x: 377, startPoint y: 308, endPoint x: 428, endPoint y: 305, distance: 51.1
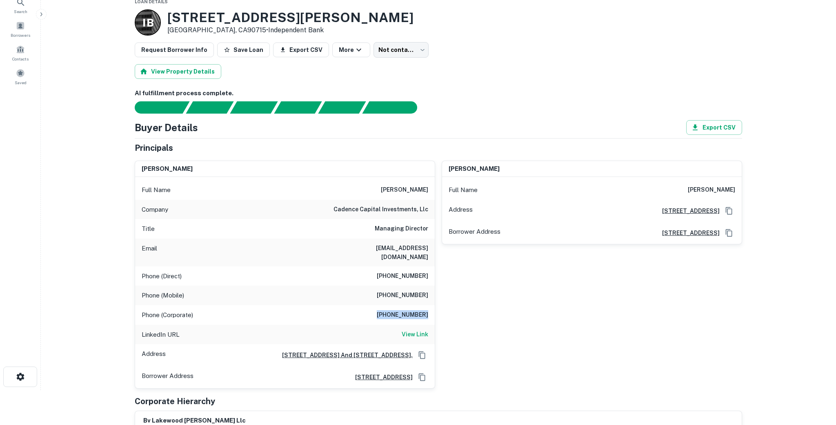
click at [428, 305] on div "Phone (Corporate) (720) 493-5100" at bounding box center [285, 315] width 300 height 20
click at [415, 329] on h6 "View Link" at bounding box center [415, 333] width 27 height 9
click at [584, 316] on div "william r rothacker Full Name william r rothacker Address 6400 S Fiddlers Green…" at bounding box center [588, 271] width 307 height 234
drag, startPoint x: 432, startPoint y: 249, endPoint x: 383, endPoint y: 247, distance: 49.5
click at [383, 247] on div "Email brothacker@cadencecap.com" at bounding box center [285, 252] width 300 height 28
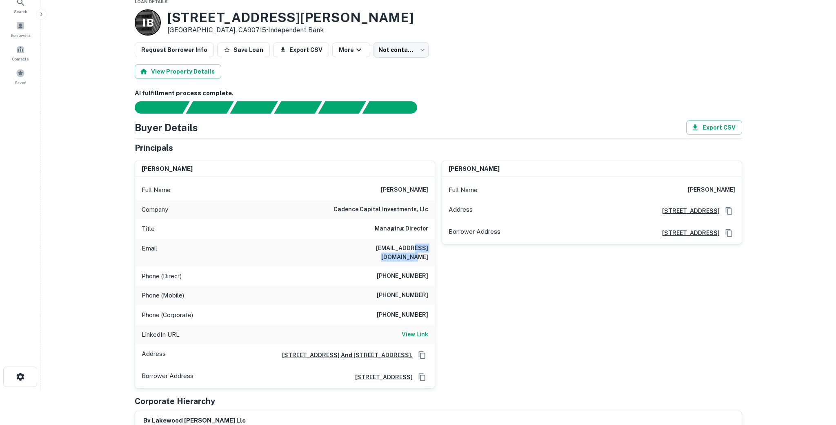
click at [389, 249] on h6 "brothacker@cadencecap.com" at bounding box center [379, 252] width 98 height 18
drag, startPoint x: 431, startPoint y: 249, endPoint x: 384, endPoint y: 249, distance: 46.9
click at [384, 249] on div "Email brothacker@cadencecap.com" at bounding box center [285, 252] width 300 height 28
click at [396, 251] on h6 "brothacker@cadencecap.com" at bounding box center [379, 252] width 98 height 18
drag, startPoint x: 429, startPoint y: 249, endPoint x: 383, endPoint y: 248, distance: 45.7
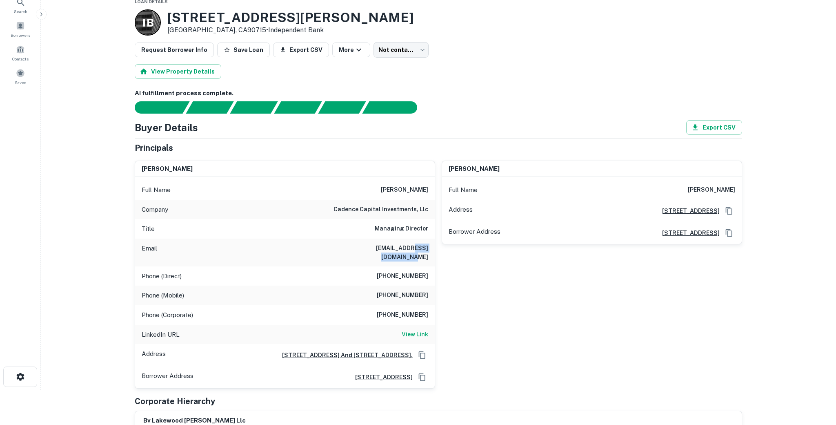
click at [383, 248] on div "Email brothacker@cadencecap.com" at bounding box center [285, 252] width 300 height 28
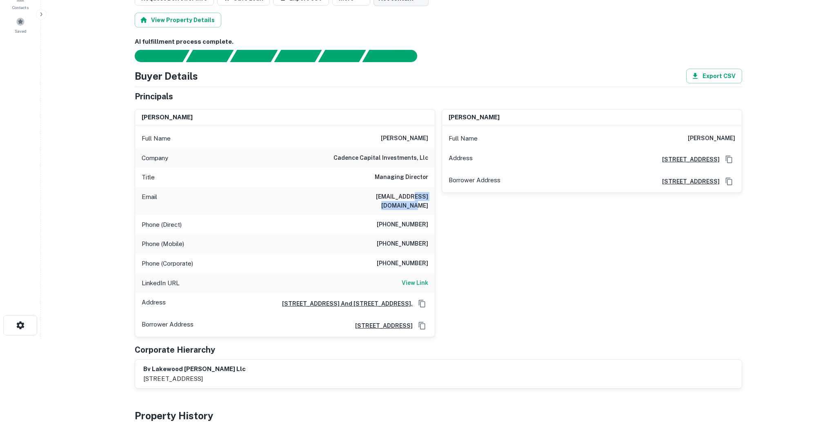
scroll to position [0, 0]
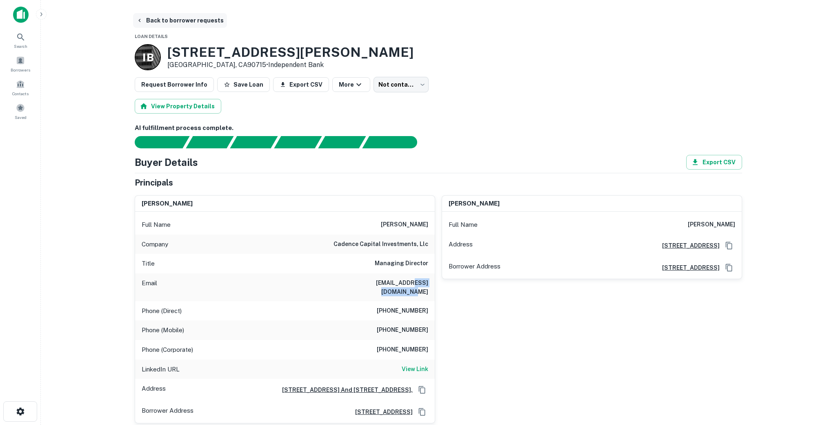
click at [161, 23] on button "Back to borrower requests" at bounding box center [180, 20] width 94 height 15
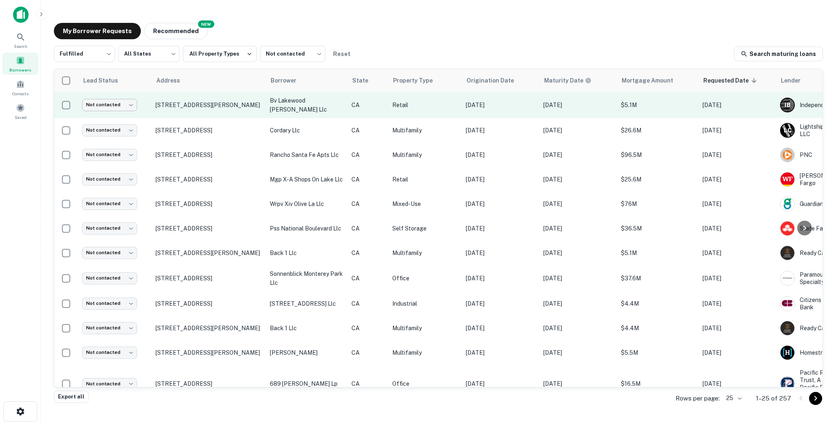
click at [121, 107] on body "Search Borrowers Contacts Saved My Borrower Requests NEW Recommended Fulfilled …" at bounding box center [418, 212] width 836 height 425
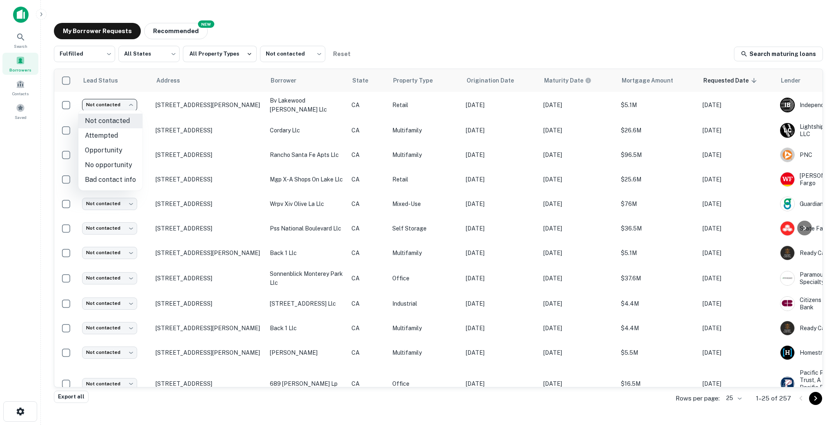
click at [290, 111] on div at bounding box center [418, 212] width 836 height 425
click at [281, 114] on div "Not contacted Attempted Opportunity No opportunity Bad contact info" at bounding box center [418, 212] width 836 height 425
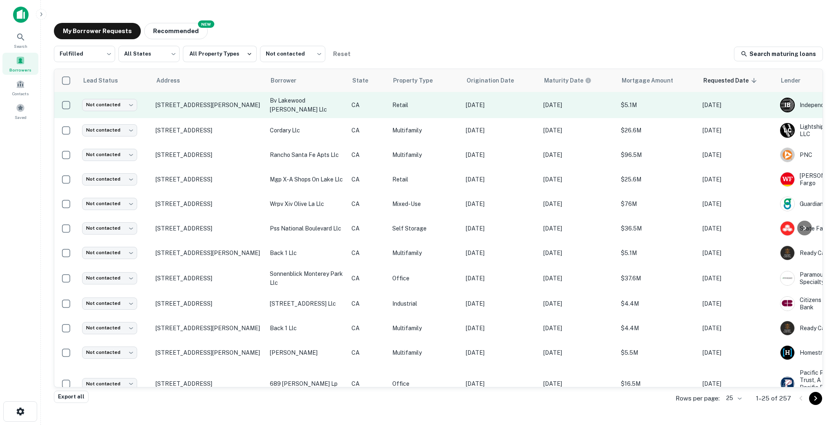
click at [263, 110] on td "11747 Carson St Lakewood, CA90715" at bounding box center [208, 105] width 114 height 26
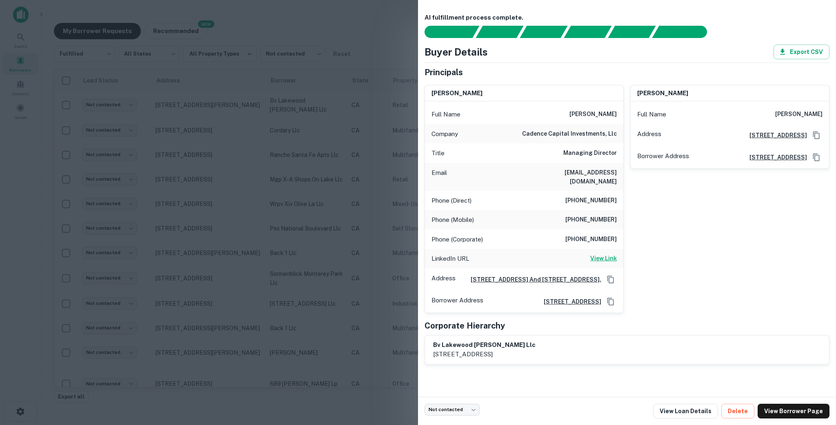
click at [584, 253] on h6 "View Link" at bounding box center [603, 257] width 27 height 9
click at [346, 151] on div at bounding box center [418, 212] width 836 height 425
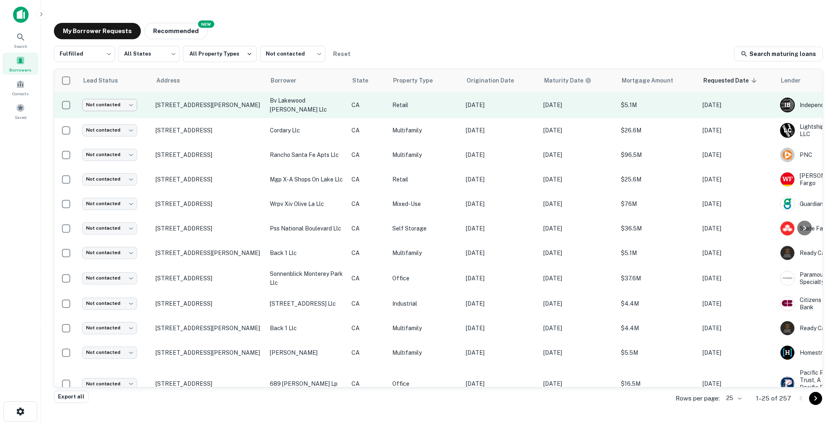
click at [124, 106] on body "Search Borrowers Contacts Saved My Borrower Requests NEW Recommended Fulfilled …" at bounding box center [418, 212] width 836 height 425
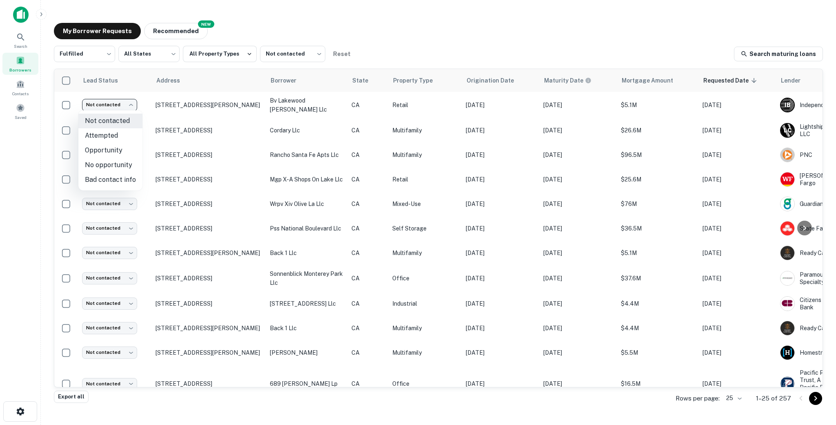
click at [108, 138] on li "Attempted" at bounding box center [110, 135] width 64 height 15
type input "*********"
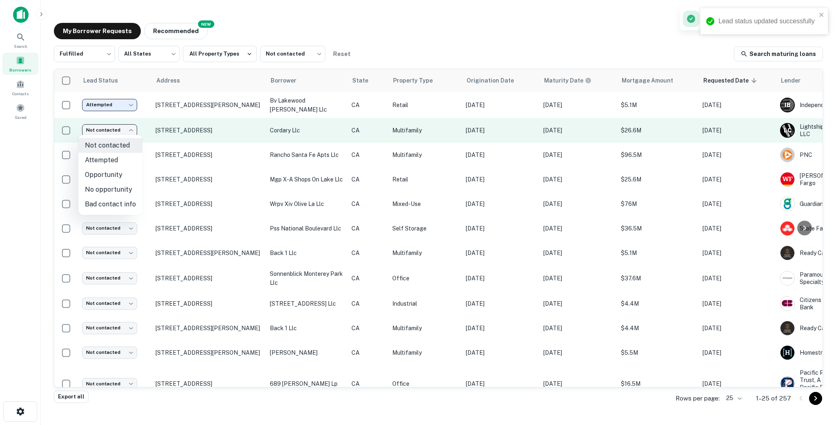
click at [124, 133] on body "Lead status updated successfully Search Borrowers Contacts Saved My Borrower Re…" at bounding box center [418, 212] width 836 height 425
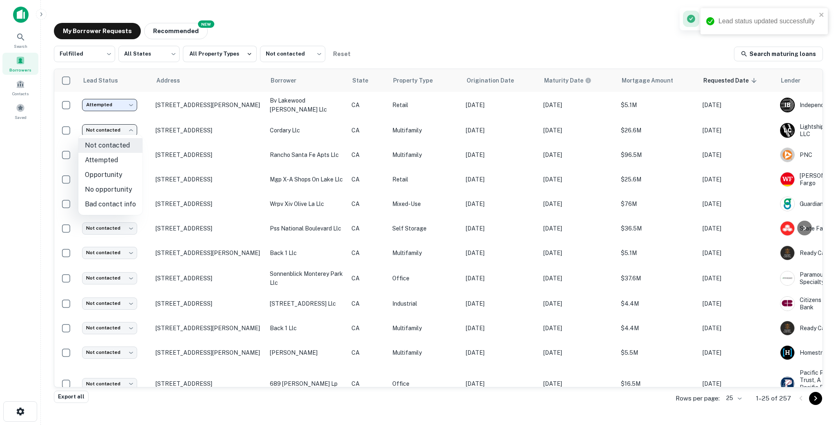
click at [212, 146] on div at bounding box center [418, 212] width 836 height 425
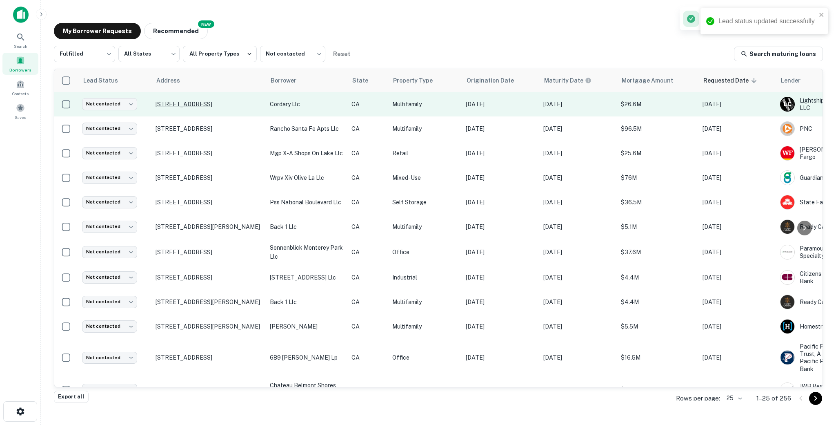
click at [259, 135] on td "2480 Irvine Blvd Tustin, CA92782" at bounding box center [208, 128] width 114 height 24
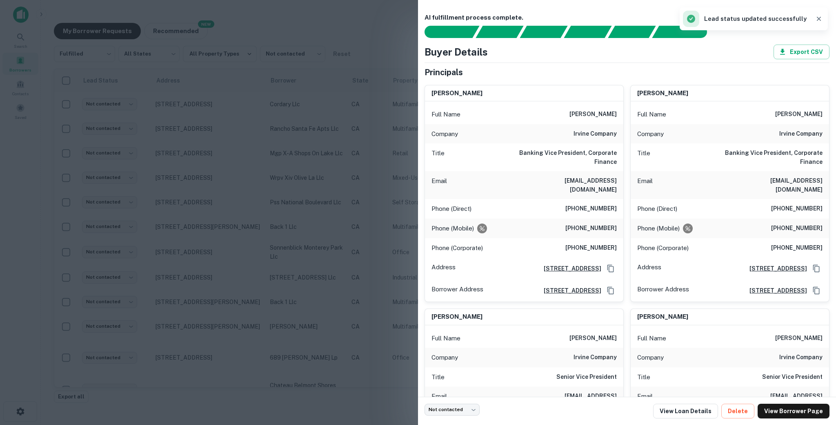
click at [251, 136] on div at bounding box center [418, 212] width 836 height 425
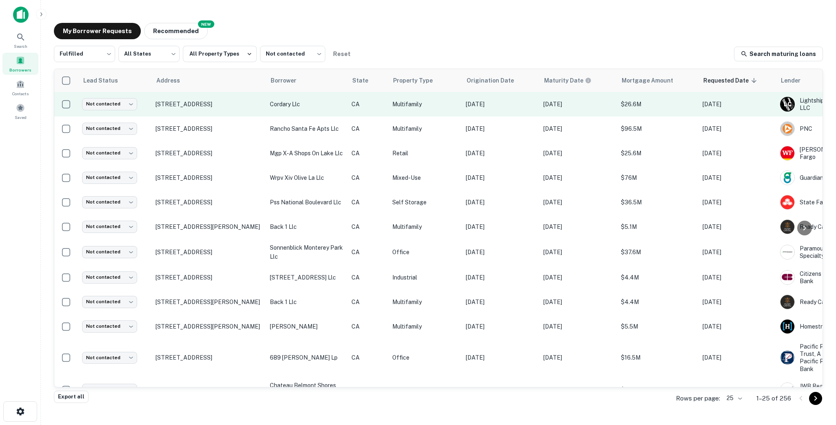
click at [261, 113] on td "13607 Cordary Ave Hawthorne, CA90250" at bounding box center [208, 104] width 114 height 24
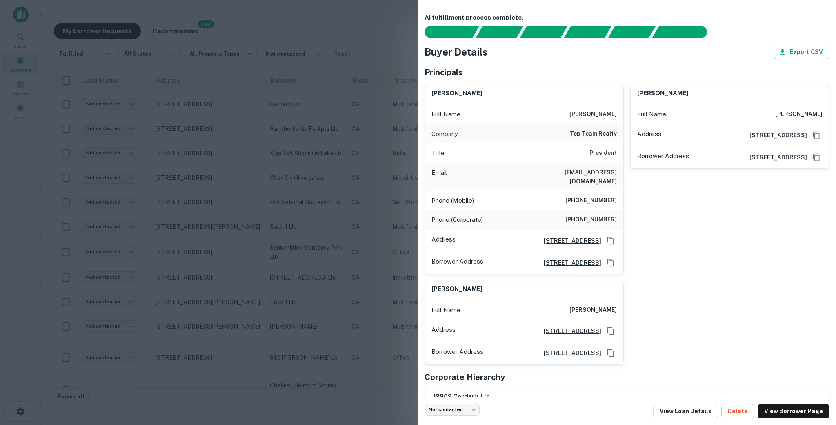
click at [574, 153] on div "Title President" at bounding box center [524, 153] width 198 height 20
drag, startPoint x: 571, startPoint y: 191, endPoint x: 620, endPoint y: 191, distance: 48.2
click at [584, 191] on div "Phone (Mobile) (310) 345-8522" at bounding box center [524, 201] width 198 height 20
drag, startPoint x: 567, startPoint y: 214, endPoint x: 623, endPoint y: 213, distance: 56.7
click at [584, 213] on div "siraj hassanally Full Name siraj hassanally Company top team realty Title Presi…" at bounding box center [524, 179] width 199 height 189
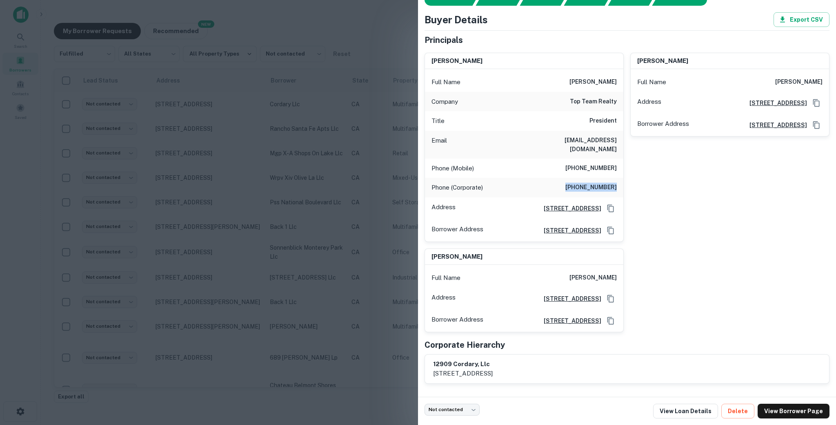
scroll to position [44, 0]
click at [357, 286] on div at bounding box center [418, 212] width 836 height 425
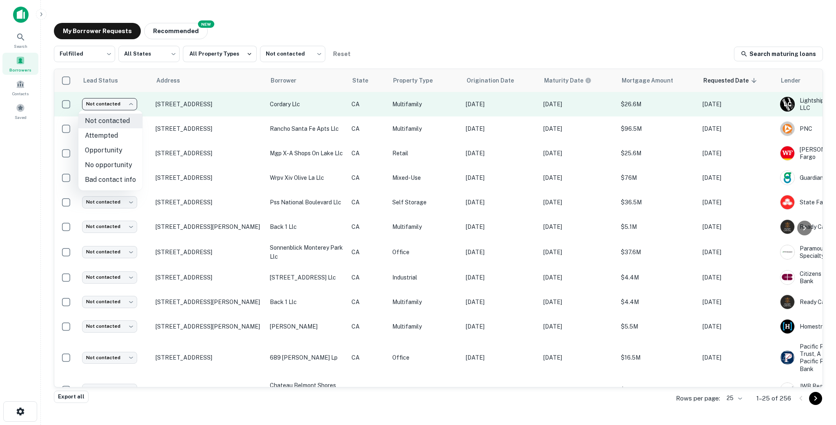
click at [103, 104] on body "Search Borrowers Contacts Saved My Borrower Requests NEW Recommended Fulfilled …" at bounding box center [418, 212] width 836 height 425
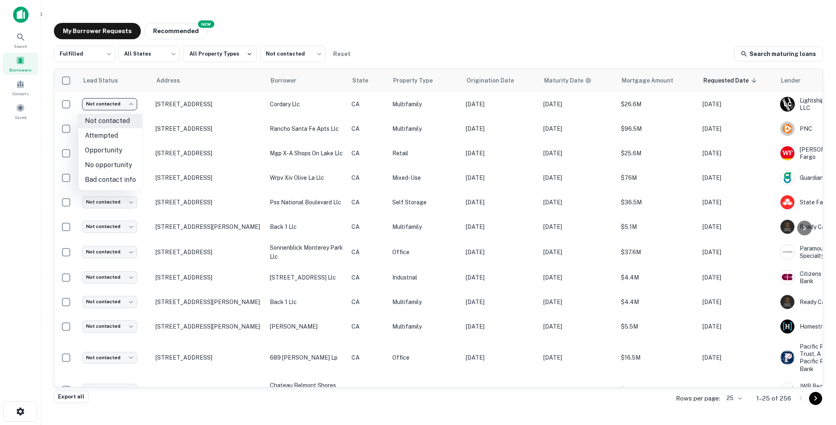
click at [122, 136] on li "Attempted" at bounding box center [110, 135] width 64 height 15
type input "*********"
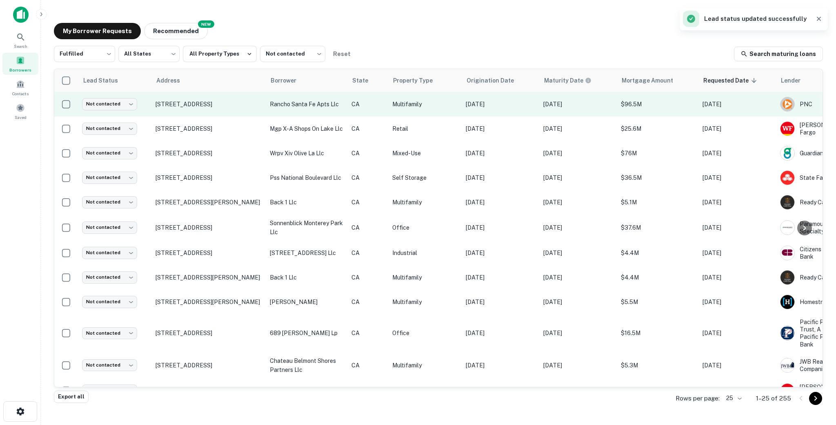
click at [257, 111] on td "2480 Irvine Blvd Tustin, CA92782" at bounding box center [208, 104] width 114 height 24
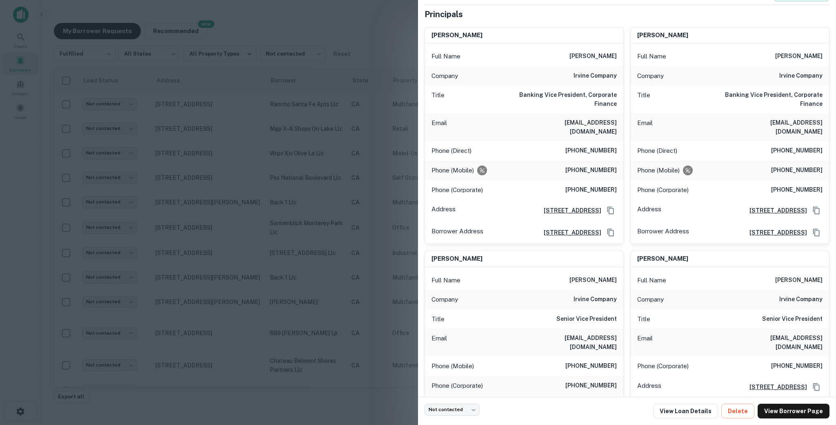
scroll to position [58, 0]
click at [307, 140] on div at bounding box center [418, 212] width 836 height 425
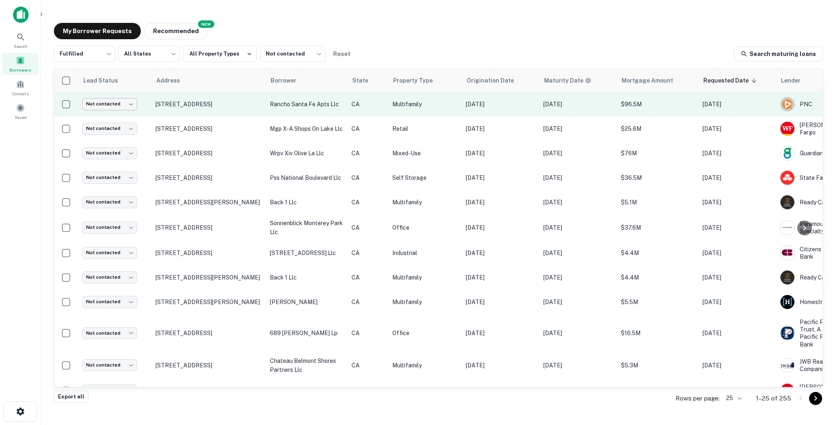
click at [113, 102] on body "Search Borrowers Contacts Saved My Borrower Requests NEW Recommended Fulfilled …" at bounding box center [418, 212] width 836 height 425
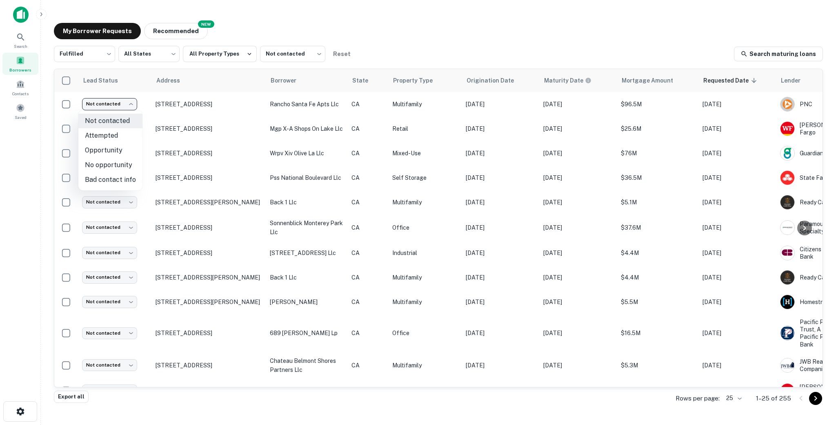
click at [100, 166] on li "No opportunity" at bounding box center [110, 165] width 64 height 15
type input "**********"
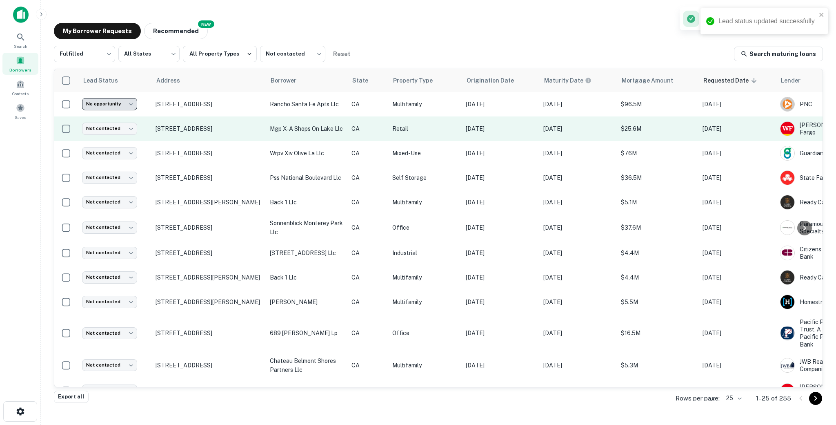
click at [255, 141] on td "1243 S Olive St Los Angeles, CA90015" at bounding box center [208, 153] width 114 height 24
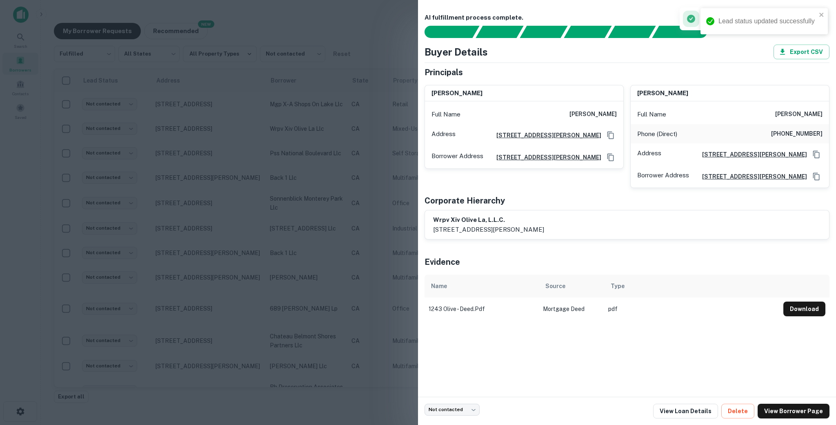
click at [217, 101] on div at bounding box center [418, 212] width 836 height 425
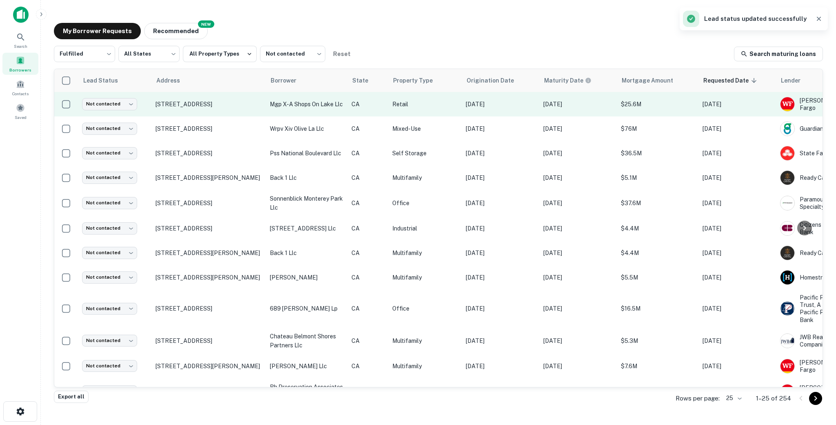
click at [258, 112] on td "401 Lake Ave Pasadena, CA91101" at bounding box center [208, 104] width 114 height 24
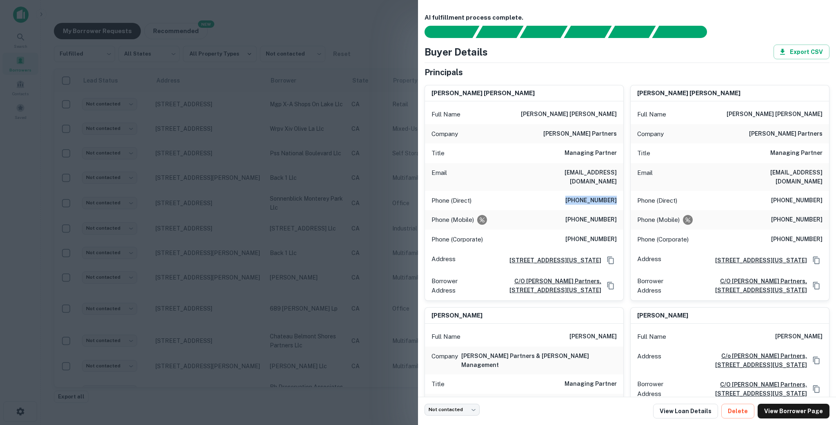
drag, startPoint x: 569, startPoint y: 194, endPoint x: 623, endPoint y: 193, distance: 53.9
click at [584, 193] on div "Phone (Direct) (415) 693-9060" at bounding box center [524, 201] width 198 height 20
drag, startPoint x: 571, startPoint y: 211, endPoint x: 620, endPoint y: 213, distance: 49.5
click at [584, 213] on div "Phone (Mobile) (415) 370-2423" at bounding box center [524, 220] width 198 height 20
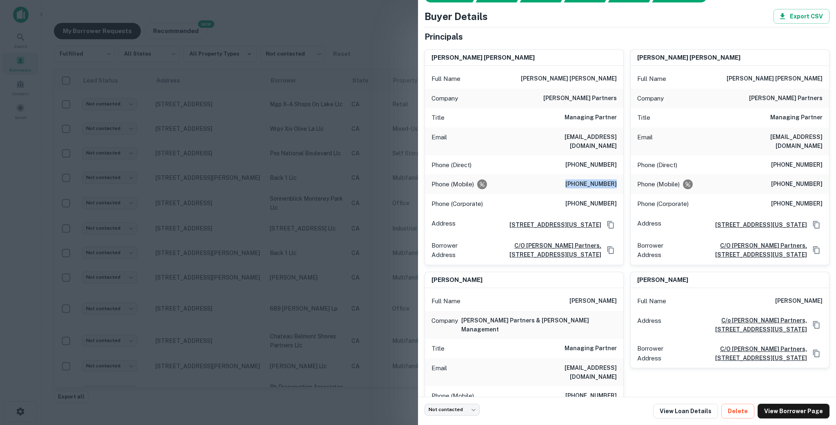
scroll to position [43, 0]
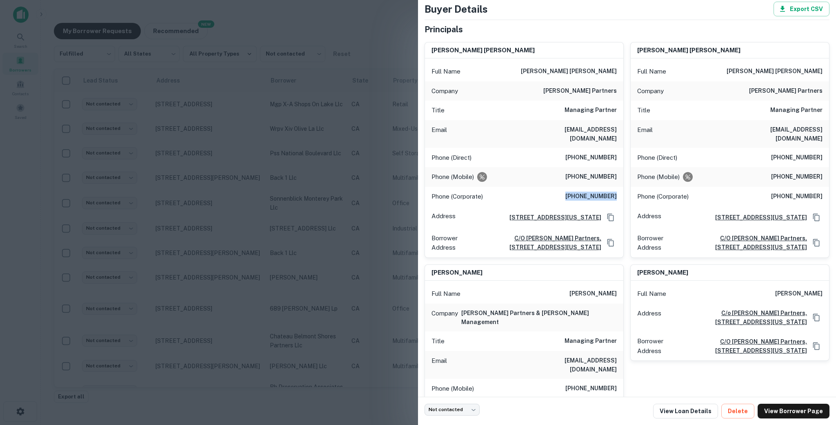
drag, startPoint x: 571, startPoint y: 189, endPoint x: 618, endPoint y: 191, distance: 47.0
click at [584, 191] on div "Phone (Corporate) (415) 693-9000" at bounding box center [524, 197] width 198 height 20
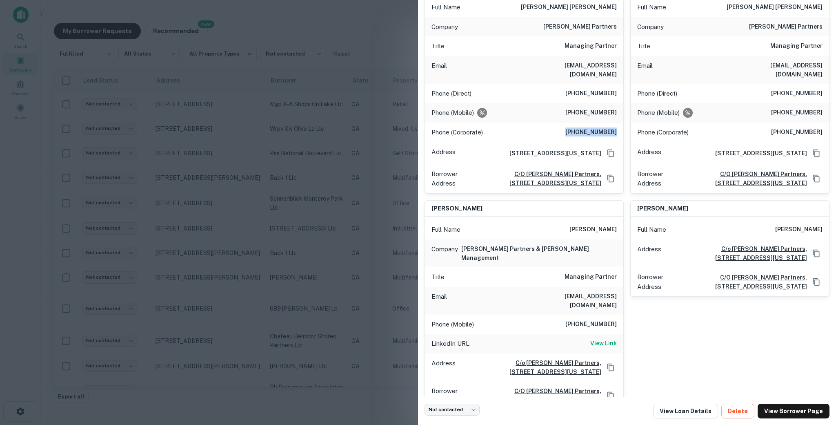
scroll to position [108, 0]
click at [584, 67] on h6 "gparcella@merlonegeier.com" at bounding box center [568, 69] width 98 height 18
drag, startPoint x: 617, startPoint y: 67, endPoint x: 569, endPoint y: 67, distance: 48.6
click at [569, 67] on div "Email gparcella@merlonegeier.com" at bounding box center [524, 69] width 198 height 28
click at [584, 71] on div "Email gparcella@merlonegeier.com" at bounding box center [730, 69] width 198 height 28
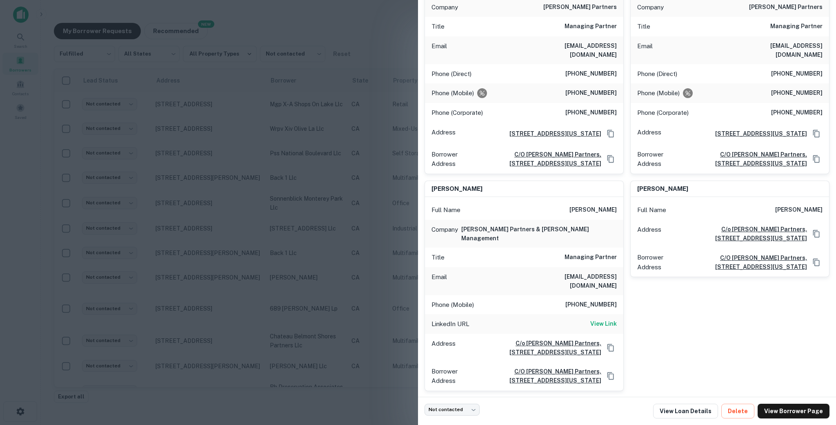
scroll to position [156, 0]
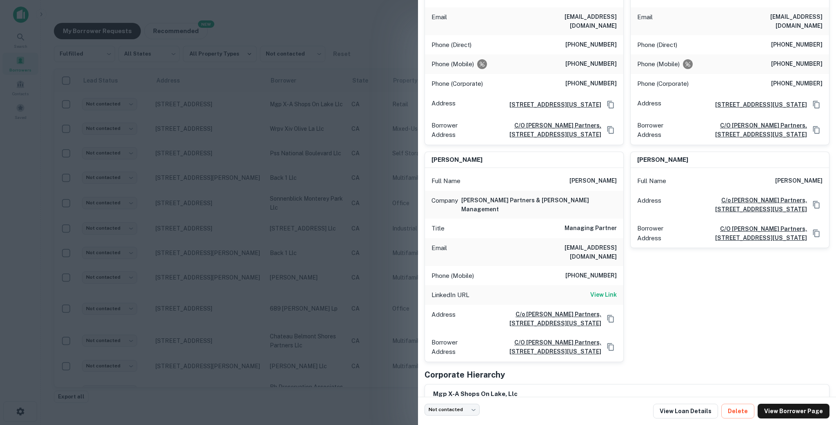
click at [566, 266] on div "Phone (Mobile) 415-933-7141" at bounding box center [524, 276] width 198 height 20
drag, startPoint x: 577, startPoint y: 253, endPoint x: 622, endPoint y: 253, distance: 44.5
click at [584, 266] on div "Phone (Mobile) 415-933-7141" at bounding box center [524, 276] width 198 height 20
click at [584, 290] on h6 "View Link" at bounding box center [603, 294] width 27 height 9
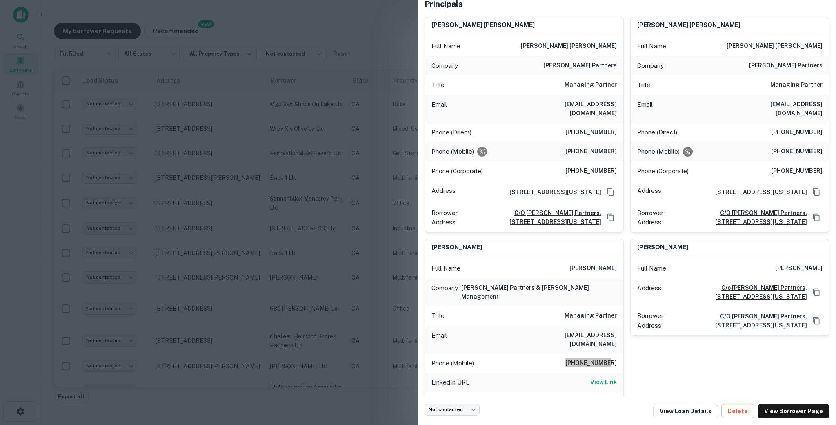
scroll to position [181, 0]
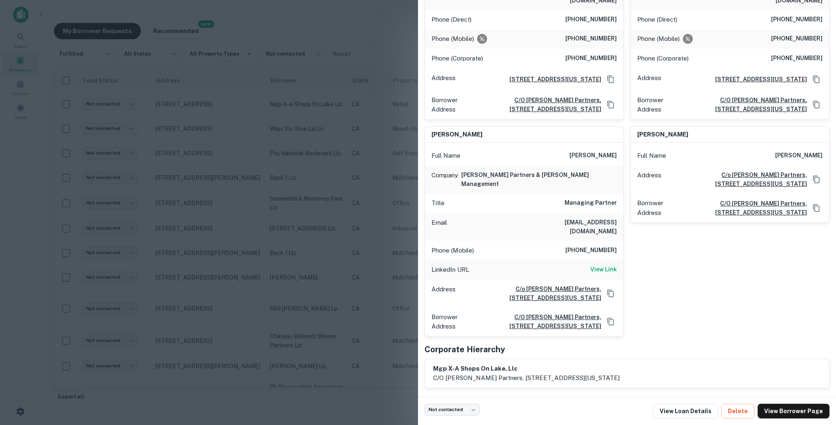
click at [368, 271] on div at bounding box center [418, 212] width 836 height 425
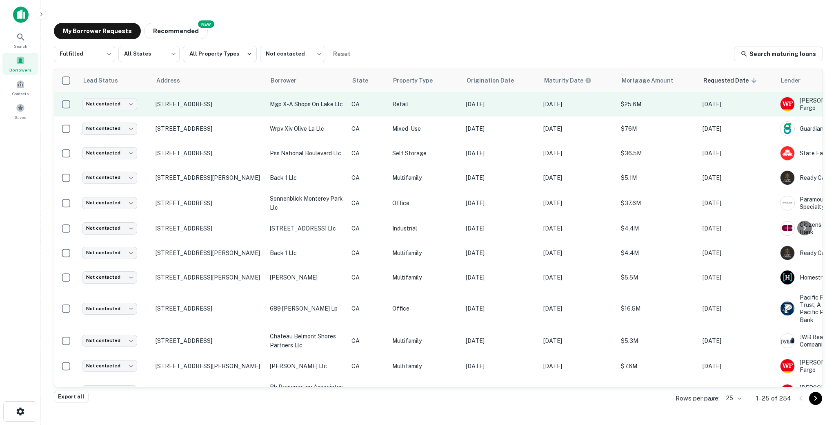
click at [113, 110] on td "Not contacted **** ​" at bounding box center [114, 104] width 73 height 24
click at [113, 106] on body "Search Borrowers Contacts Saved My Borrower Requests NEW Recommended Fulfilled …" at bounding box center [418, 212] width 836 height 425
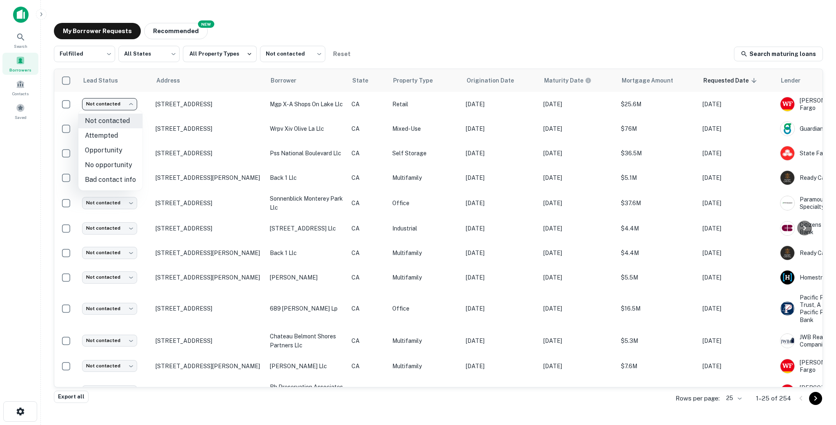
click at [109, 138] on li "Attempted" at bounding box center [110, 135] width 64 height 15
type input "*********"
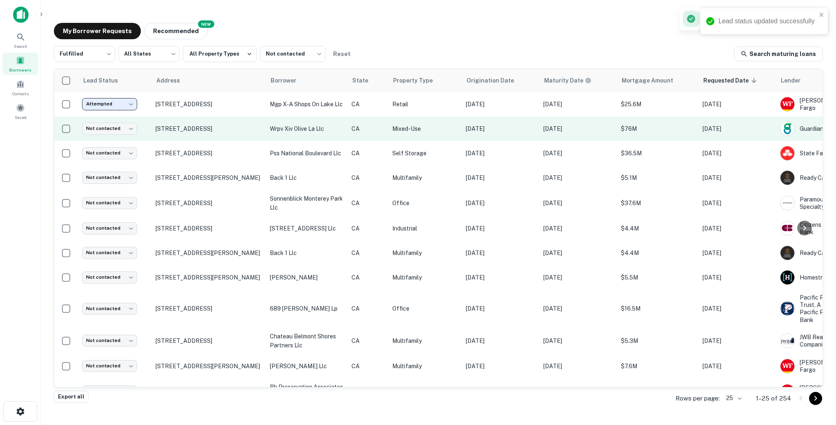
click at [269, 138] on td "wrpv xiv olive la llc" at bounding box center [307, 128] width 82 height 24
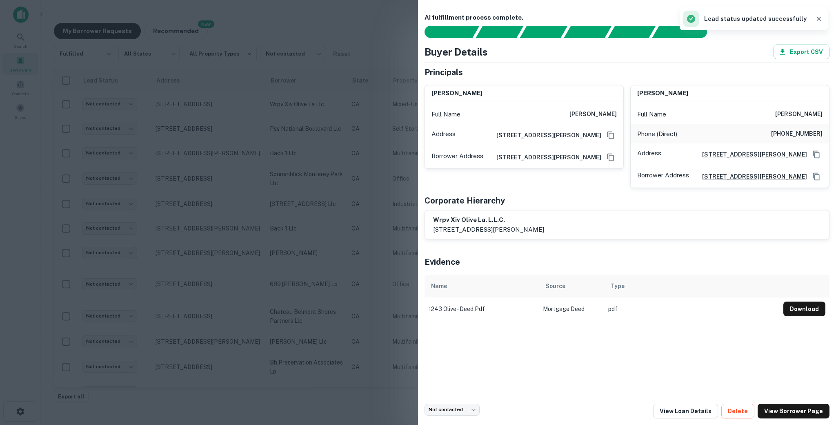
click at [209, 207] on div at bounding box center [418, 212] width 836 height 425
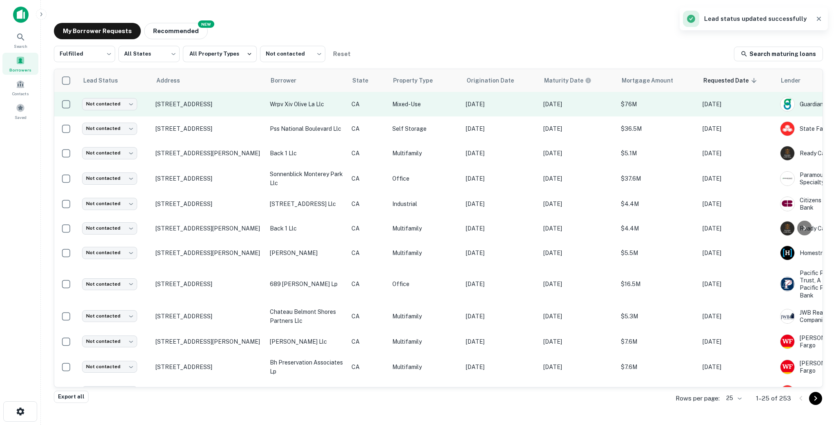
click at [113, 111] on td "Not contacted **** ​" at bounding box center [114, 104] width 73 height 24
click at [109, 107] on body "Search Borrowers Contacts Saved My Borrower Requests NEW Recommended Fulfilled …" at bounding box center [418, 212] width 836 height 425
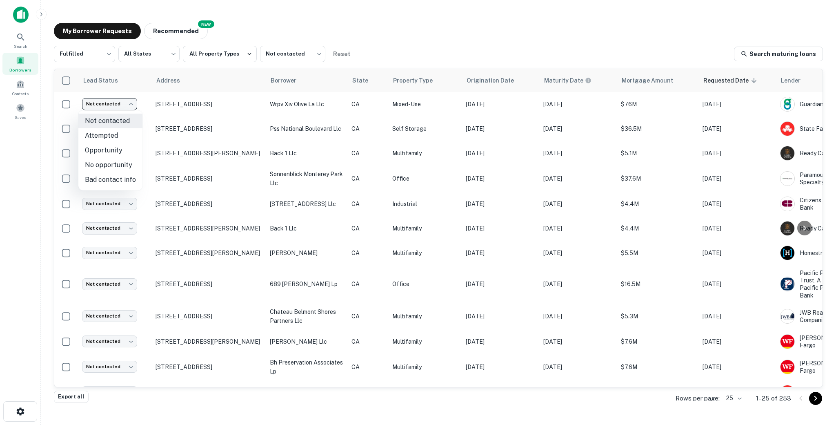
click at [108, 181] on li "Bad contact info" at bounding box center [110, 179] width 64 height 15
type input "**********"
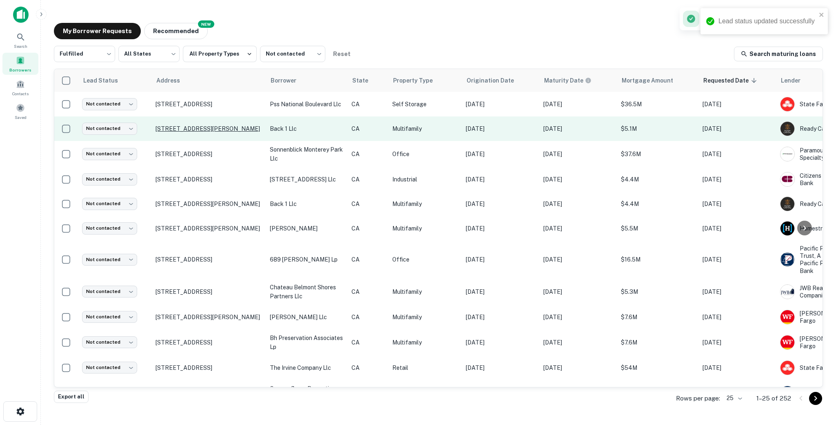
click at [248, 132] on p "11416 Albers St North Hollywood, CA91601" at bounding box center [209, 128] width 106 height 7
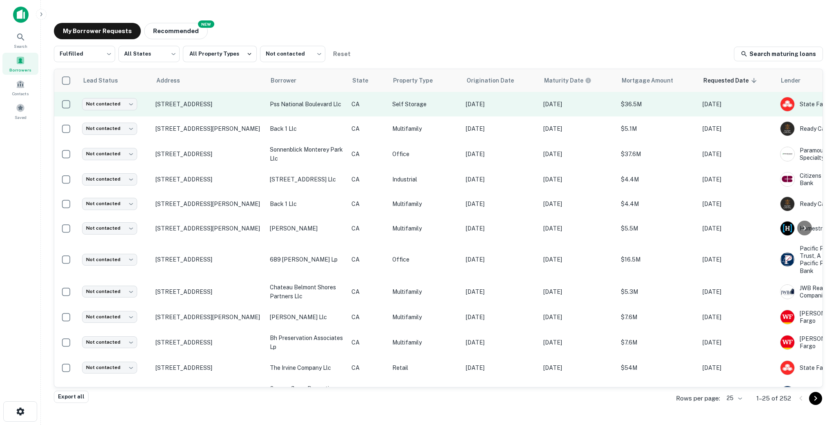
click at [262, 111] on td "10151 National Blvd Los Angeles, CA90034" at bounding box center [208, 104] width 114 height 24
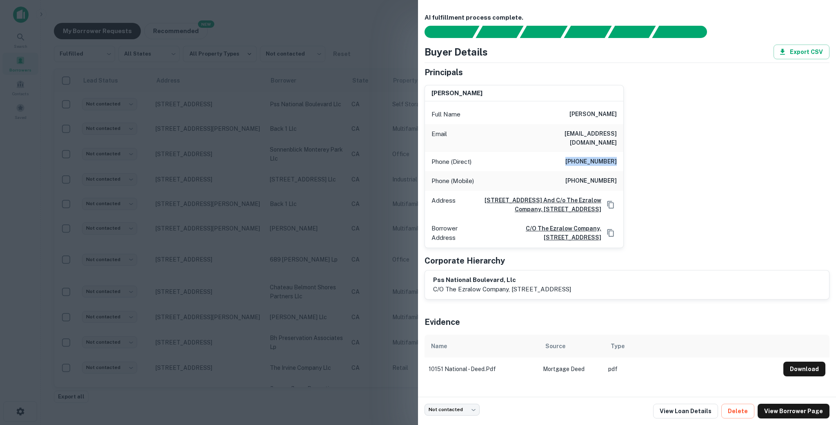
drag, startPoint x: 570, startPoint y: 147, endPoint x: 618, endPoint y: 149, distance: 48.2
click at [584, 152] on div "Phone (Direct) (310) 589-0760" at bounding box center [524, 162] width 198 height 20
drag, startPoint x: 569, startPoint y: 169, endPoint x: 620, endPoint y: 170, distance: 51.0
click at [584, 171] on div "Phone (Mobile) (818) 223-3506" at bounding box center [524, 181] width 198 height 20
click at [364, 231] on div at bounding box center [418, 212] width 836 height 425
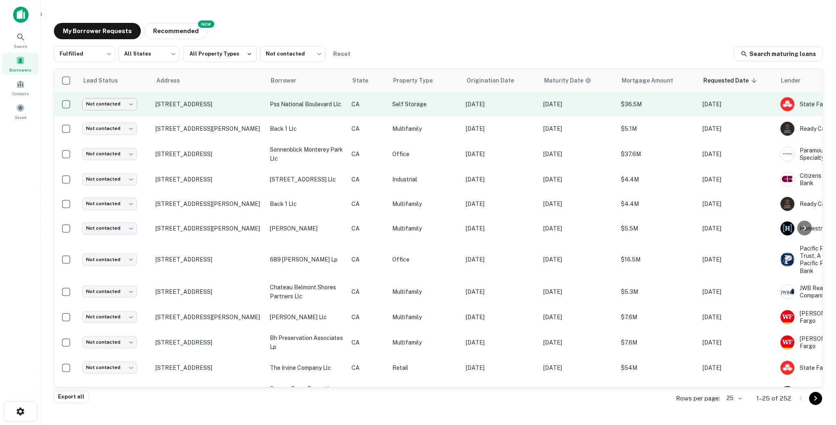
click at [107, 103] on body "Search Borrowers Contacts Saved My Borrower Requests NEW Recommended Fulfilled …" at bounding box center [418, 212] width 836 height 425
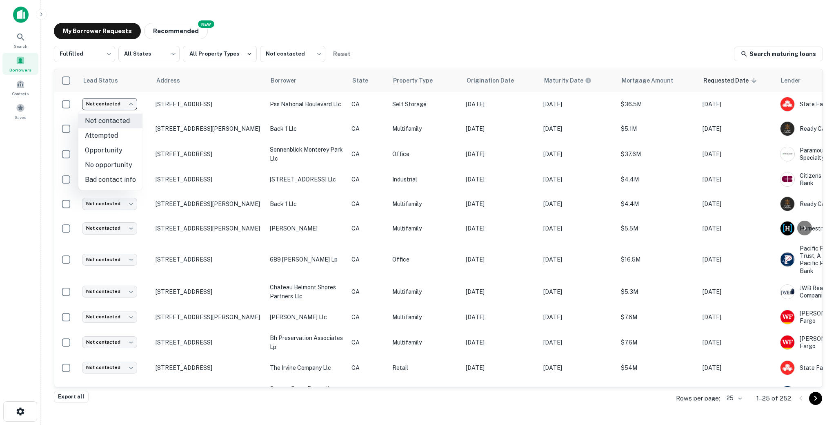
click at [101, 138] on li "Attempted" at bounding box center [110, 135] width 64 height 15
type input "*********"
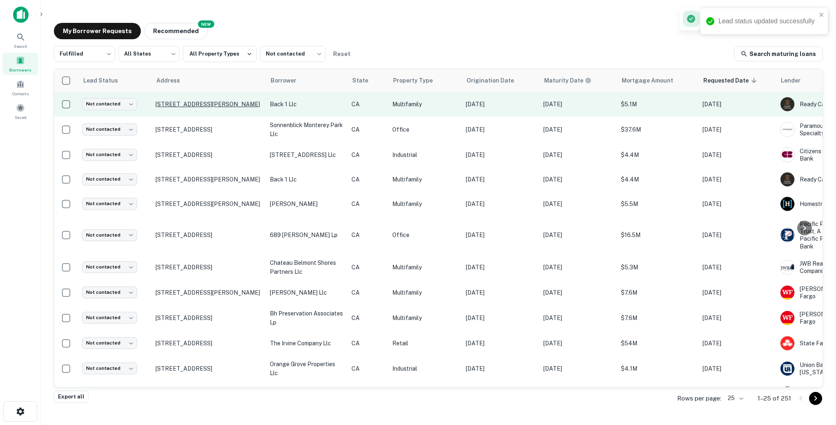
click at [254, 108] on p "11416 Albers St North Hollywood, CA91601" at bounding box center [209, 103] width 106 height 7
click at [265, 110] on td "11416 Albers St North Hollywood, CA91601" at bounding box center [208, 104] width 114 height 24
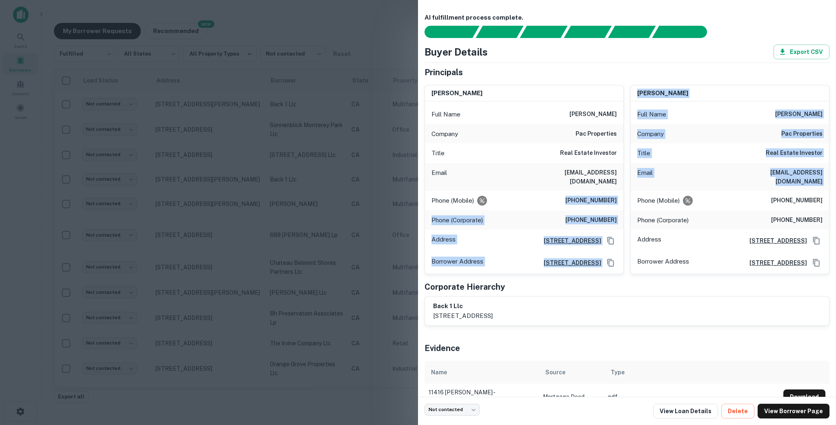
drag, startPoint x: 568, startPoint y: 192, endPoint x: 624, endPoint y: 192, distance: 56.3
click at [584, 192] on div "peter coeler Full Name peter coeler Company pac properties Title Real Estate In…" at bounding box center [623, 176] width 411 height 196
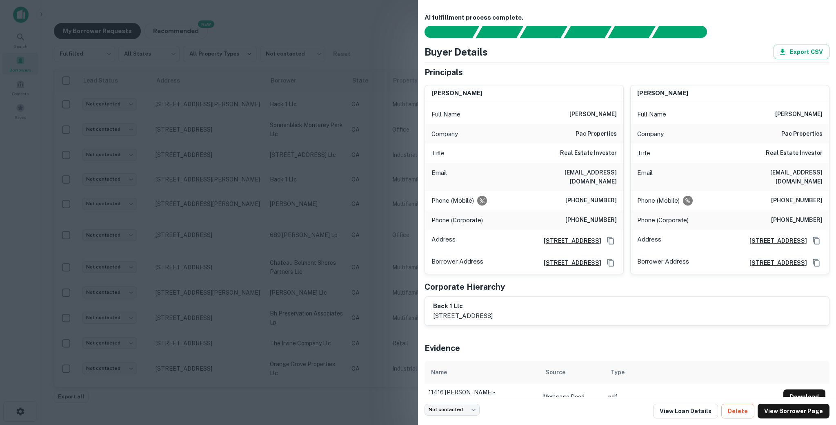
click at [580, 196] on h6 "(805) 490-0976" at bounding box center [590, 201] width 51 height 10
drag, startPoint x: 565, startPoint y: 193, endPoint x: 623, endPoint y: 193, distance: 58.8
click at [584, 193] on div "peter coeler Full Name peter coeler Company pac properties Title Real Estate In…" at bounding box center [524, 179] width 199 height 189
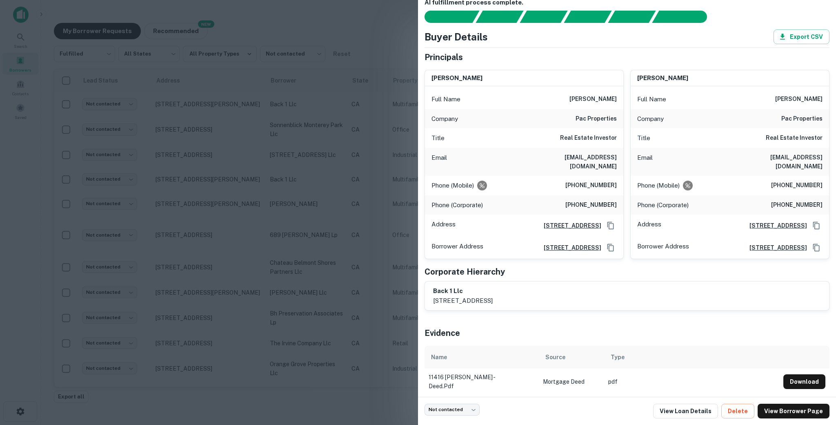
click at [576, 200] on h6 "(818) 766-7727" at bounding box center [590, 205] width 51 height 10
drag, startPoint x: 573, startPoint y: 196, endPoint x: 618, endPoint y: 198, distance: 45.4
click at [584, 198] on div "Phone (Corporate) (818) 766-7727" at bounding box center [524, 205] width 198 height 20
drag, startPoint x: 619, startPoint y: 158, endPoint x: 585, endPoint y: 159, distance: 33.5
click at [584, 159] on div "Email pc@pacprop.net" at bounding box center [524, 162] width 198 height 28
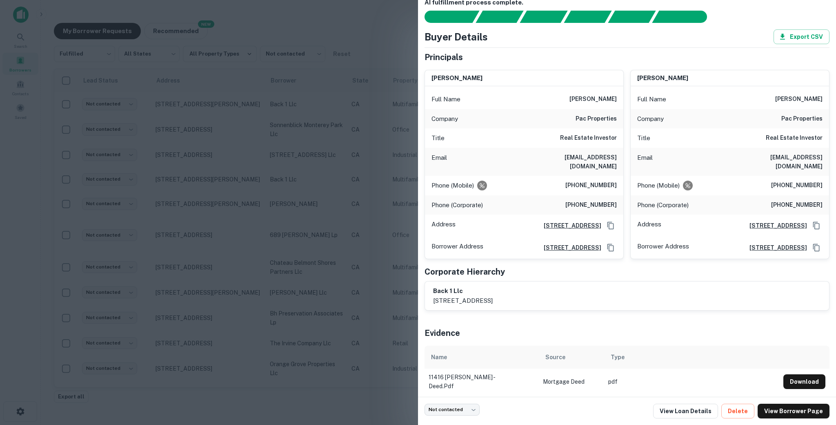
click at [382, 233] on div at bounding box center [418, 212] width 836 height 425
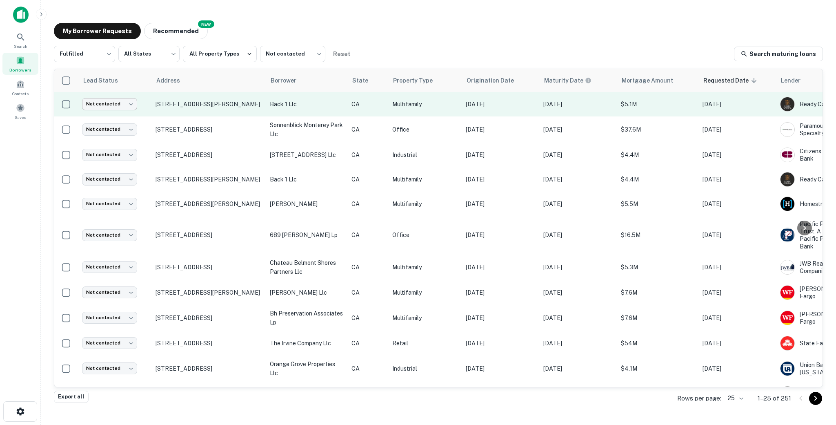
click at [115, 103] on body "Search Borrowers Contacts Saved My Borrower Requests NEW Recommended Fulfilled …" at bounding box center [418, 212] width 836 height 425
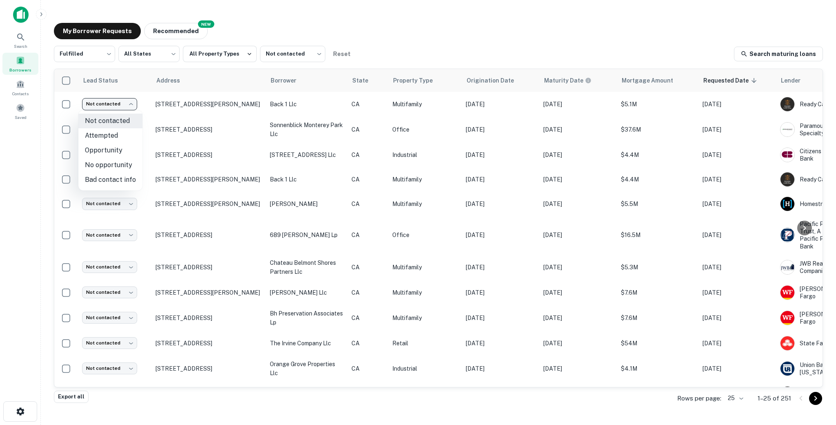
click at [111, 138] on li "Attempted" at bounding box center [110, 135] width 64 height 15
type input "*********"
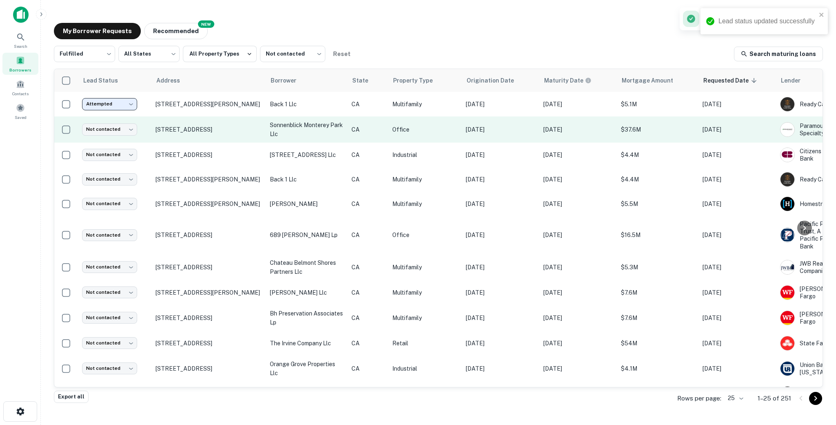
click at [172, 141] on td "588 Atlas St Monterey Park, CA91755" at bounding box center [208, 129] width 114 height 26
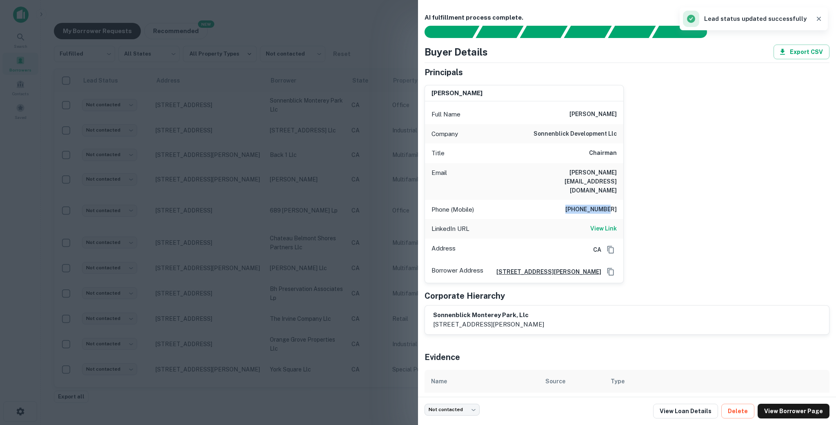
drag, startPoint x: 586, startPoint y: 190, endPoint x: 618, endPoint y: 191, distance: 31.8
click at [584, 200] on div "Phone (Mobile) 310-871-4380" at bounding box center [524, 210] width 198 height 20
click at [584, 224] on h6 "View Link" at bounding box center [603, 228] width 27 height 9
click at [547, 200] on div "Phone (Mobile) 310-871-4380" at bounding box center [524, 210] width 198 height 20
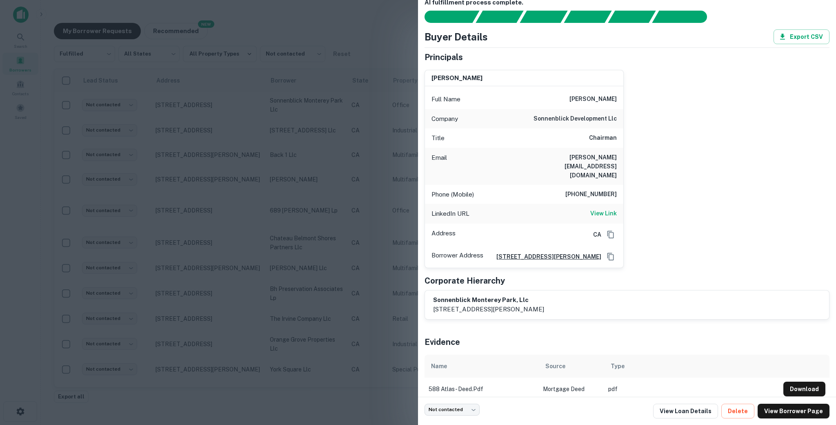
scroll to position [0, 0]
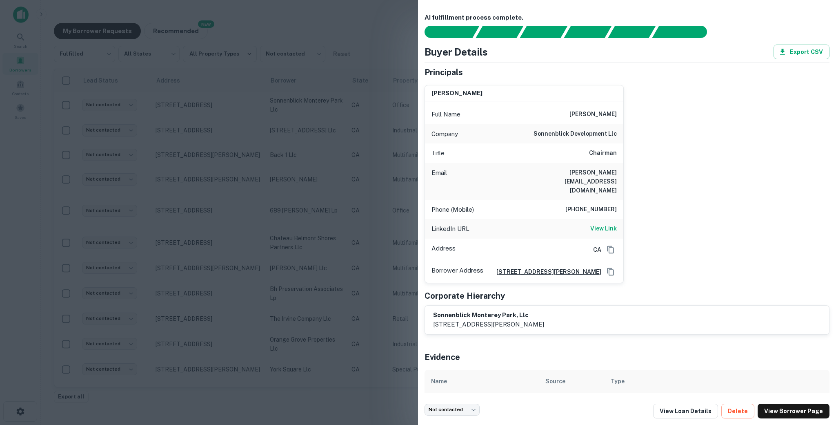
click at [257, 199] on div at bounding box center [418, 212] width 836 height 425
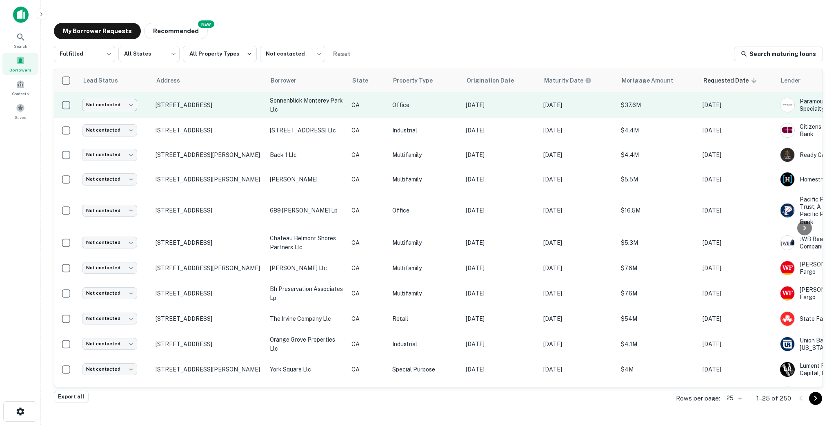
click at [120, 105] on body "Search Borrowers Contacts Saved My Borrower Requests NEW Recommended Fulfilled …" at bounding box center [418, 212] width 836 height 425
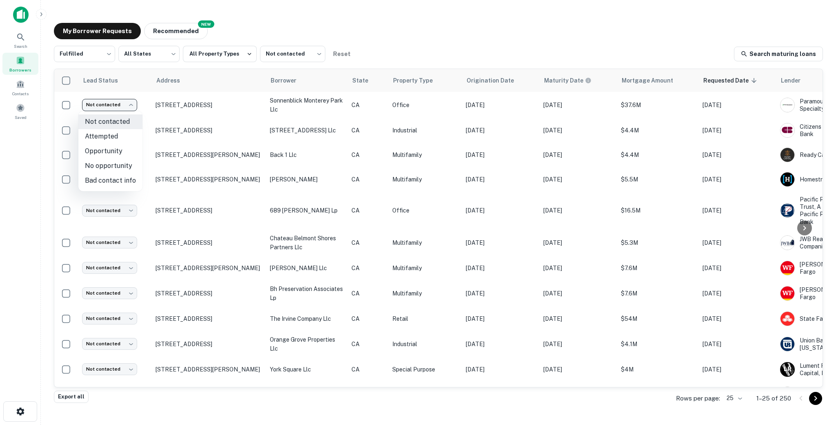
click at [116, 140] on li "Attempted" at bounding box center [110, 136] width 64 height 15
type input "*********"
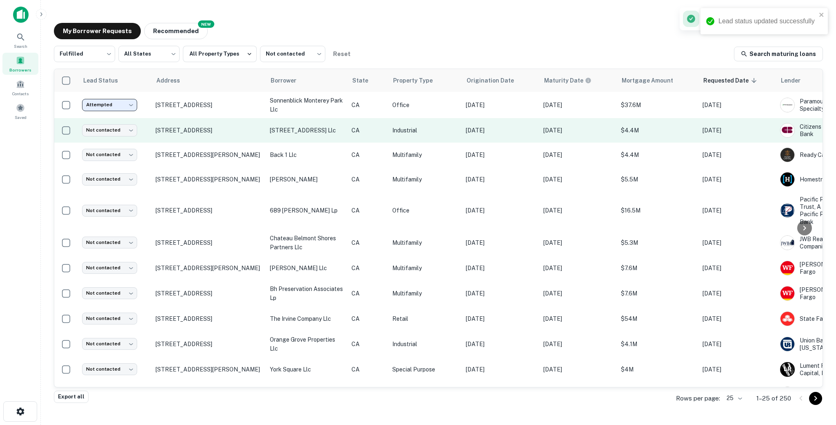
click at [264, 136] on td "502 E Julianna St Anaheim, CA92801" at bounding box center [208, 130] width 114 height 24
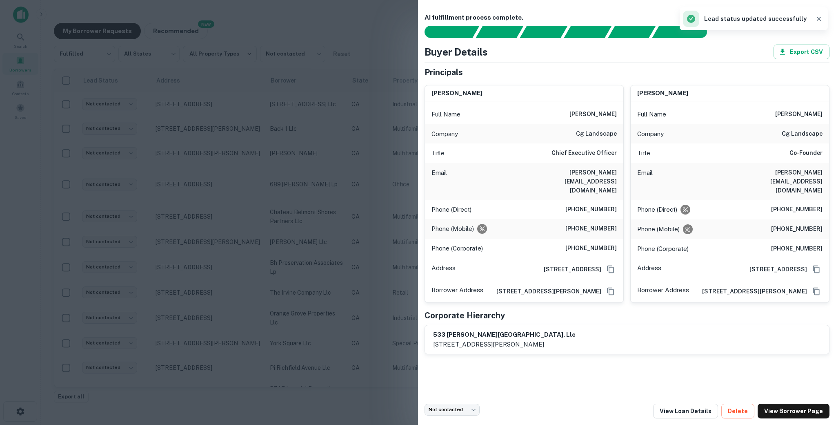
click at [574, 205] on h6 "(714) 939-8630" at bounding box center [590, 210] width 51 height 10
drag, startPoint x: 573, startPoint y: 191, endPoint x: 619, endPoint y: 188, distance: 46.2
click at [584, 200] on div "Phone (Direct) (714) 939-8630" at bounding box center [524, 210] width 198 height 20
drag, startPoint x: 569, startPoint y: 208, endPoint x: 622, endPoint y: 215, distance: 53.1
click at [584, 219] on div "Phone (Mobile) (714) 655-1136" at bounding box center [524, 229] width 198 height 20
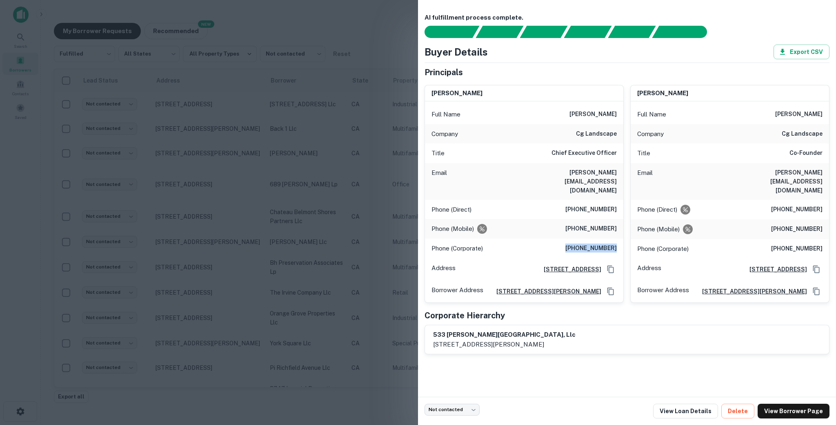
drag, startPoint x: 573, startPoint y: 229, endPoint x: 618, endPoint y: 231, distance: 44.9
click at [584, 238] on div "Phone (Corporate) (714) 535-5640" at bounding box center [524, 248] width 198 height 20
click at [557, 155] on h6 "Chief Executive Officer" at bounding box center [583, 153] width 65 height 10
click at [561, 154] on h6 "Chief Executive Officer" at bounding box center [583, 153] width 65 height 10
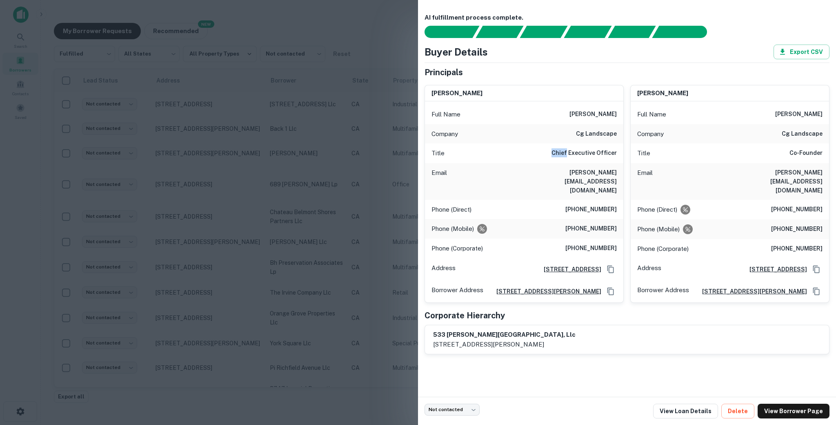
click at [561, 154] on h6 "Chief Executive Officer" at bounding box center [583, 153] width 65 height 10
drag, startPoint x: 768, startPoint y: 189, endPoint x: 806, endPoint y: 188, distance: 38.4
click at [584, 200] on div "Phone (Direct) (714) 535-5663" at bounding box center [730, 210] width 198 height 20
drag, startPoint x: 775, startPoint y: 190, endPoint x: 829, endPoint y: 191, distance: 54.3
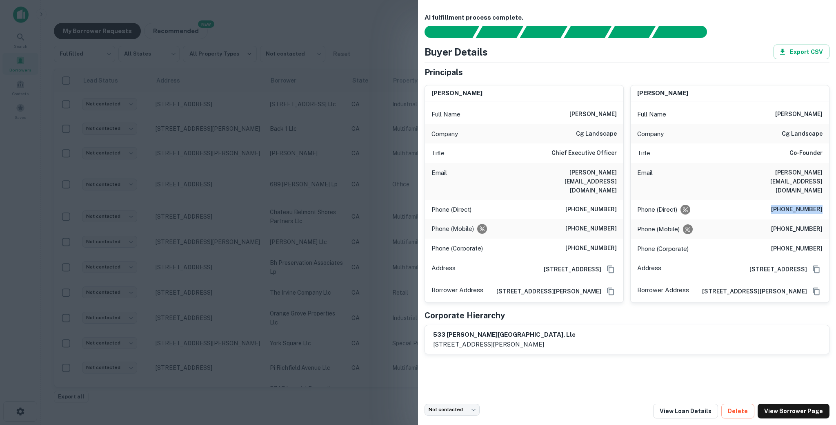
click at [584, 191] on div "AI fulfillment process complete. Buyer Details Export CSV Principals jeff mille…" at bounding box center [627, 198] width 418 height 396
drag, startPoint x: 781, startPoint y: 209, endPoint x: 825, endPoint y: 209, distance: 43.7
click at [584, 219] on div "Phone (Mobile) (714) 655-1137" at bounding box center [730, 229] width 198 height 20
click at [223, 201] on div at bounding box center [418, 212] width 836 height 425
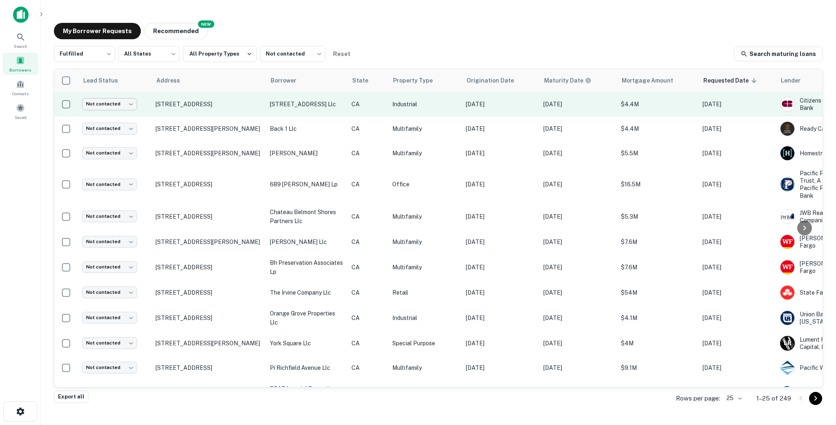
click at [124, 107] on body "Search Borrowers Contacts Saved My Borrower Requests NEW Recommended Fulfilled …" at bounding box center [418, 212] width 836 height 425
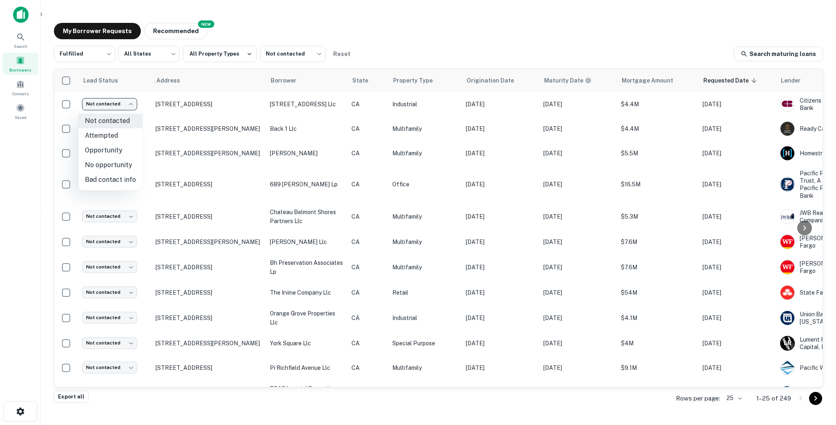
click at [100, 132] on li "Attempted" at bounding box center [110, 135] width 64 height 15
type input "*********"
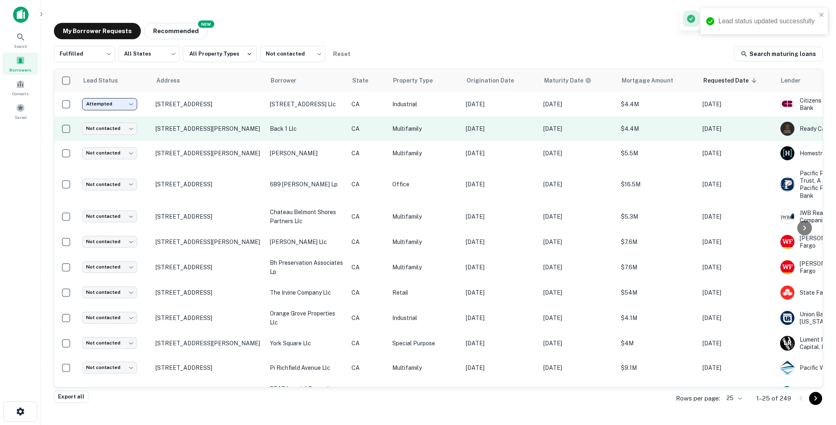
click at [256, 138] on td "6115 Whitsett Ave North Hollywood, CA91606" at bounding box center [208, 128] width 114 height 24
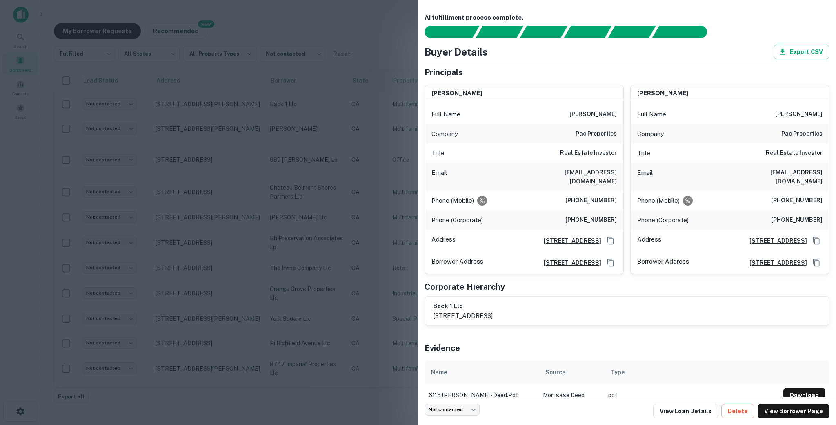
click at [363, 246] on div at bounding box center [418, 212] width 836 height 425
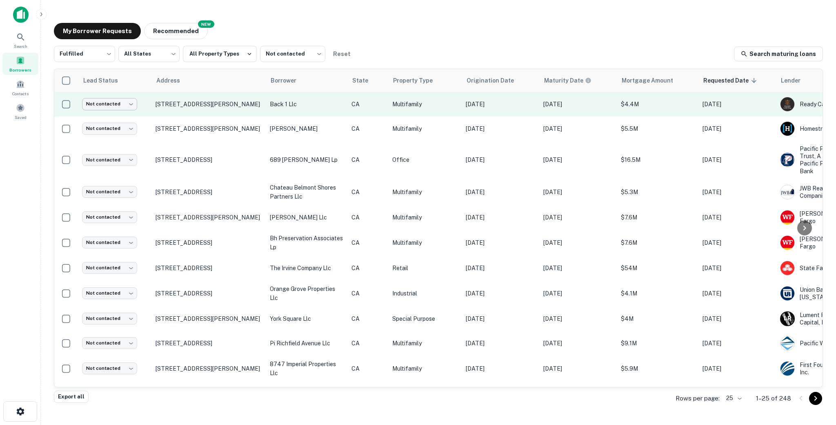
click at [120, 108] on body "Search Borrowers Contacts Saved My Borrower Requests NEW Recommended Fulfilled …" at bounding box center [418, 212] width 836 height 425
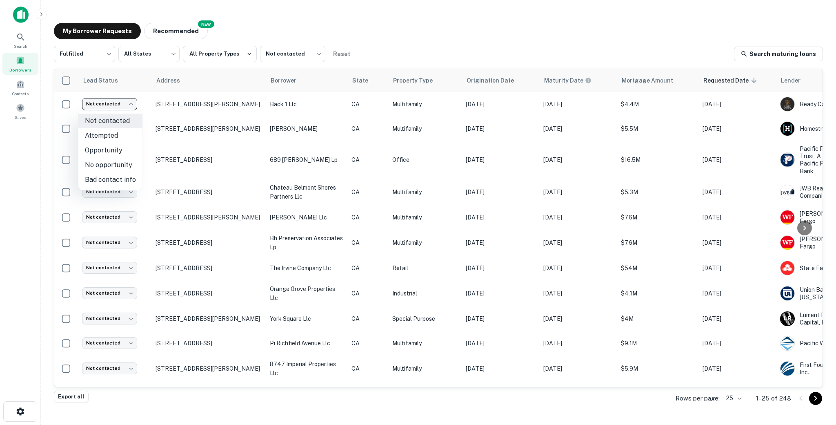
click at [94, 139] on li "Attempted" at bounding box center [110, 135] width 64 height 15
type input "*********"
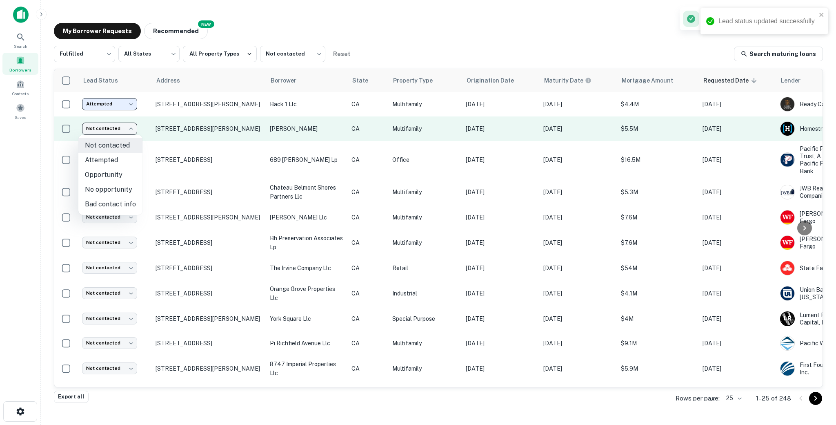
click at [115, 126] on body "Lead status updated successfully Search Borrowers Contacts Saved My Borrower Re…" at bounding box center [418, 212] width 836 height 425
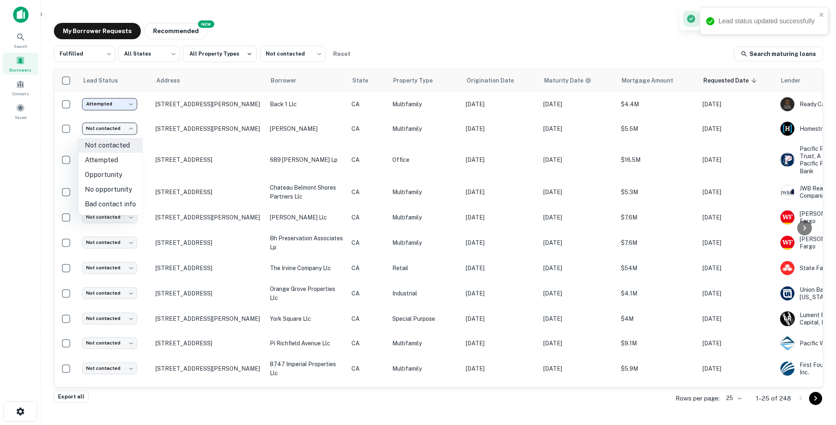
click at [112, 162] on li "Attempted" at bounding box center [110, 160] width 64 height 15
type input "*********"
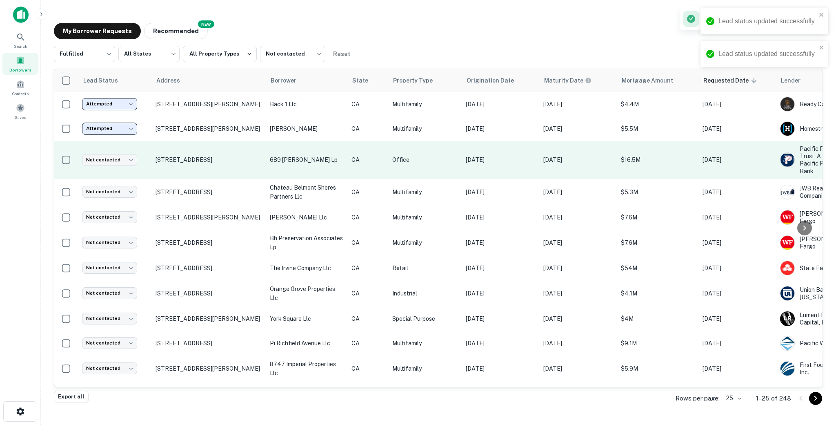
click at [247, 169] on td "689 S Catalina St Los Angeles, CA90005" at bounding box center [208, 160] width 114 height 38
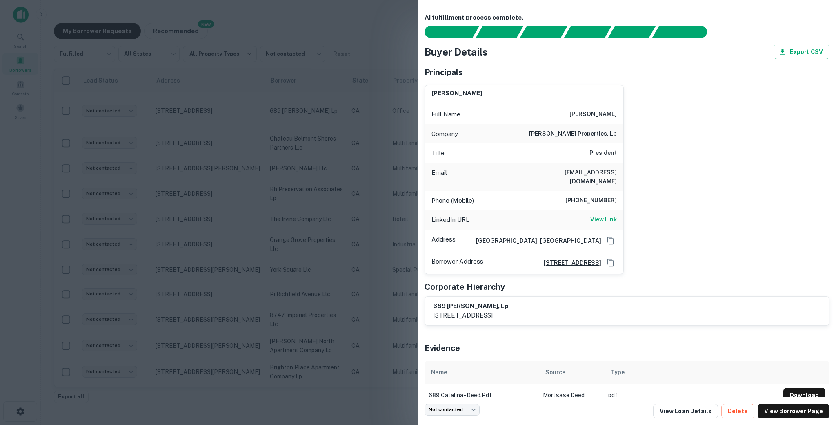
click at [572, 191] on div "Phone (Mobile) 310-498-1329" at bounding box center [524, 201] width 198 height 20
drag, startPoint x: 572, startPoint y: 188, endPoint x: 628, endPoint y: 189, distance: 56.3
click at [584, 189] on div "garrett lee Full Name garrett lee Company jamison properties, lp Title Presiden…" at bounding box center [623, 176] width 411 height 196
click at [584, 215] on h6 "View Link" at bounding box center [603, 219] width 27 height 9
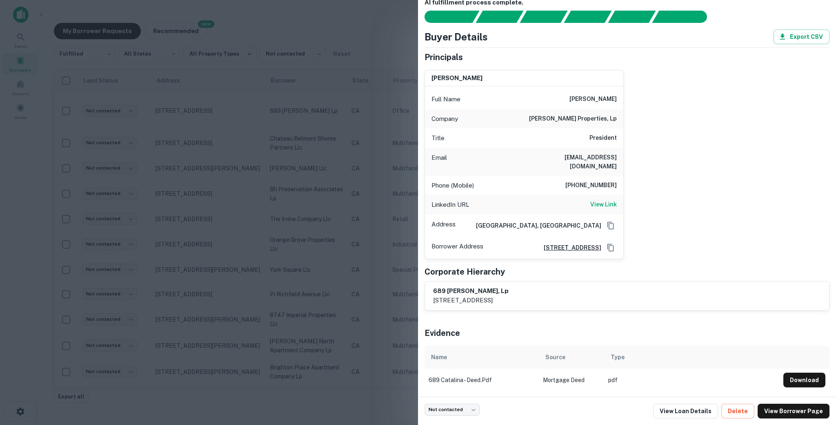
click at [196, 137] on div at bounding box center [418, 212] width 836 height 425
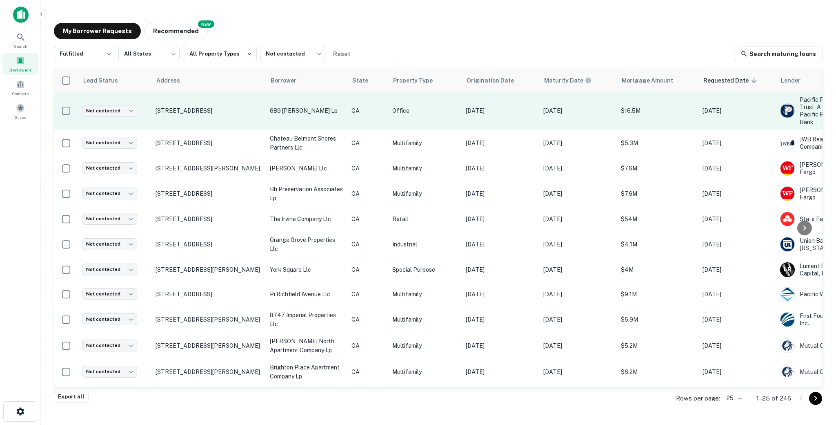
click at [217, 120] on td "689 S Catalina St Los Angeles, CA90005" at bounding box center [208, 111] width 114 height 38
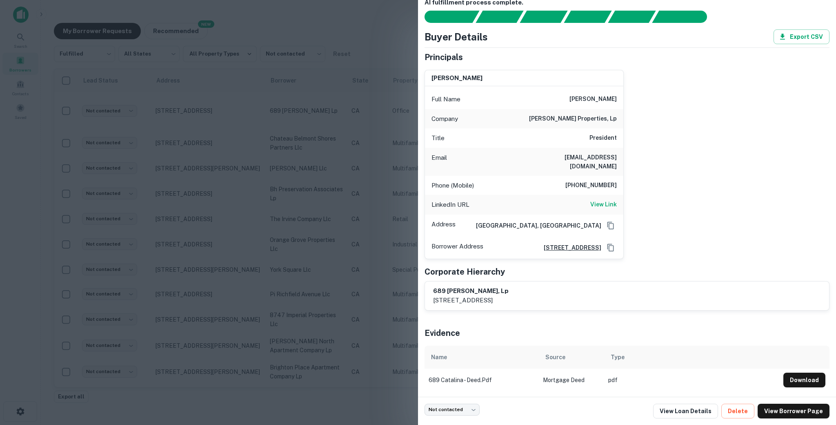
click at [348, 276] on div at bounding box center [418, 212] width 836 height 425
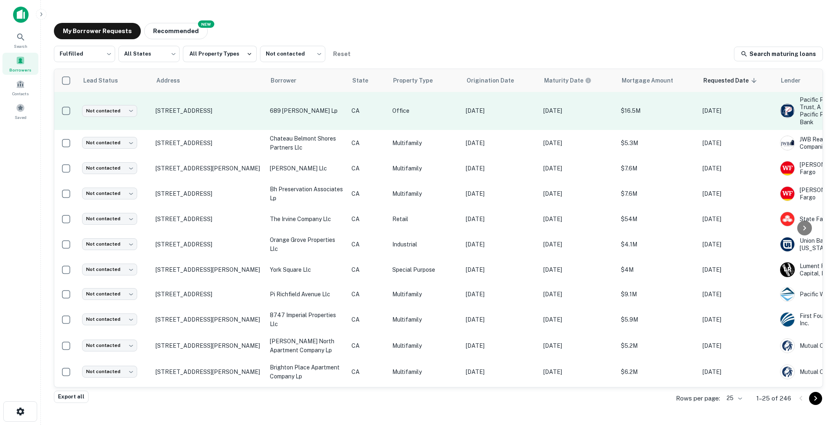
click at [225, 125] on td "689 S Catalina St Los Angeles, CA90005" at bounding box center [208, 111] width 114 height 38
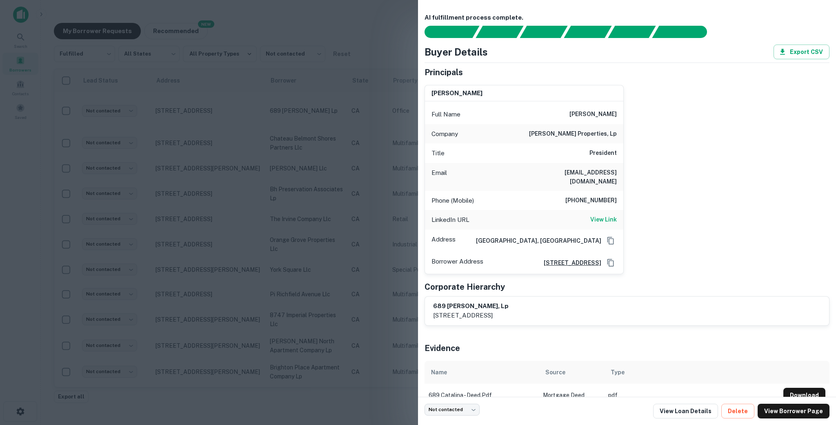
click at [245, 207] on div at bounding box center [418, 212] width 836 height 425
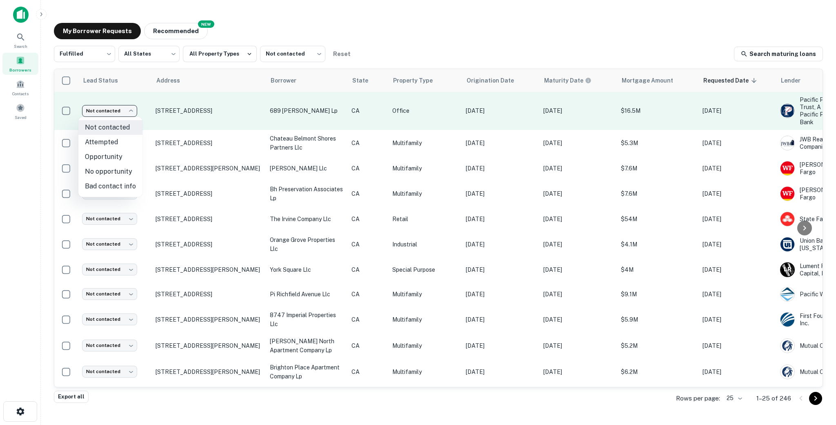
click at [108, 109] on body "Search Borrowers Contacts Saved My Borrower Requests NEW Recommended Fulfilled …" at bounding box center [418, 212] width 836 height 425
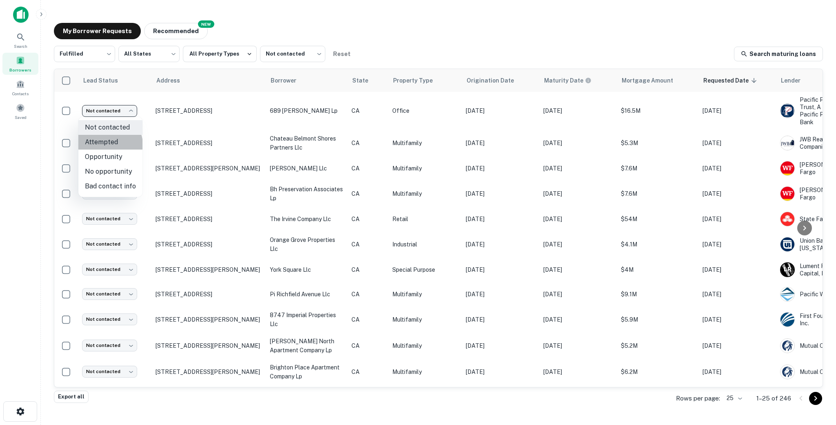
click at [109, 144] on li "Attempted" at bounding box center [110, 142] width 64 height 15
type input "*********"
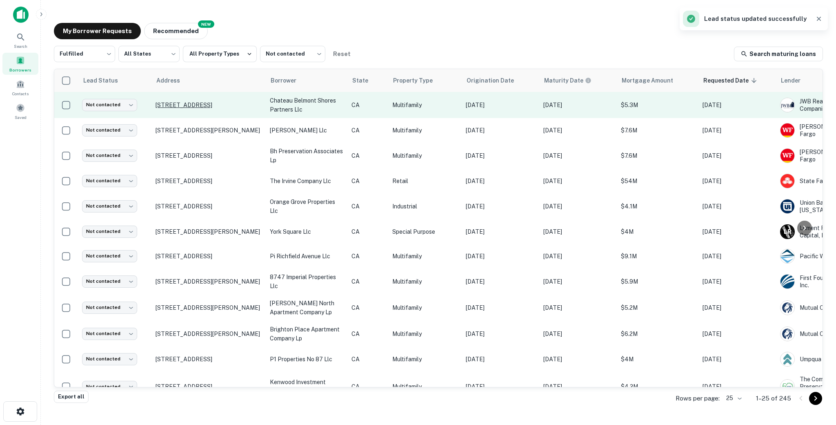
click at [258, 109] on p "40 Bay Shore Ave Long Beach, CA90803" at bounding box center [209, 104] width 106 height 7
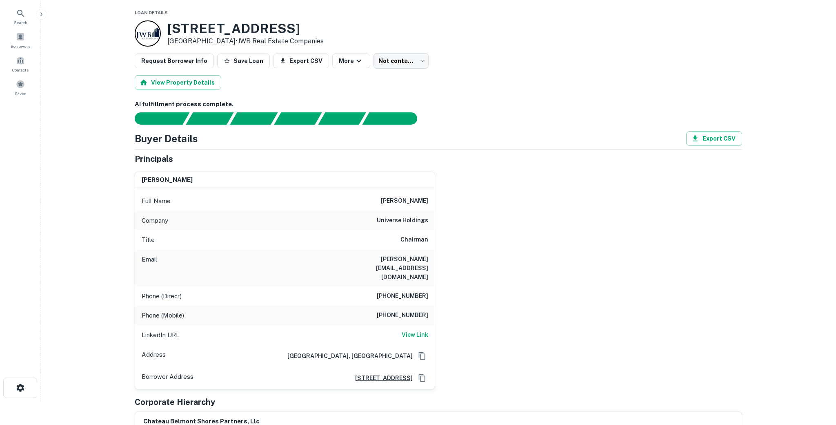
scroll to position [27, 0]
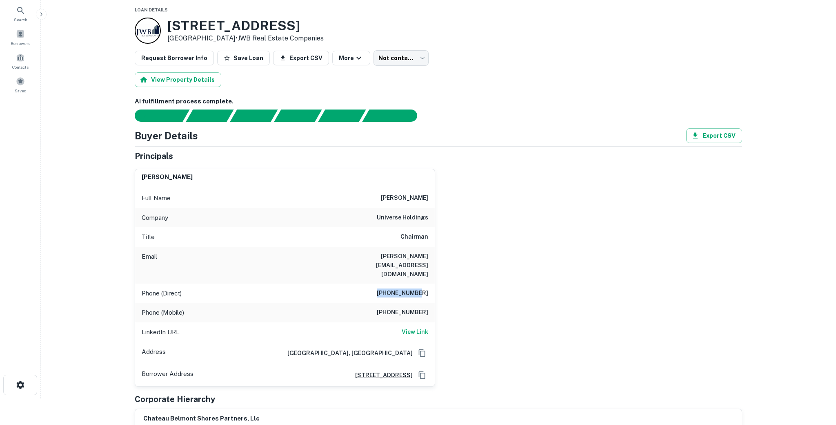
drag, startPoint x: 382, startPoint y: 273, endPoint x: 433, endPoint y: 273, distance: 51.4
click at [433, 283] on div "Phone (Direct) 310-286-2888" at bounding box center [285, 293] width 300 height 20
click at [410, 327] on h6 "View Link" at bounding box center [415, 331] width 27 height 9
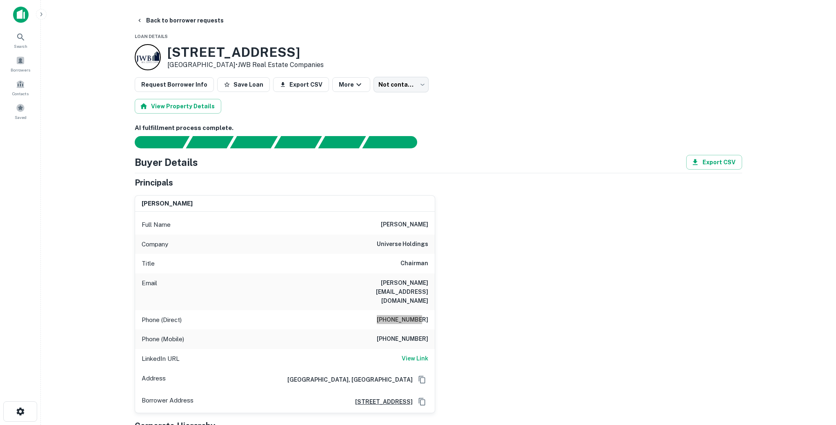
scroll to position [67, 0]
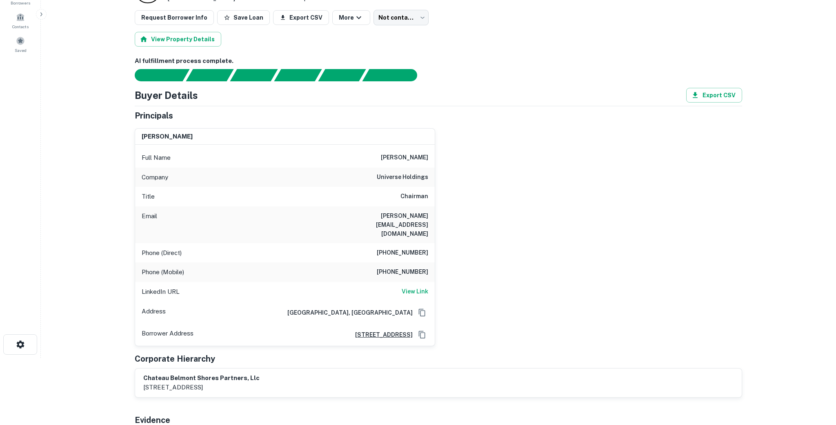
click at [385, 267] on h6 "310-557-9659" at bounding box center [402, 272] width 51 height 10
drag, startPoint x: 385, startPoint y: 256, endPoint x: 440, endPoint y: 257, distance: 54.3
click at [440, 257] on div "henry manoucheri Full Name henry manoucheri Company universe holdings Title Cha…" at bounding box center [435, 234] width 614 height 224
click at [356, 262] on div "Phone (Mobile) 310-557-9659" at bounding box center [285, 272] width 300 height 20
drag, startPoint x: 377, startPoint y: 251, endPoint x: 431, endPoint y: 254, distance: 54.0
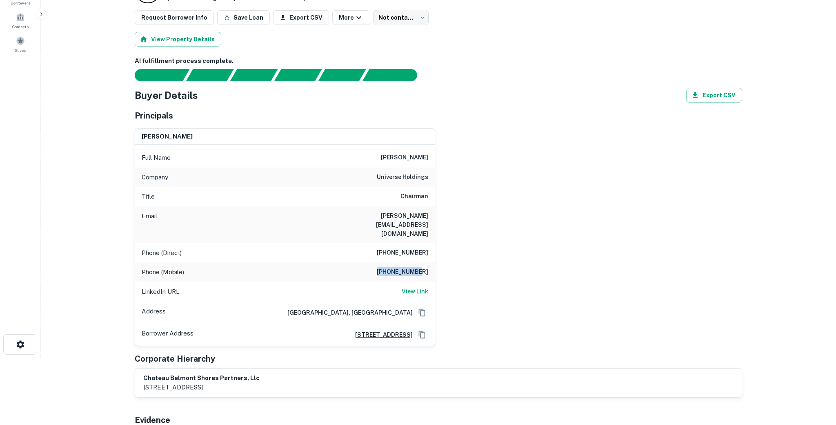
click at [431, 262] on div "Phone (Mobile) 310-557-9659" at bounding box center [285, 272] width 300 height 20
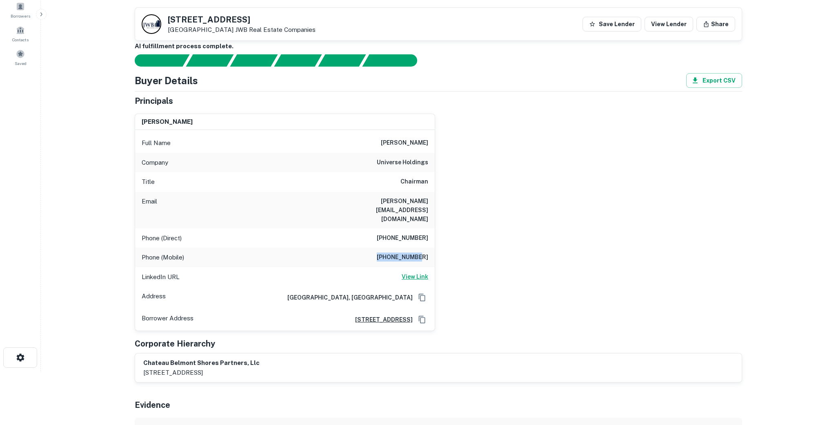
scroll to position [0, 0]
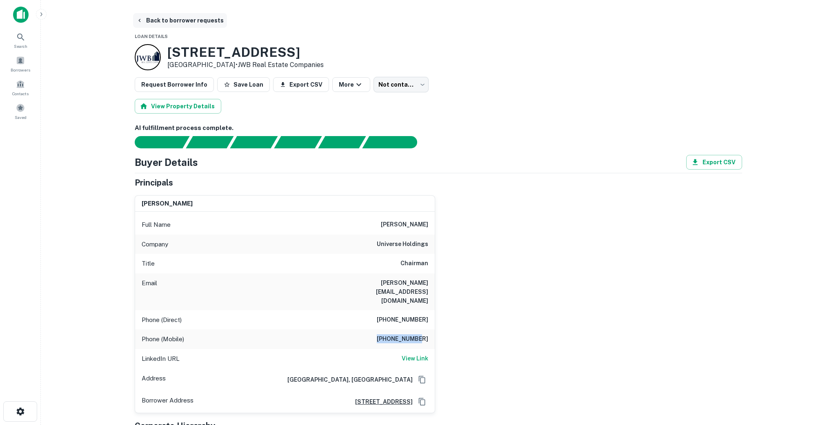
click at [136, 15] on button "Back to borrower requests" at bounding box center [180, 20] width 94 height 15
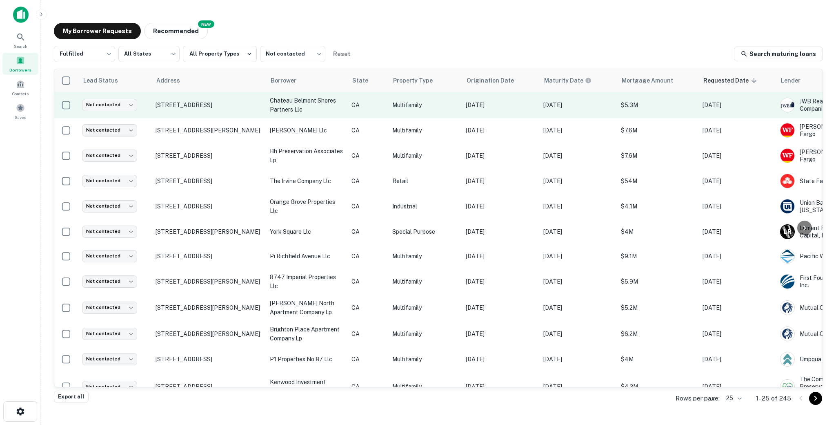
click at [245, 114] on td "40 Bay Shore Ave Long Beach, CA90803" at bounding box center [208, 105] width 114 height 26
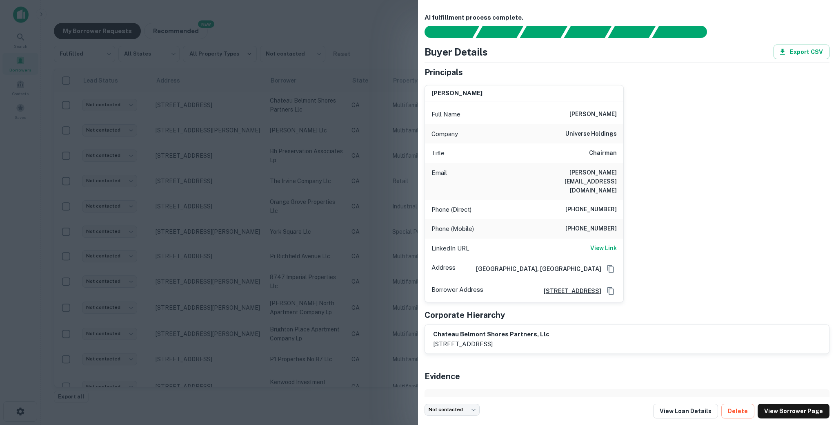
click at [244, 117] on div at bounding box center [418, 212] width 836 height 425
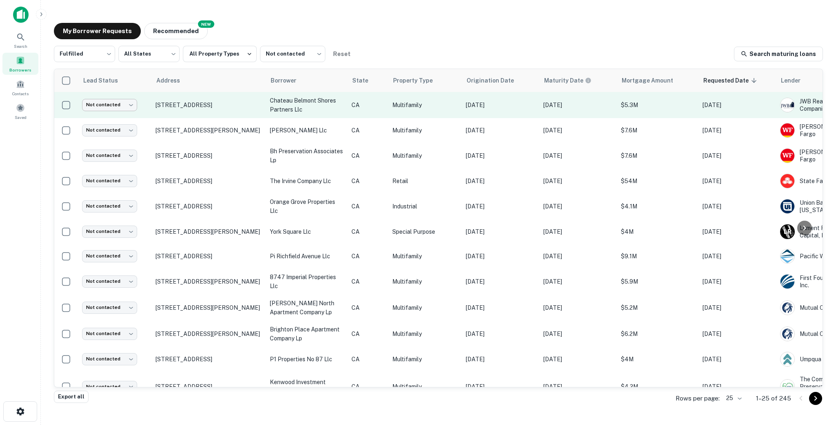
click at [111, 104] on body "Search Borrowers Contacts Saved My Borrower Requests NEW Recommended Fulfilled …" at bounding box center [418, 212] width 836 height 425
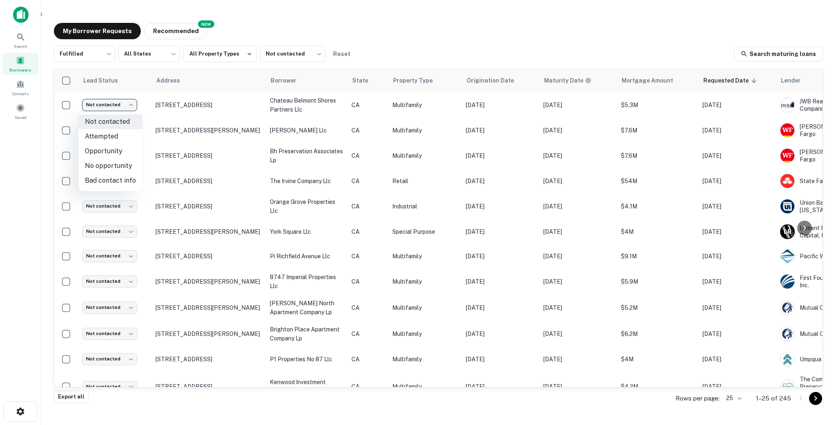
click at [105, 164] on li "No opportunity" at bounding box center [110, 165] width 64 height 15
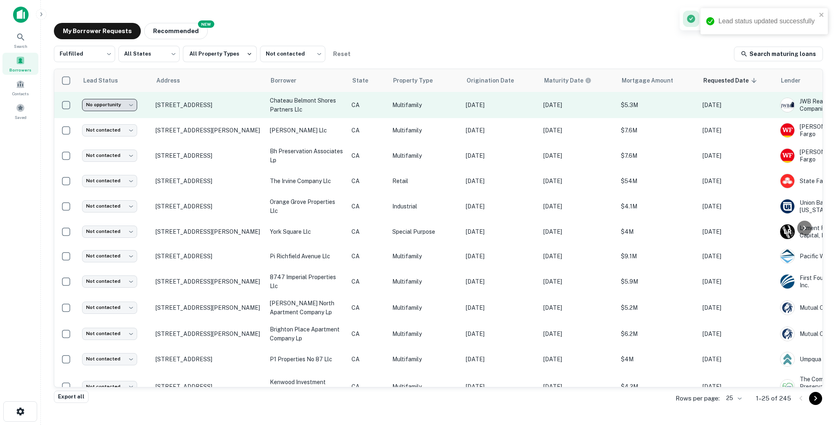
click at [118, 107] on body "**********" at bounding box center [418, 212] width 836 height 425
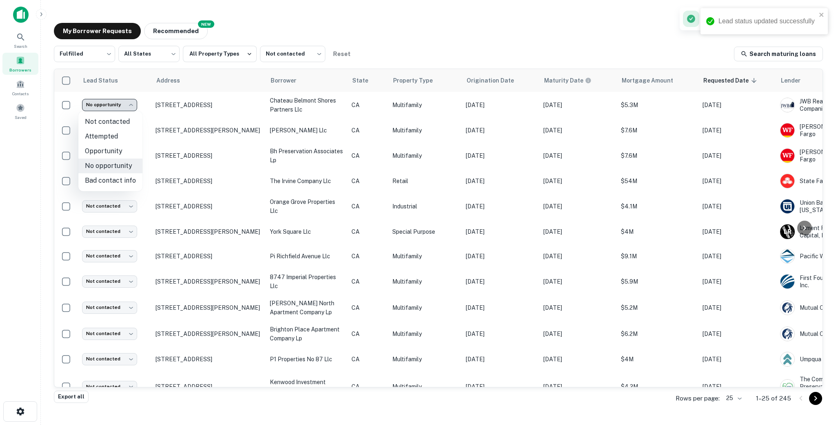
click at [111, 137] on li "Attempted" at bounding box center [110, 136] width 64 height 15
type input "*********"
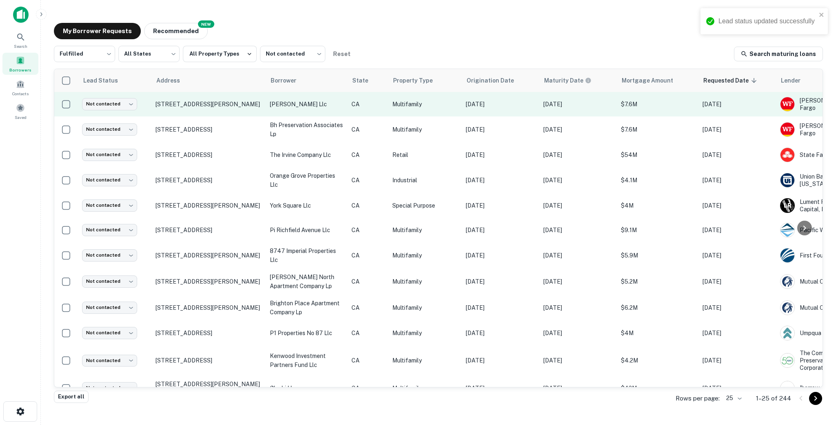
click at [264, 113] on td "4070 Ursula Ave Los Angeles, CA90008" at bounding box center [208, 104] width 114 height 24
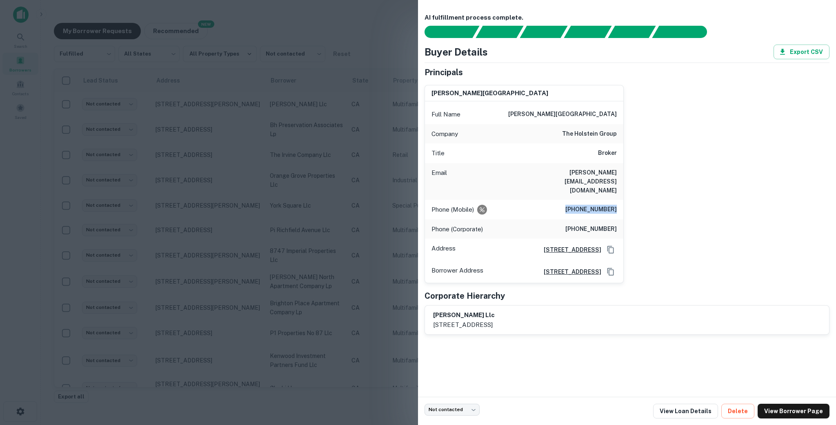
drag, startPoint x: 560, startPoint y: 189, endPoint x: 636, endPoint y: 190, distance: 75.1
click at [584, 190] on div "david g. holstein Full Name david g. holstein Company the holstein group Title …" at bounding box center [623, 180] width 411 height 205
drag, startPoint x: 621, startPoint y: 170, endPoint x: 558, endPoint y: 170, distance: 62.9
click at [558, 170] on div "Email david@theholsteingroup.com" at bounding box center [524, 181] width 198 height 37
click at [298, 248] on div at bounding box center [418, 212] width 836 height 425
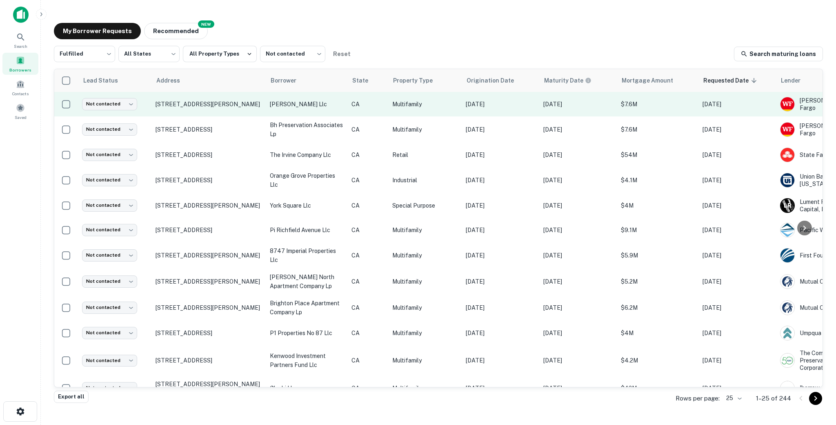
click at [336, 109] on td "nicolet ursula llc" at bounding box center [307, 104] width 82 height 24
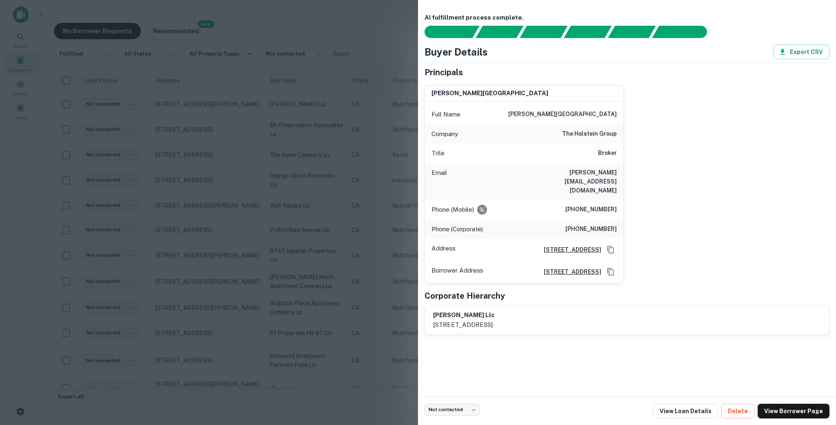
click at [341, 89] on div at bounding box center [418, 212] width 836 height 425
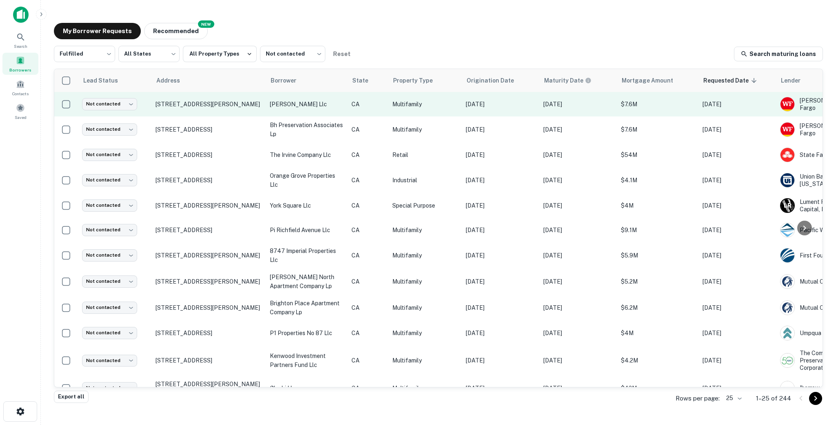
click at [333, 111] on td "nicolet ursula llc" at bounding box center [307, 104] width 82 height 24
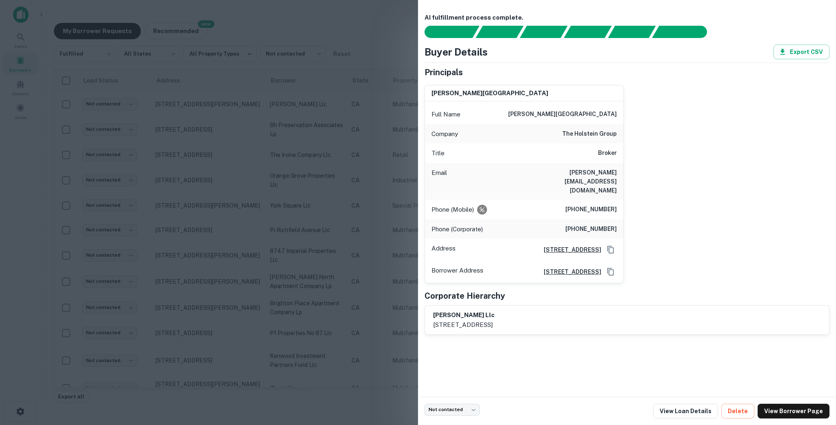
click at [311, 180] on div at bounding box center [418, 212] width 836 height 425
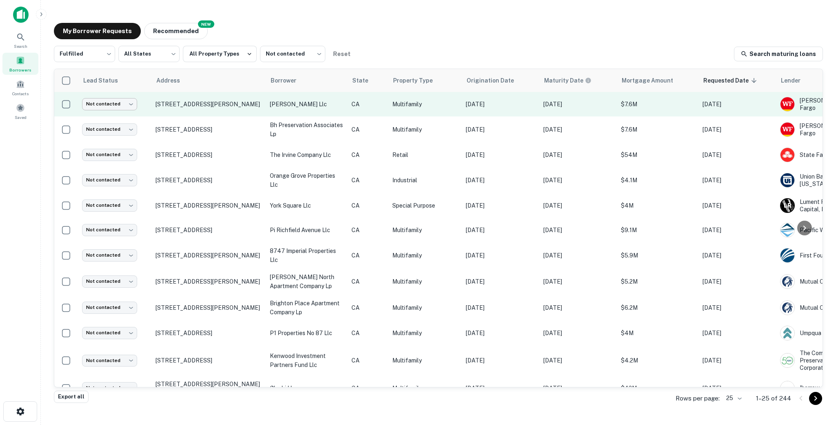
click at [111, 106] on body "Search Borrowers Contacts Saved My Borrower Requests NEW Recommended Fulfilled …" at bounding box center [418, 212] width 836 height 425
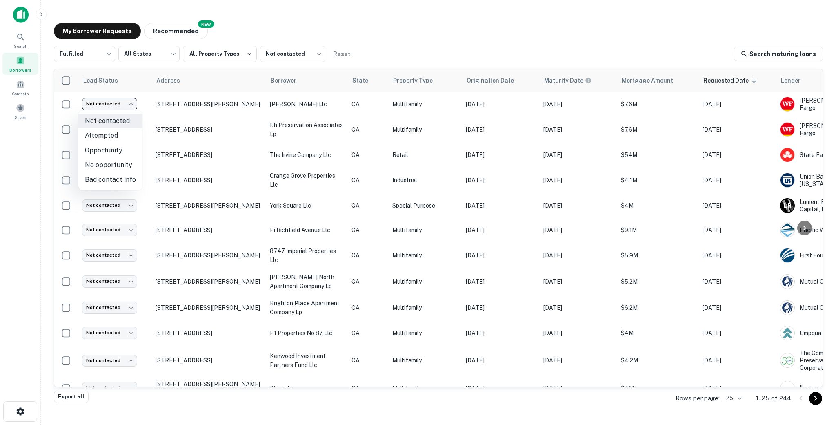
click at [98, 138] on li "Attempted" at bounding box center [110, 135] width 64 height 15
type input "*********"
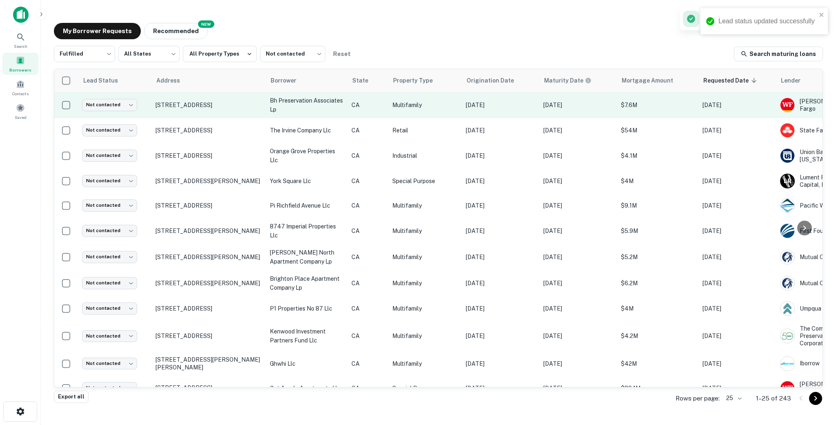
click at [244, 116] on td "4063 Nicolet Ave Los Angeles, CA90008" at bounding box center [208, 105] width 114 height 26
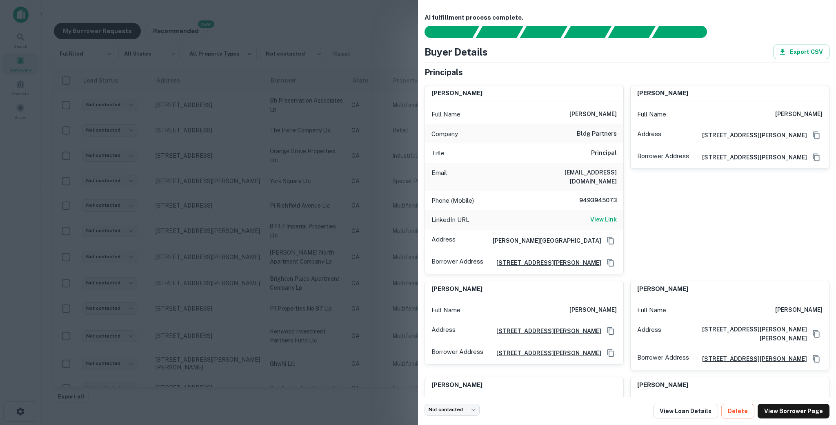
click at [569, 196] on h6 "9493945073" at bounding box center [592, 201] width 49 height 10
drag, startPoint x: 574, startPoint y: 194, endPoint x: 618, endPoint y: 194, distance: 44.1
click at [584, 194] on div "Phone (Mobile) 9493945073" at bounding box center [524, 201] width 198 height 20
click at [584, 215] on h6 "View Link" at bounding box center [603, 219] width 27 height 9
click at [241, 118] on div at bounding box center [418, 212] width 836 height 425
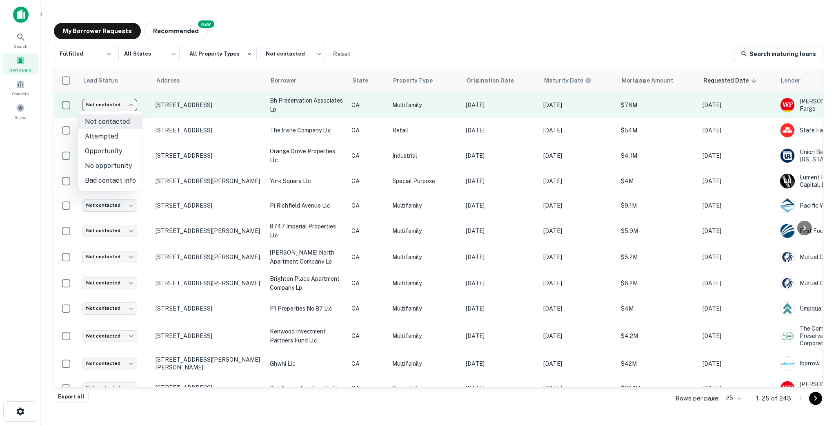
click at [115, 106] on body "Search Borrowers Contacts Saved My Borrower Requests NEW Recommended Fulfilled …" at bounding box center [418, 212] width 836 height 425
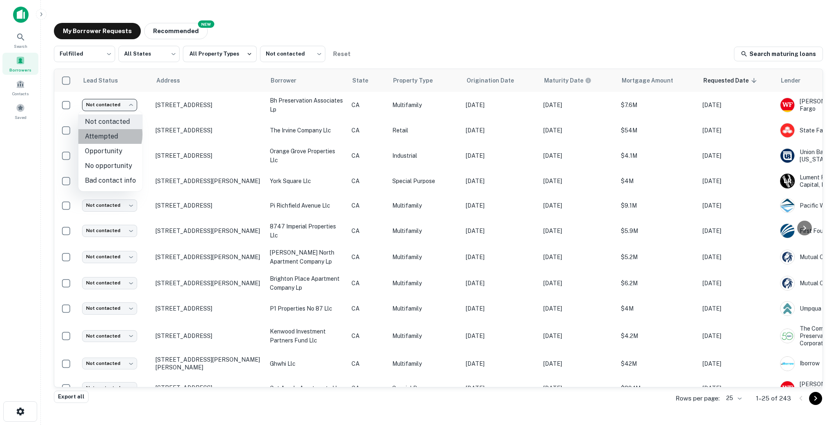
click at [99, 134] on li "Attempted" at bounding box center [110, 136] width 64 height 15
type input "*********"
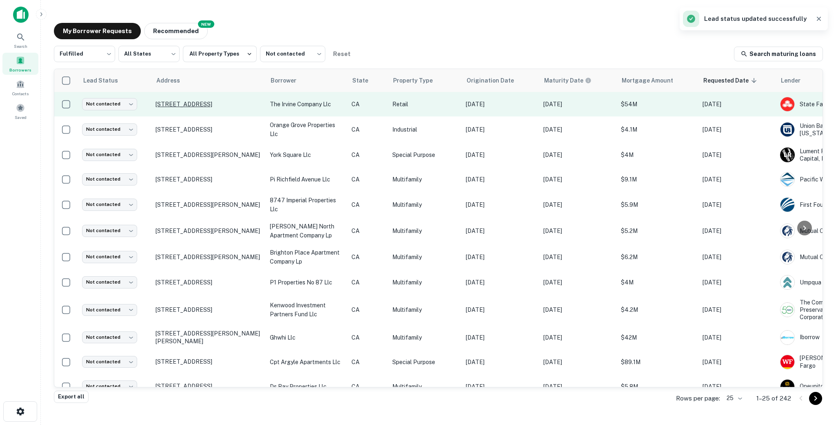
click at [261, 108] on p "1400 Newport Center Dr Newport Beach, CA92660" at bounding box center [209, 103] width 106 height 7
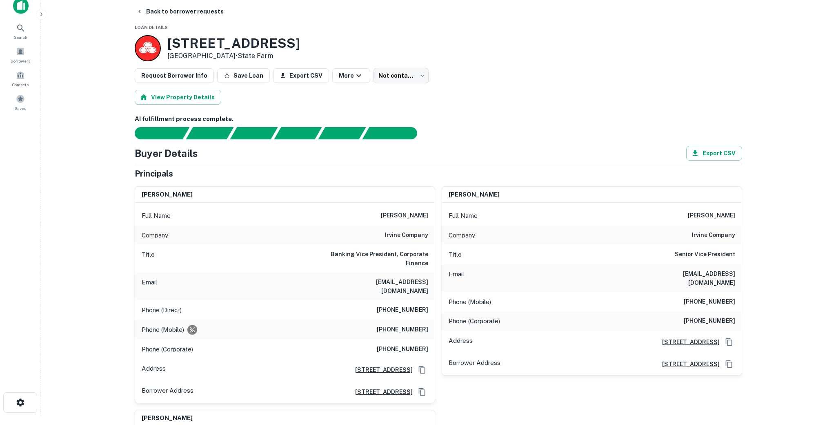
scroll to position [11, 0]
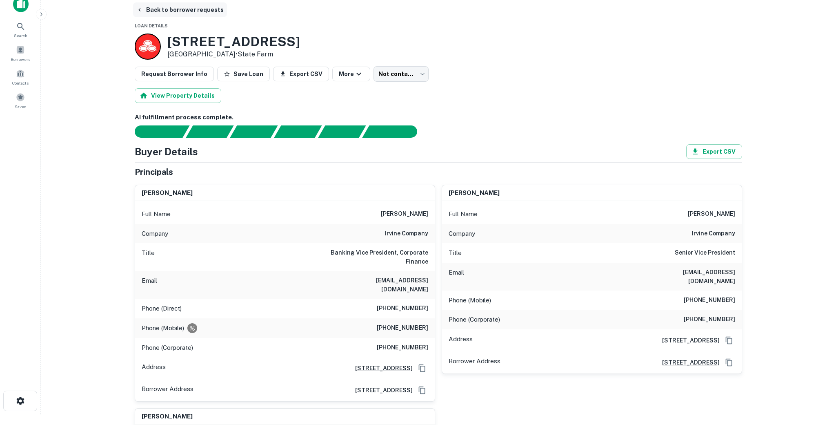
click at [165, 9] on button "Back to borrower requests" at bounding box center [180, 9] width 94 height 15
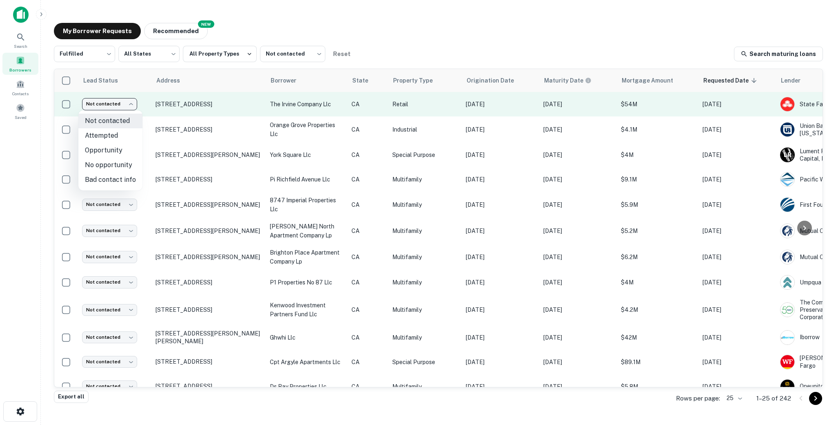
click at [108, 107] on body "Search Borrowers Contacts Saved My Borrower Requests NEW Recommended Fulfilled …" at bounding box center [418, 212] width 836 height 425
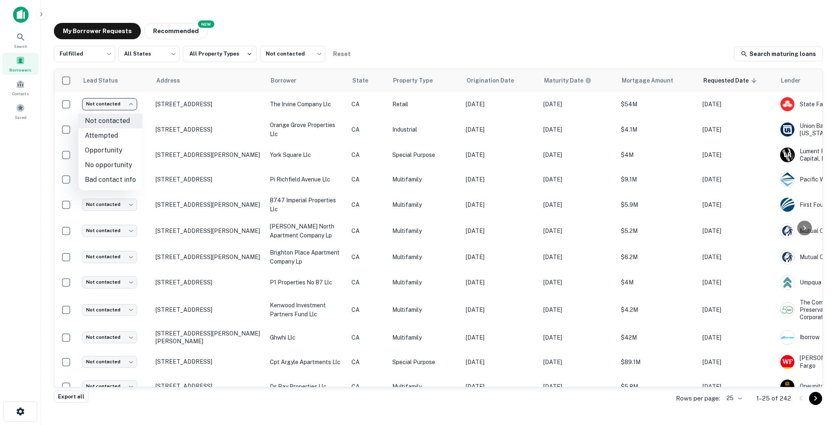
click at [584, 101] on div at bounding box center [418, 212] width 836 height 425
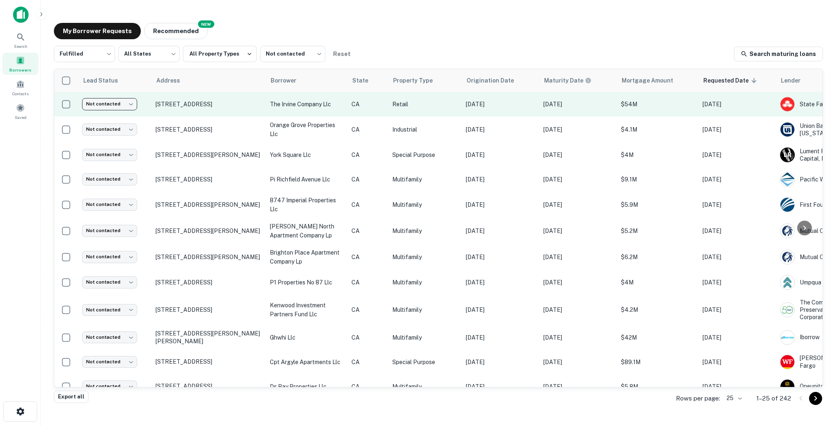
click at [583, 107] on p "Feb 15, 2023" at bounding box center [577, 104] width 69 height 9
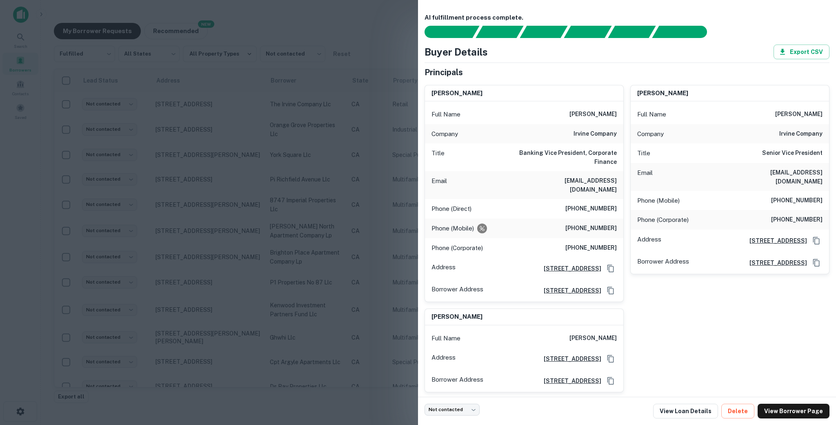
click at [339, 202] on div at bounding box center [418, 212] width 836 height 425
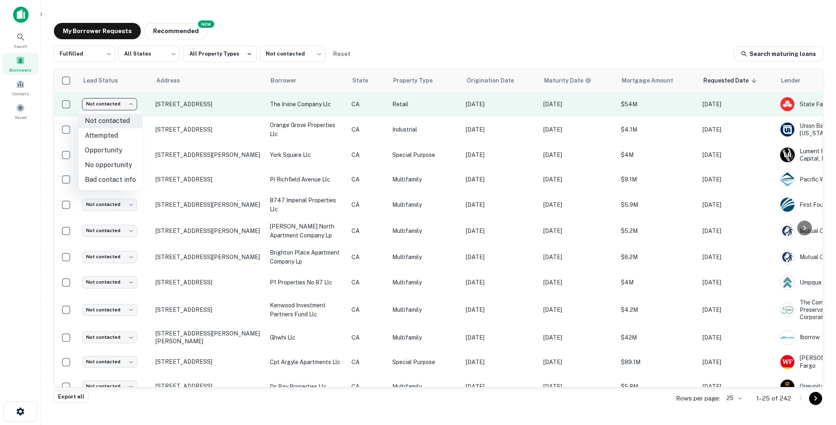
click at [87, 102] on body "Search Borrowers Contacts Saved My Borrower Requests NEW Recommended Fulfilled …" at bounding box center [418, 212] width 836 height 425
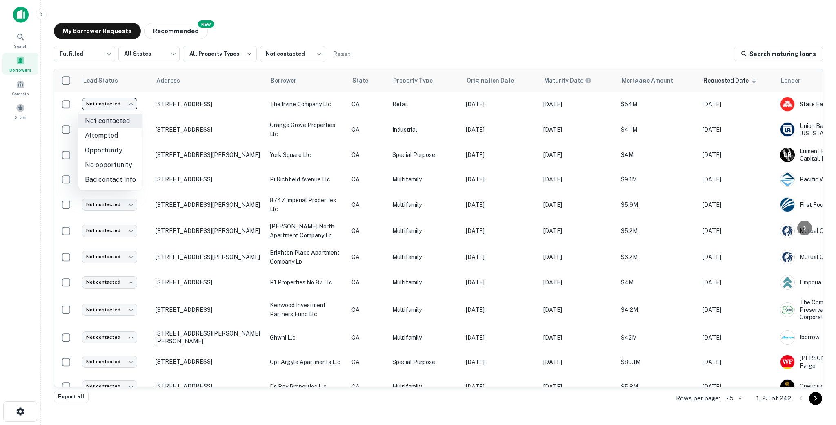
click at [113, 158] on li "No opportunity" at bounding box center [110, 165] width 64 height 15
type input "**********"
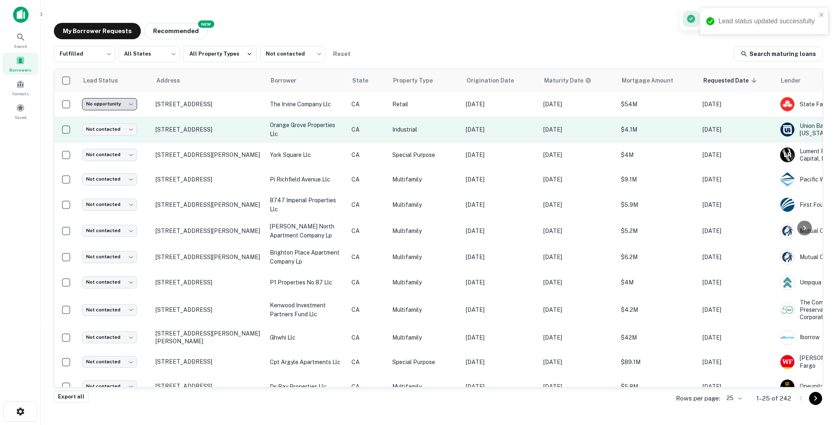
click at [253, 138] on td "1835 Whittier Ave Costa Mesa, CA92627" at bounding box center [208, 129] width 114 height 26
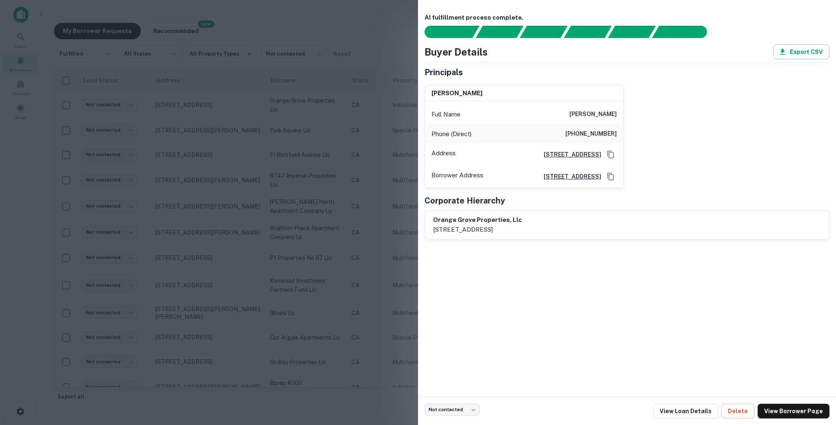
click at [296, 154] on div at bounding box center [418, 212] width 836 height 425
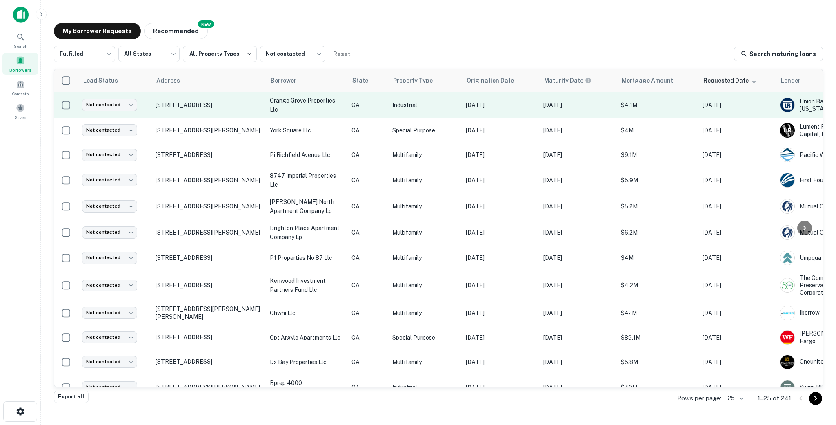
click at [337, 113] on p "orange grove properties llc" at bounding box center [306, 105] width 73 height 18
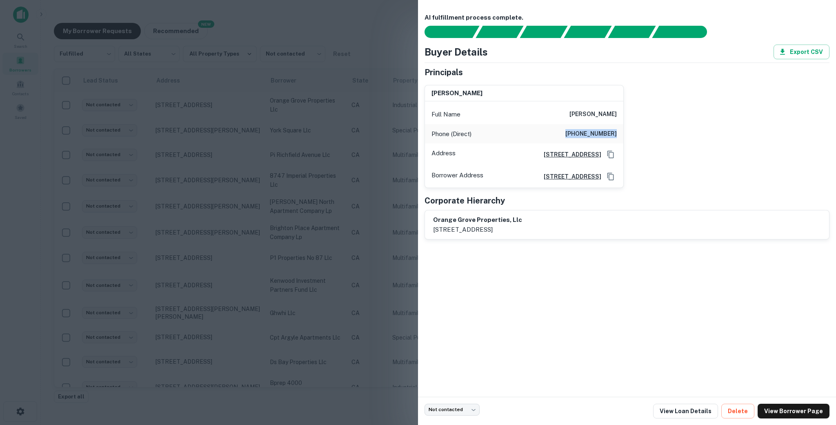
drag, startPoint x: 621, startPoint y: 132, endPoint x: 627, endPoint y: 132, distance: 6.1
click at [584, 132] on div "janet mull Full Name janet mull Phone (Direct) (714) 730-6391 Address 7 Vispera…" at bounding box center [623, 133] width 411 height 110
click at [321, 222] on div at bounding box center [418, 212] width 836 height 425
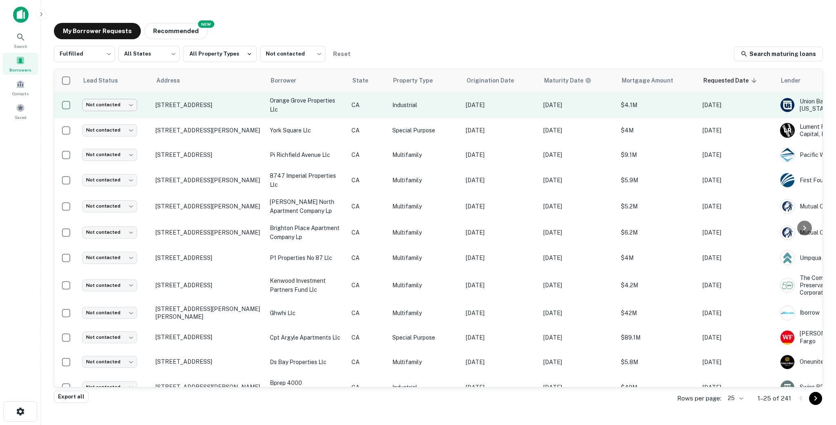
click at [116, 106] on body "Search Borrowers Contacts Saved My Borrower Requests NEW Recommended Fulfilled …" at bounding box center [418, 212] width 836 height 425
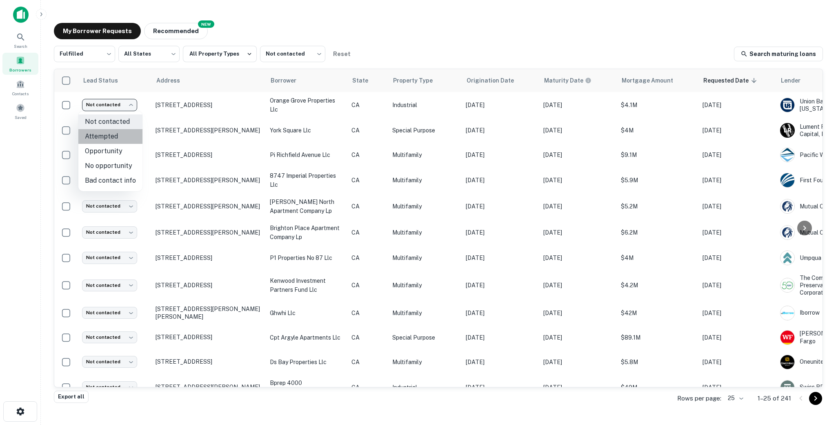
click at [115, 135] on li "Attempted" at bounding box center [110, 136] width 64 height 15
type input "*********"
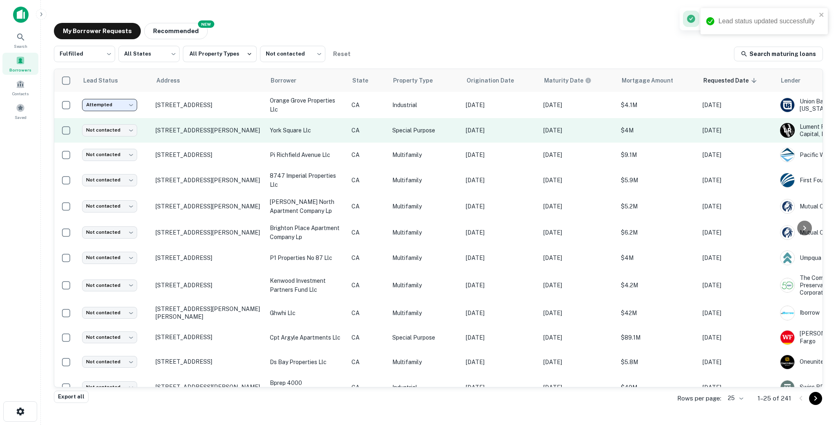
click at [261, 138] on td "[STREET_ADDRESS][PERSON_NAME]" at bounding box center [208, 130] width 114 height 24
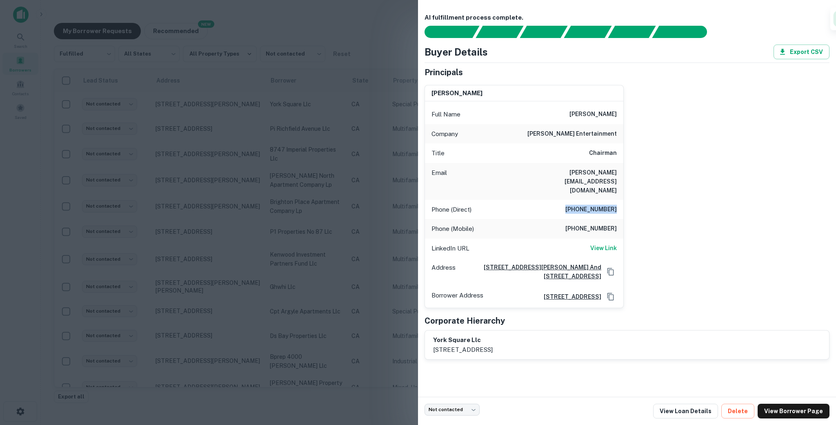
drag, startPoint x: 569, startPoint y: 195, endPoint x: 565, endPoint y: 194, distance: 4.5
click at [565, 200] on div "Phone (Direct) (310) 659-5023" at bounding box center [524, 210] width 198 height 20
click at [506, 238] on div "LinkedIn URL View Link" at bounding box center [524, 248] width 198 height 20
click at [536, 219] on div "Phone (Mobile) (310) 985-5565" at bounding box center [524, 229] width 198 height 20
drag, startPoint x: 549, startPoint y: 206, endPoint x: 618, endPoint y: 209, distance: 69.9
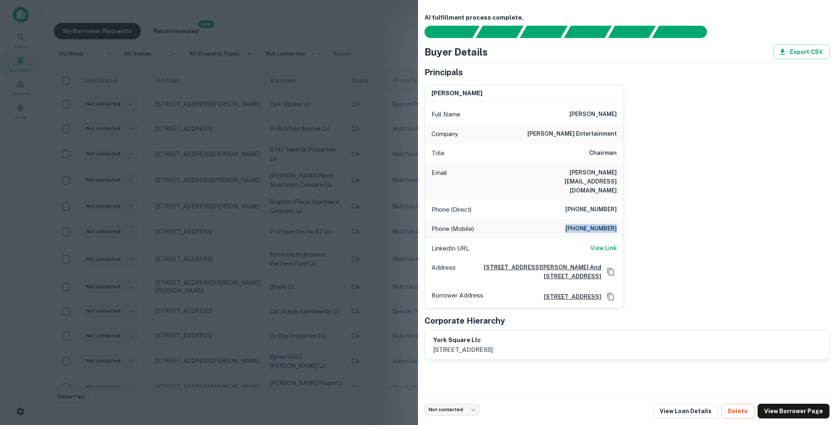
click at [584, 219] on div "Phone (Mobile) (310) 985-5565" at bounding box center [524, 229] width 198 height 20
click at [584, 243] on h6 "View Link" at bounding box center [603, 247] width 27 height 9
click at [329, 224] on div at bounding box center [418, 212] width 836 height 425
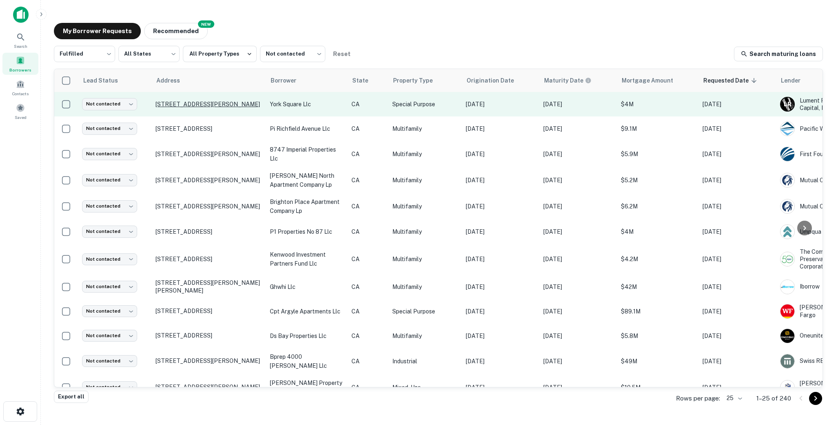
click at [256, 108] on p "[STREET_ADDRESS][PERSON_NAME]" at bounding box center [209, 103] width 106 height 7
click at [261, 108] on p "[STREET_ADDRESS][PERSON_NAME]" at bounding box center [209, 103] width 106 height 7
click at [232, 114] on td "[STREET_ADDRESS][PERSON_NAME]" at bounding box center [208, 104] width 114 height 24
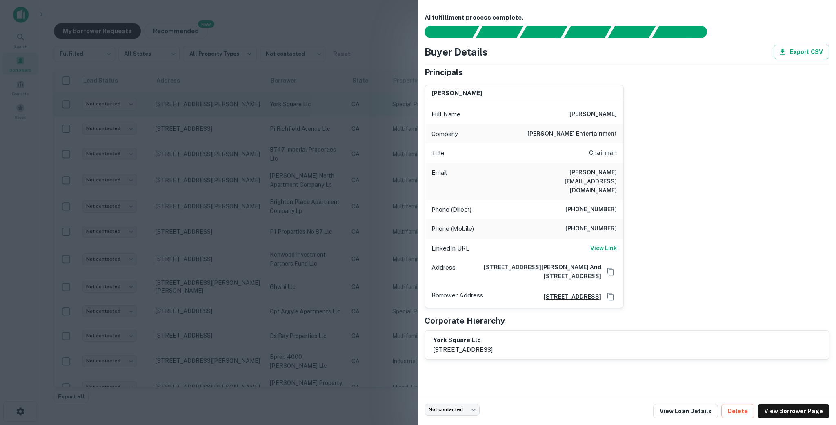
click at [232, 114] on div at bounding box center [418, 212] width 836 height 425
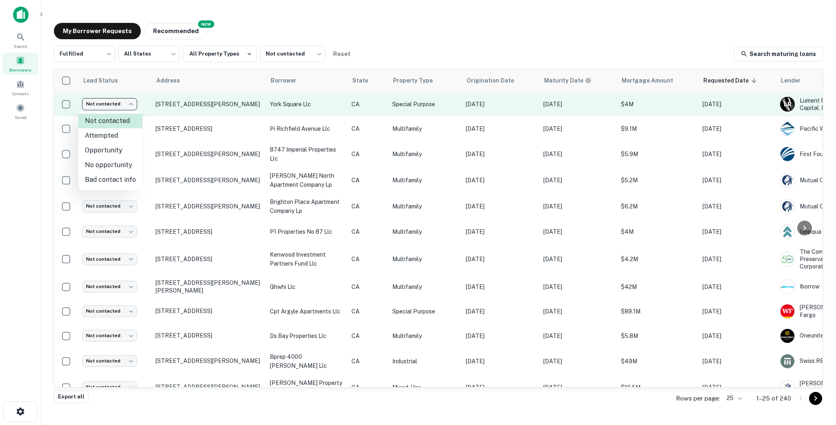
click at [113, 104] on body "Search Borrowers Contacts Saved My Borrower Requests NEW Recommended Fulfilled …" at bounding box center [418, 212] width 836 height 425
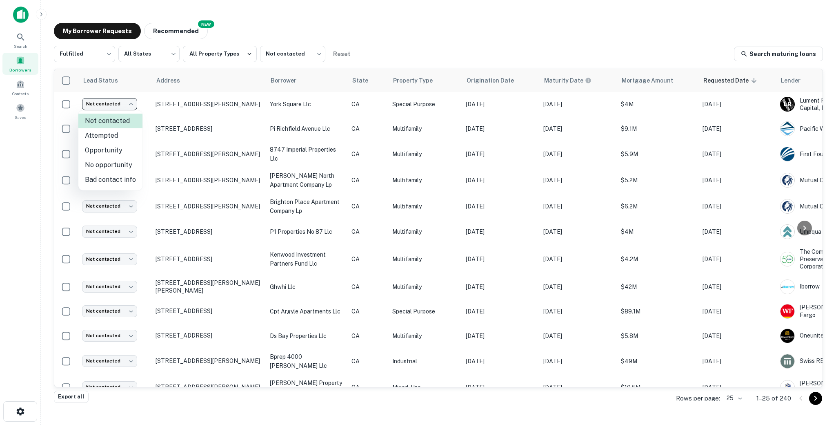
click at [101, 138] on li "Attempted" at bounding box center [110, 135] width 64 height 15
type input "*********"
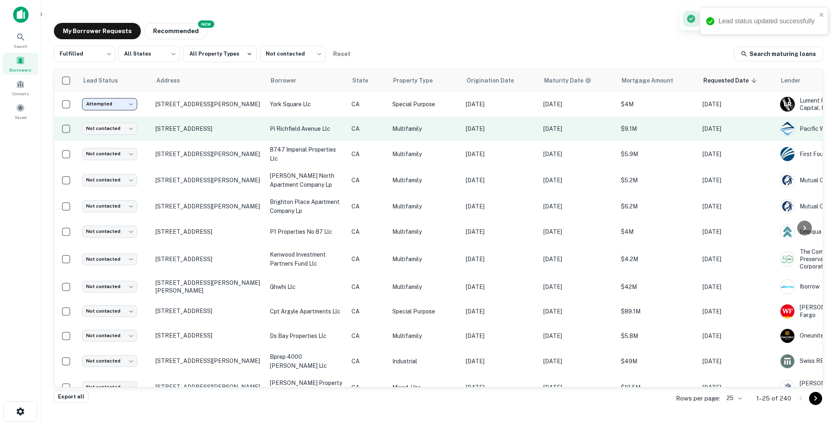
click at [205, 137] on td "[STREET_ADDRESS]" at bounding box center [208, 128] width 114 height 24
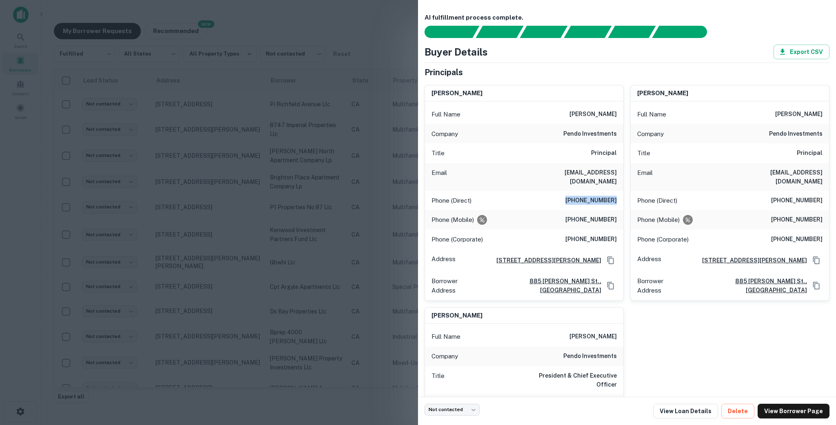
drag, startPoint x: 571, startPoint y: 187, endPoint x: 616, endPoint y: 192, distance: 44.8
click at [616, 196] on h6 "[PHONE_NUMBER]" at bounding box center [590, 201] width 51 height 10
click at [329, 265] on div at bounding box center [418, 212] width 836 height 425
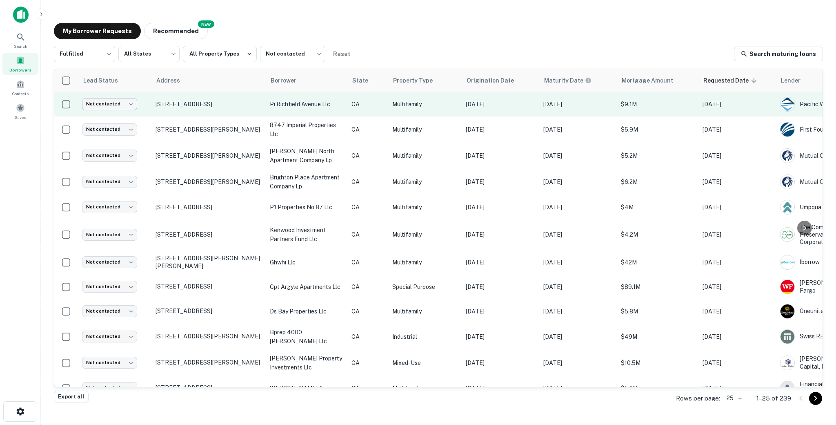
click at [108, 109] on body "Search Borrowers Contacts Saved My Borrower Requests NEW Recommended Fulfilled …" at bounding box center [418, 212] width 836 height 425
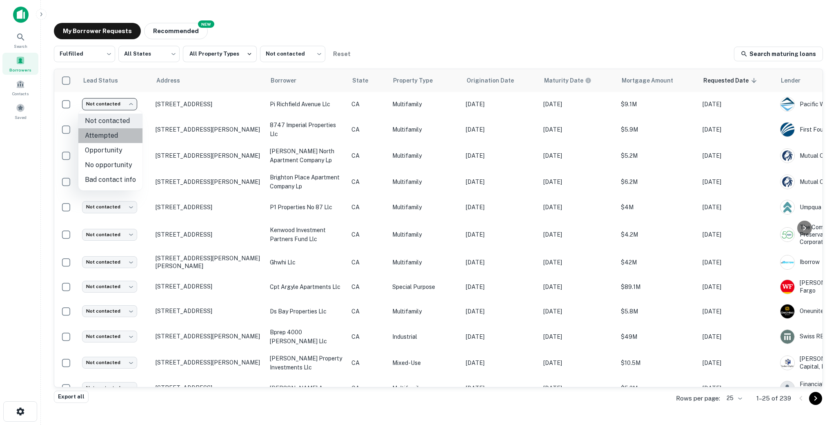
click at [117, 133] on li "Attempted" at bounding box center [110, 135] width 64 height 15
type input "*********"
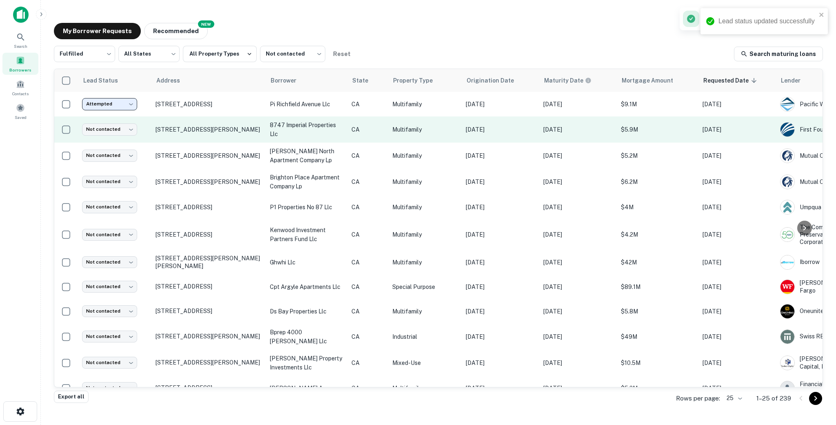
click at [250, 140] on td "[STREET_ADDRESS][PERSON_NAME]" at bounding box center [208, 129] width 114 height 26
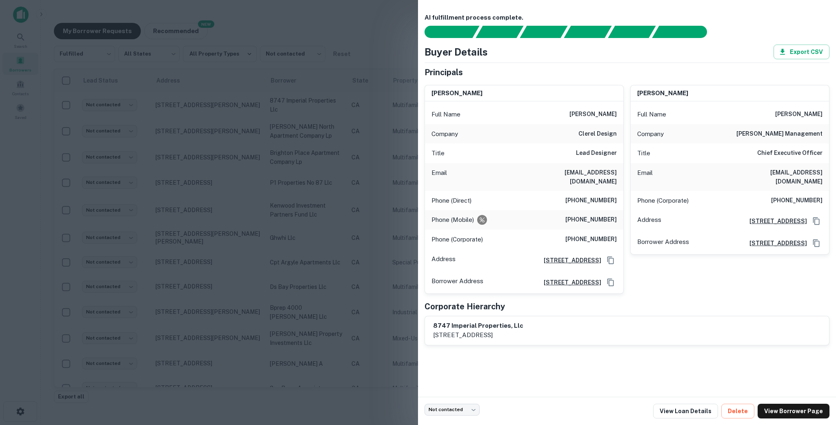
click at [574, 196] on h6 "[PHONE_NUMBER]" at bounding box center [590, 201] width 51 height 10
click at [572, 196] on h6 "[PHONE_NUMBER]" at bounding box center [590, 201] width 51 height 10
drag, startPoint x: 576, startPoint y: 191, endPoint x: 601, endPoint y: 191, distance: 24.9
click at [601, 196] on h6 "[PHONE_NUMBER]" at bounding box center [590, 201] width 51 height 10
drag, startPoint x: 776, startPoint y: 199, endPoint x: 828, endPoint y: 199, distance: 52.2
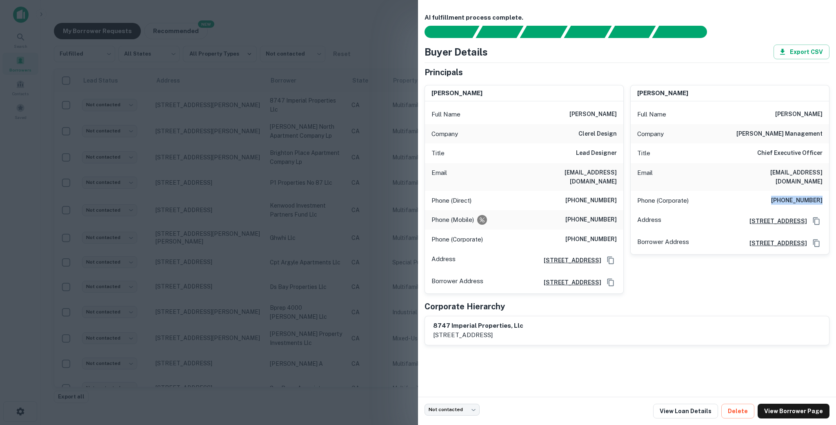
click at [828, 199] on div "Phone (Corporate) [PHONE_NUMBER]" at bounding box center [730, 201] width 198 height 20
click at [276, 138] on div at bounding box center [418, 212] width 836 height 425
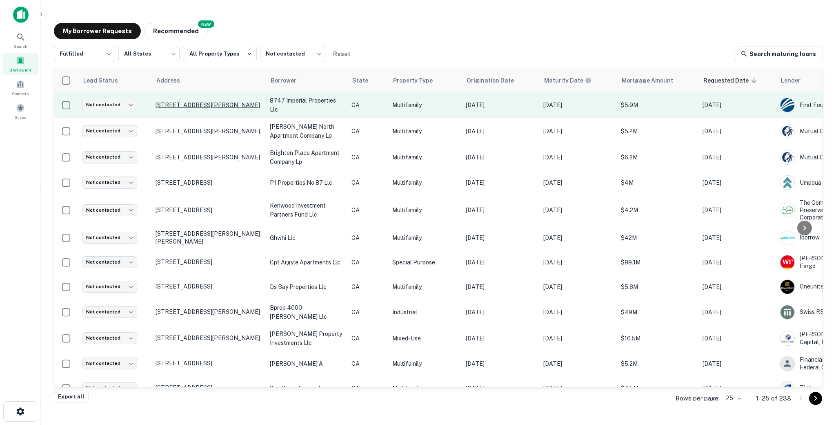
click at [222, 106] on p "[STREET_ADDRESS][PERSON_NAME]" at bounding box center [209, 104] width 106 height 7
click at [107, 104] on body "Search Borrowers Contacts Saved My Borrower Requests NEW Recommended Fulfilled …" at bounding box center [418, 212] width 836 height 425
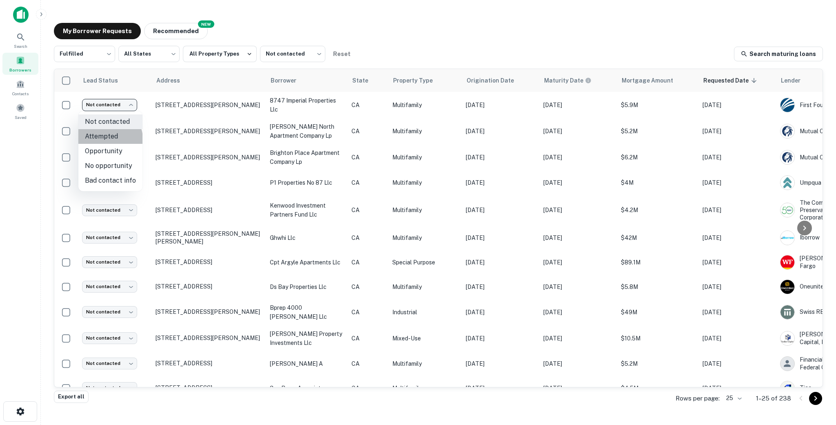
click at [109, 139] on li "Attempted" at bounding box center [110, 136] width 64 height 15
type input "*********"
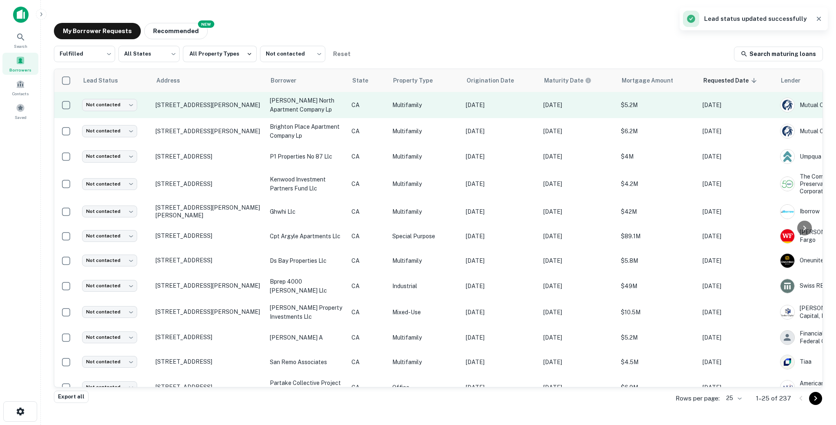
click at [259, 113] on td "[STREET_ADDRESS][PERSON_NAME]" at bounding box center [208, 105] width 114 height 26
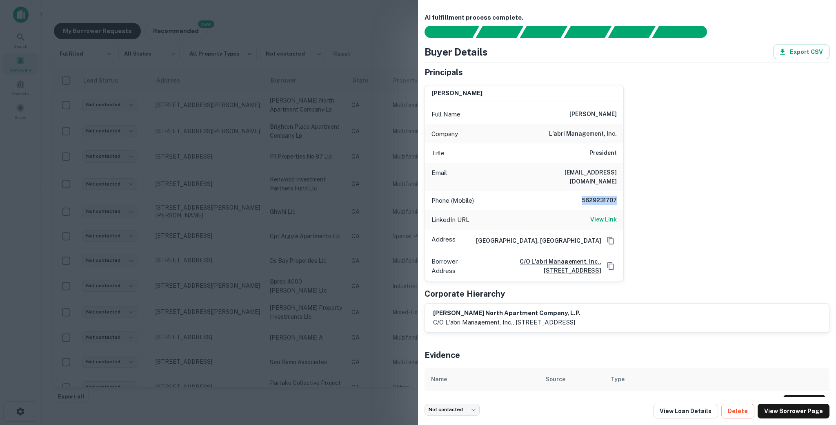
drag, startPoint x: 566, startPoint y: 190, endPoint x: 616, endPoint y: 191, distance: 49.8
click at [616, 191] on div "Phone (Mobile) [PHONE_NUMBER]" at bounding box center [524, 201] width 198 height 20
click at [580, 155] on div "Title President" at bounding box center [524, 153] width 198 height 20
click at [587, 155] on div "Title President" at bounding box center [524, 153] width 198 height 20
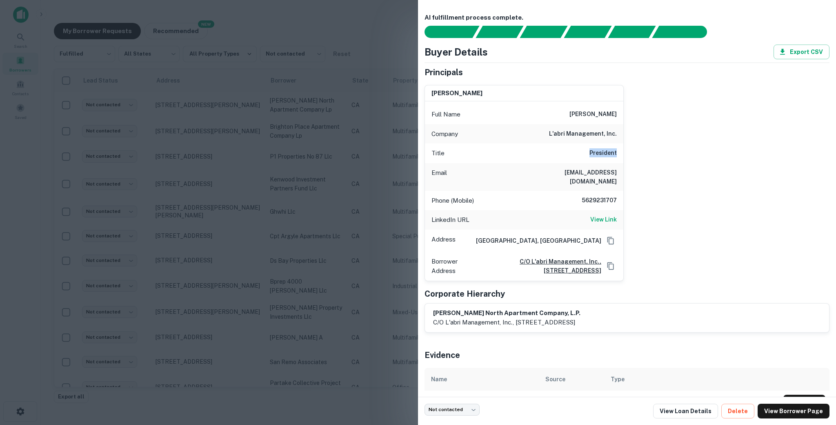
click at [594, 157] on h6 "President" at bounding box center [602, 153] width 27 height 10
click at [359, 134] on div at bounding box center [418, 212] width 836 height 425
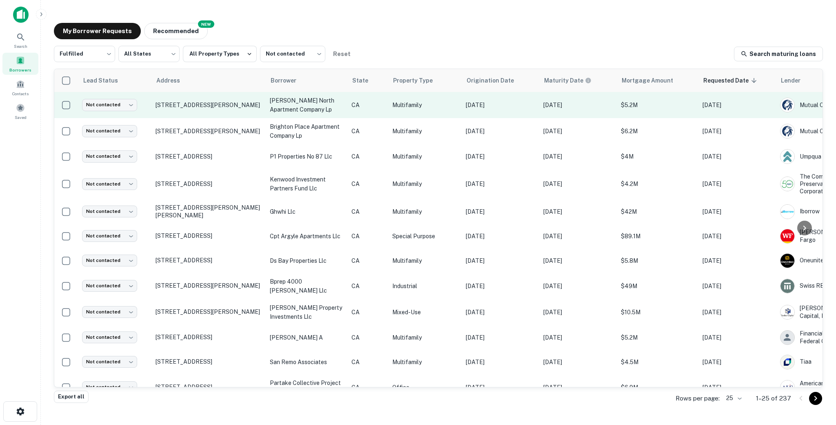
click at [260, 113] on td "[STREET_ADDRESS][PERSON_NAME]" at bounding box center [208, 105] width 114 height 26
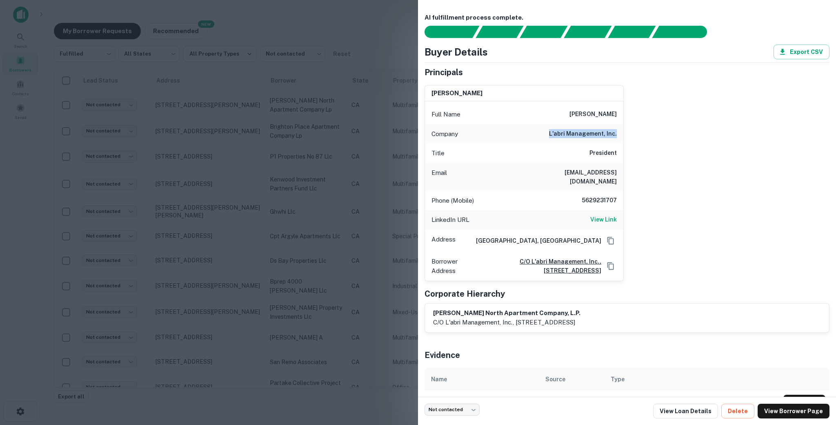
drag, startPoint x: 549, startPoint y: 135, endPoint x: 622, endPoint y: 134, distance: 73.1
click at [622, 134] on div "Company l'abri management, inc." at bounding box center [524, 134] width 198 height 20
copy h6 "l'abri management, inc."
click at [287, 235] on div at bounding box center [418, 212] width 836 height 425
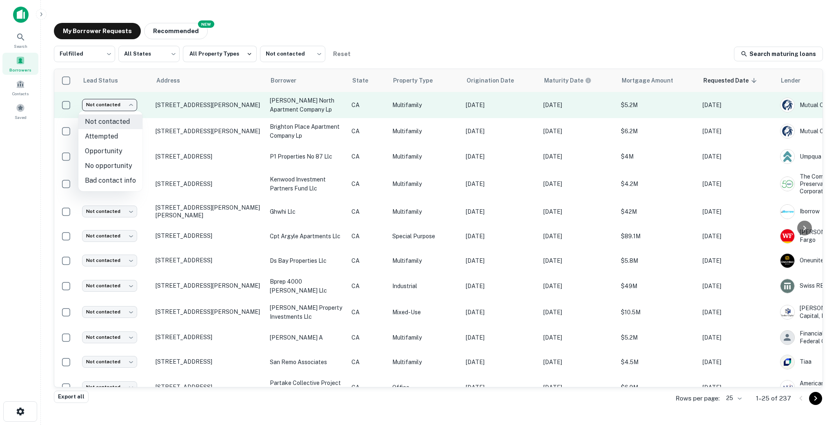
click at [125, 103] on body "Search Borrowers Contacts Saved My Borrower Requests NEW Recommended Fulfilled …" at bounding box center [418, 212] width 836 height 425
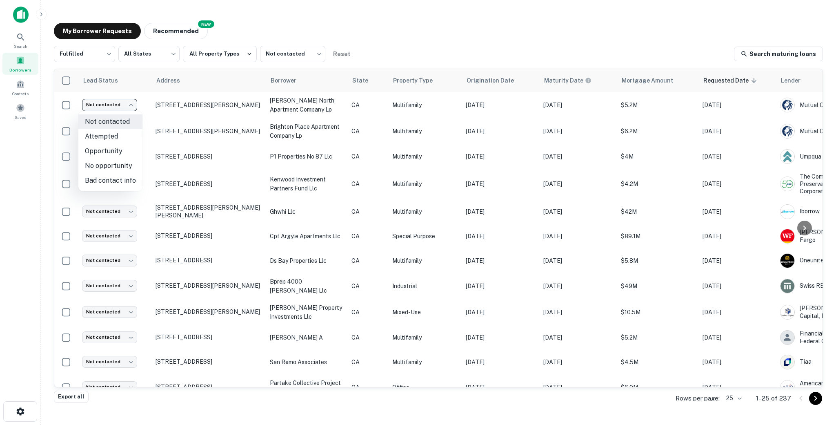
click at [108, 136] on li "Attempted" at bounding box center [110, 136] width 64 height 15
type input "*********"
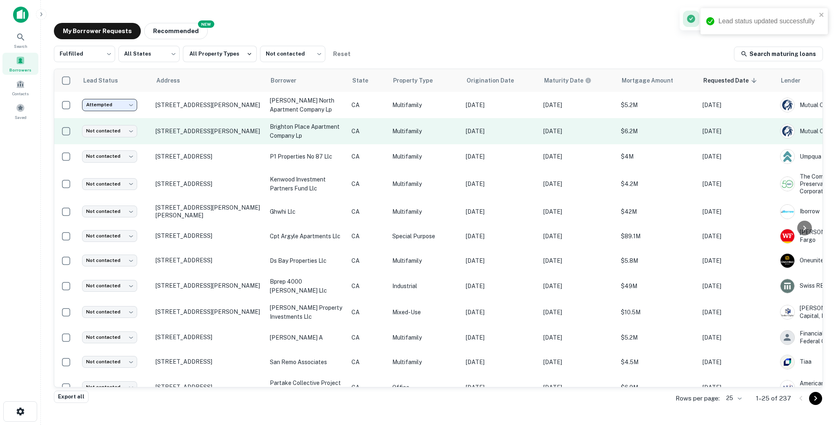
click at [256, 142] on td "[STREET_ADDRESS][PERSON_NAME]" at bounding box center [208, 131] width 114 height 26
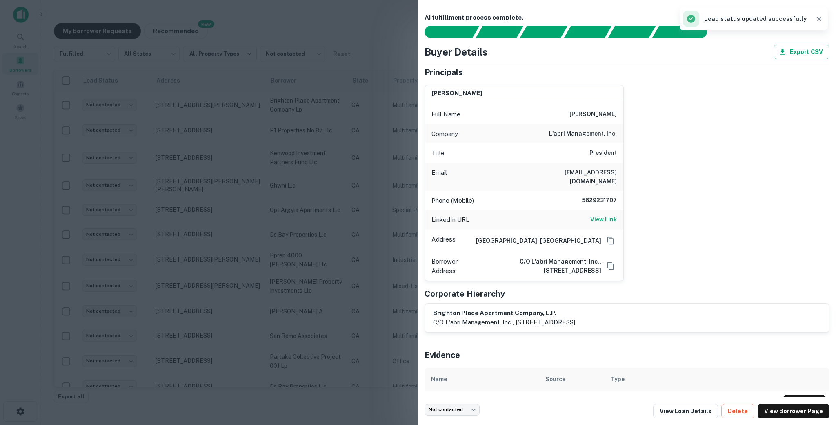
click at [619, 193] on div "Phone (Mobile) [PHONE_NUMBER]" at bounding box center [524, 201] width 198 height 20
click at [615, 196] on h6 "5629231707" at bounding box center [592, 201] width 49 height 10
click at [591, 216] on div "LinkedIn URL View Link" at bounding box center [524, 220] width 198 height 20
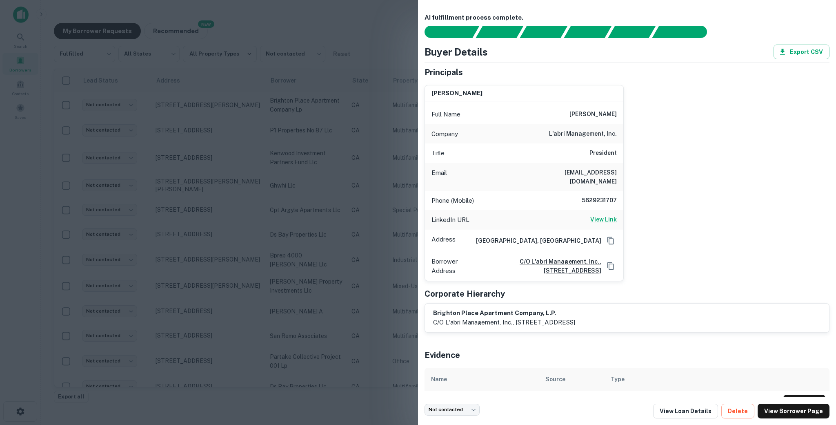
click at [595, 215] on h6 "View Link" at bounding box center [603, 219] width 27 height 9
click at [330, 148] on div at bounding box center [418, 212] width 836 height 425
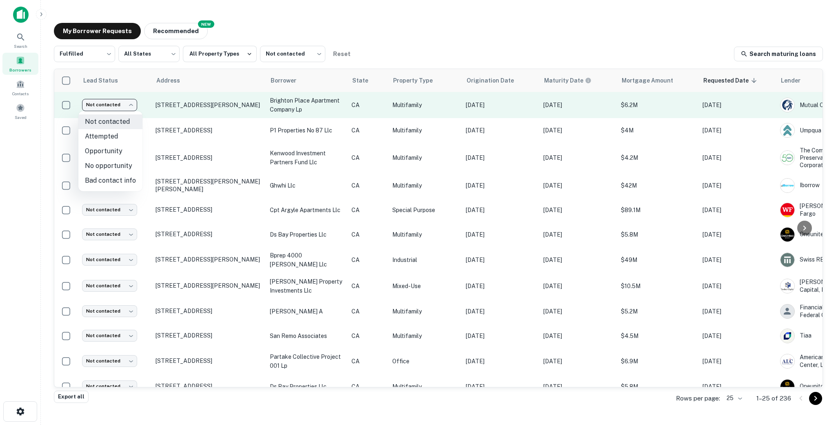
click at [116, 102] on body "Search Borrowers Contacts Saved My Borrower Requests NEW Recommended Fulfilled …" at bounding box center [418, 212] width 836 height 425
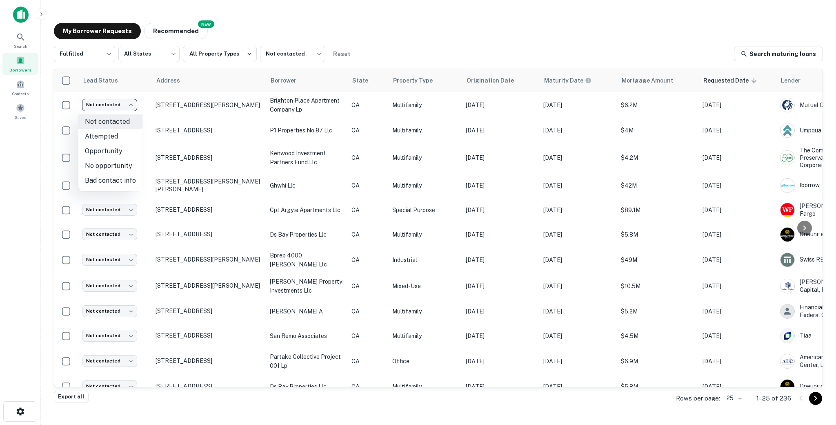
click at [93, 136] on li "Attempted" at bounding box center [110, 136] width 64 height 15
type input "*********"
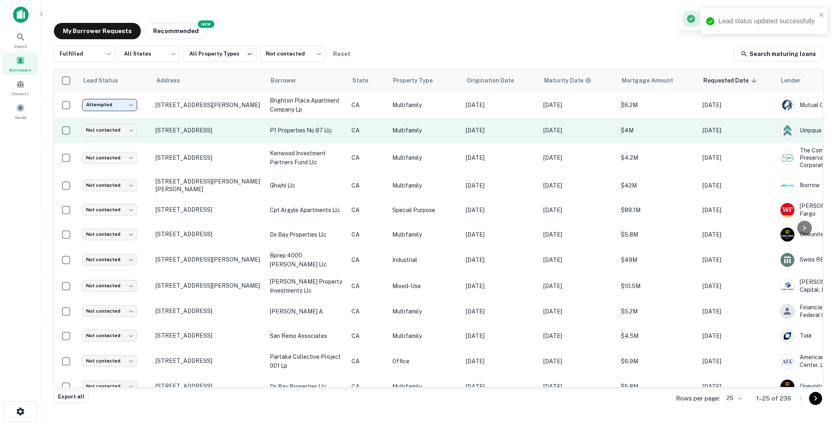
click at [264, 138] on td "[STREET_ADDRESS]" at bounding box center [208, 130] width 114 height 24
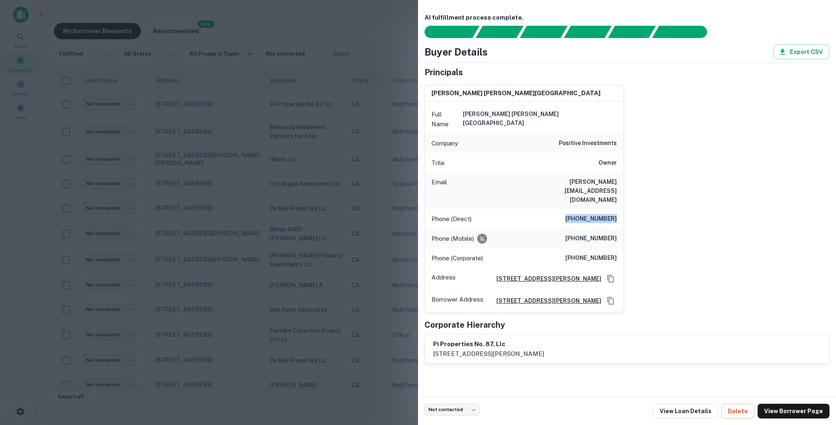
drag, startPoint x: 569, startPoint y: 190, endPoint x: 640, endPoint y: 188, distance: 70.7
click at [640, 188] on div "[PERSON_NAME] [PERSON_NAME] Full Name [PERSON_NAME] [PERSON_NAME] Company posit…" at bounding box center [623, 195] width 411 height 234
click at [578, 233] on h6 "[PHONE_NUMBER]" at bounding box center [590, 238] width 51 height 10
drag, startPoint x: 574, startPoint y: 211, endPoint x: 623, endPoint y: 212, distance: 49.0
click at [623, 229] on div "Phone (Mobile) [PHONE_NUMBER]" at bounding box center [524, 239] width 198 height 20
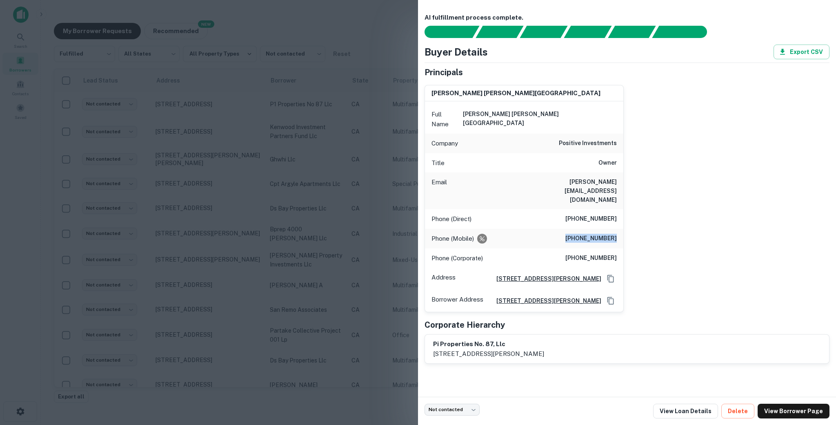
click at [579, 113] on h6 "[PERSON_NAME] [PERSON_NAME][GEOGRAPHIC_DATA]" at bounding box center [540, 118] width 154 height 19
drag, startPoint x: 565, startPoint y: 233, endPoint x: 622, endPoint y: 233, distance: 57.6
click at [622, 248] on div "Phone (Corporate) [PHONE_NUMBER]" at bounding box center [524, 258] width 198 height 20
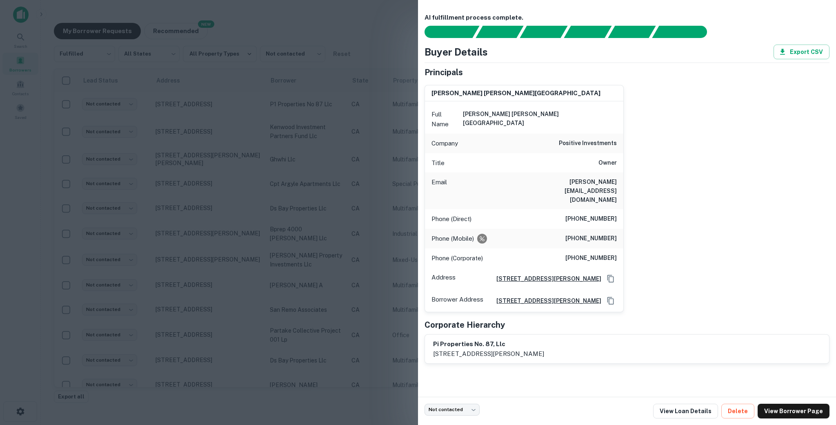
click at [609, 177] on h6 "[PERSON_NAME][EMAIL_ADDRESS][DOMAIN_NAME]" at bounding box center [568, 190] width 98 height 27
click at [622, 176] on div "Email [PERSON_NAME][EMAIL_ADDRESS][DOMAIN_NAME]" at bounding box center [524, 190] width 198 height 37
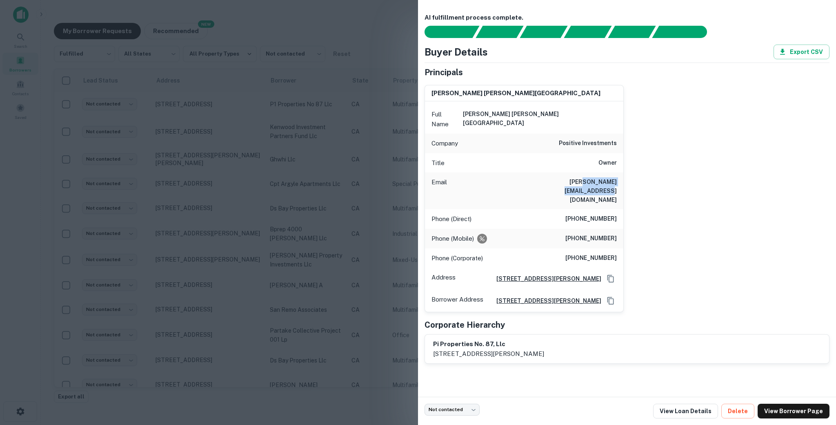
drag, startPoint x: 622, startPoint y: 175, endPoint x: 551, endPoint y: 169, distance: 70.8
click at [551, 172] on div "Email [PERSON_NAME][EMAIL_ADDRESS][DOMAIN_NAME]" at bounding box center [524, 190] width 198 height 37
click at [639, 183] on div "[PERSON_NAME] [PERSON_NAME] Full Name [PERSON_NAME] [PERSON_NAME] Company posit…" at bounding box center [623, 195] width 411 height 234
click at [662, 278] on div "[PERSON_NAME] [PERSON_NAME] Full Name [PERSON_NAME] [PERSON_NAME] Company posit…" at bounding box center [623, 195] width 411 height 234
click at [374, 207] on div at bounding box center [418, 212] width 836 height 425
